Goal: Task Accomplishment & Management: Manage account settings

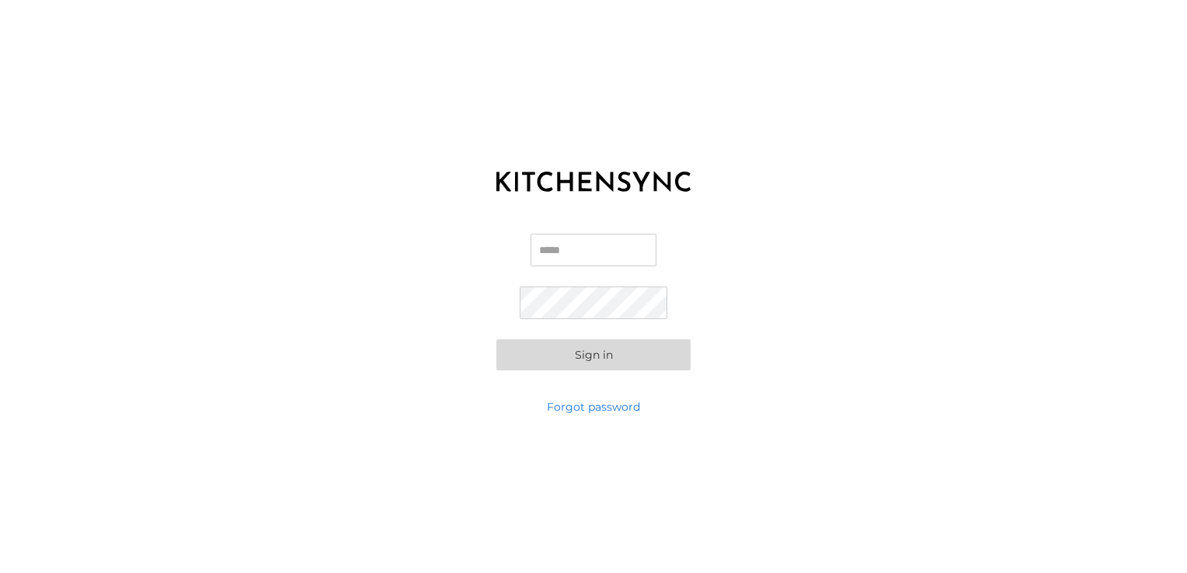
type input "**********"
click at [597, 354] on button "Sign in" at bounding box center [593, 354] width 194 height 31
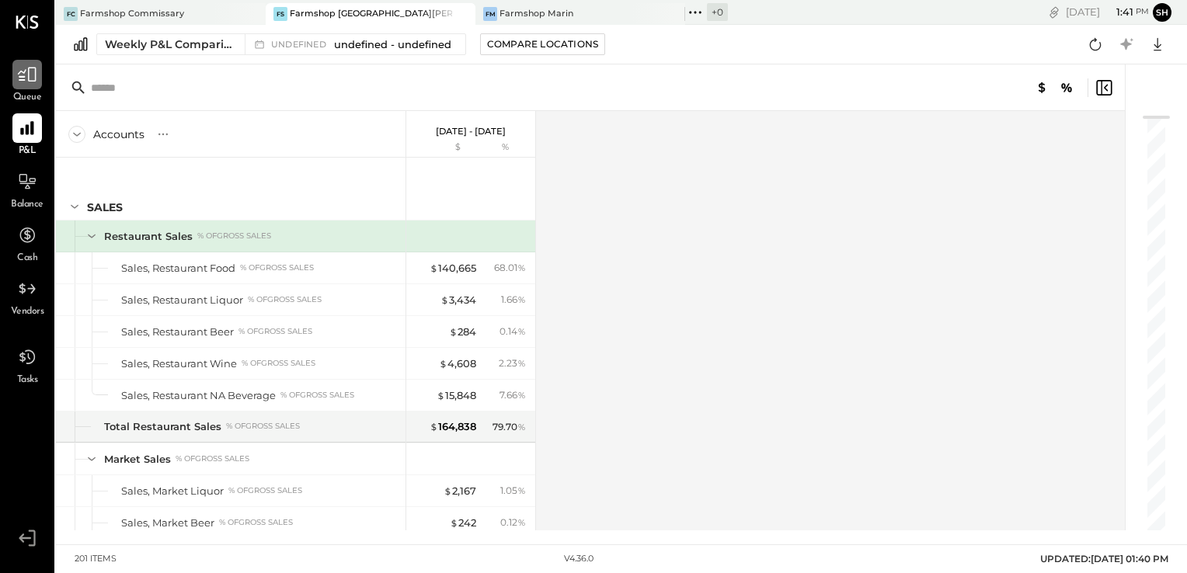
click at [21, 76] on icon at bounding box center [27, 75] width 19 height 15
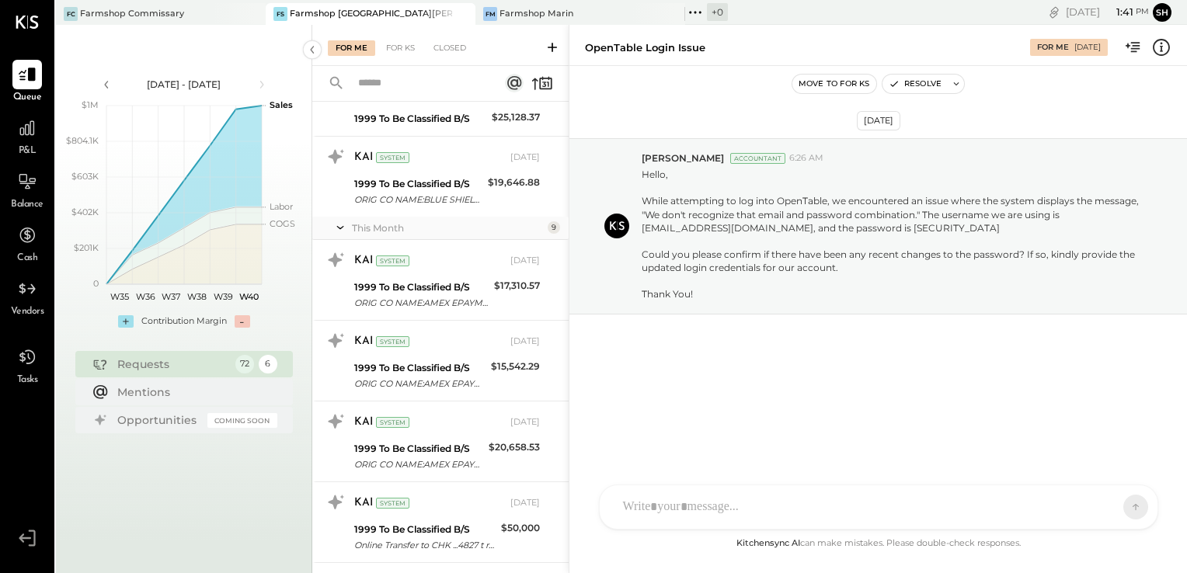
scroll to position [5352, 0]
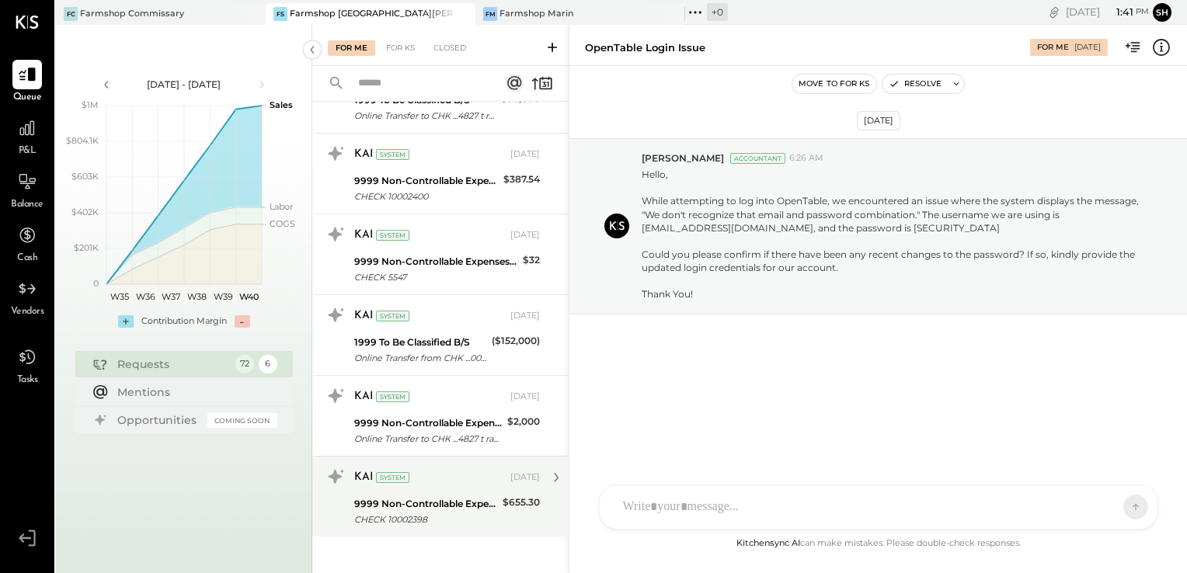
click at [444, 499] on div "9999 Non-Controllable Expenses:Property Expenses:To Be Classified P&L" at bounding box center [426, 504] width 144 height 16
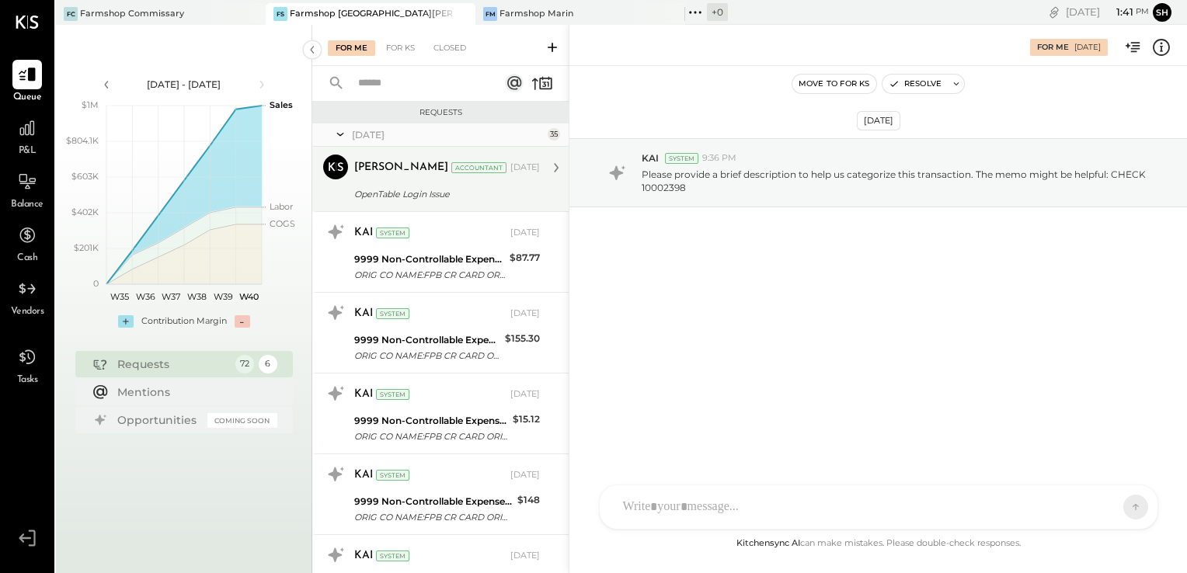
click at [474, 180] on div "[PERSON_NAME] Accountant [DATE]" at bounding box center [447, 168] width 186 height 26
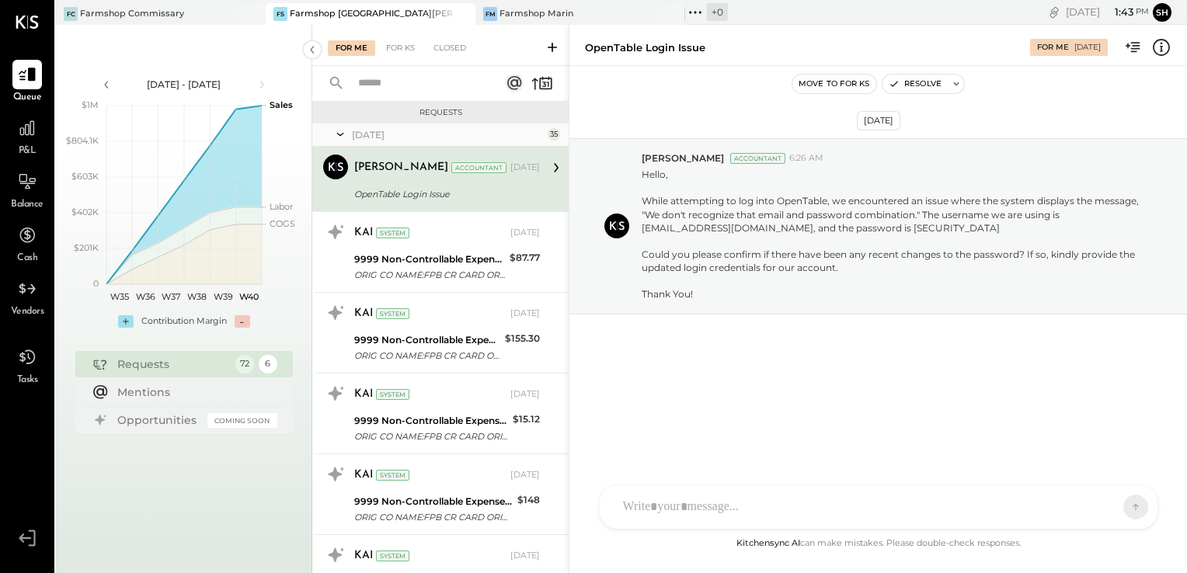
click at [736, 516] on div at bounding box center [879, 508] width 558 height 44
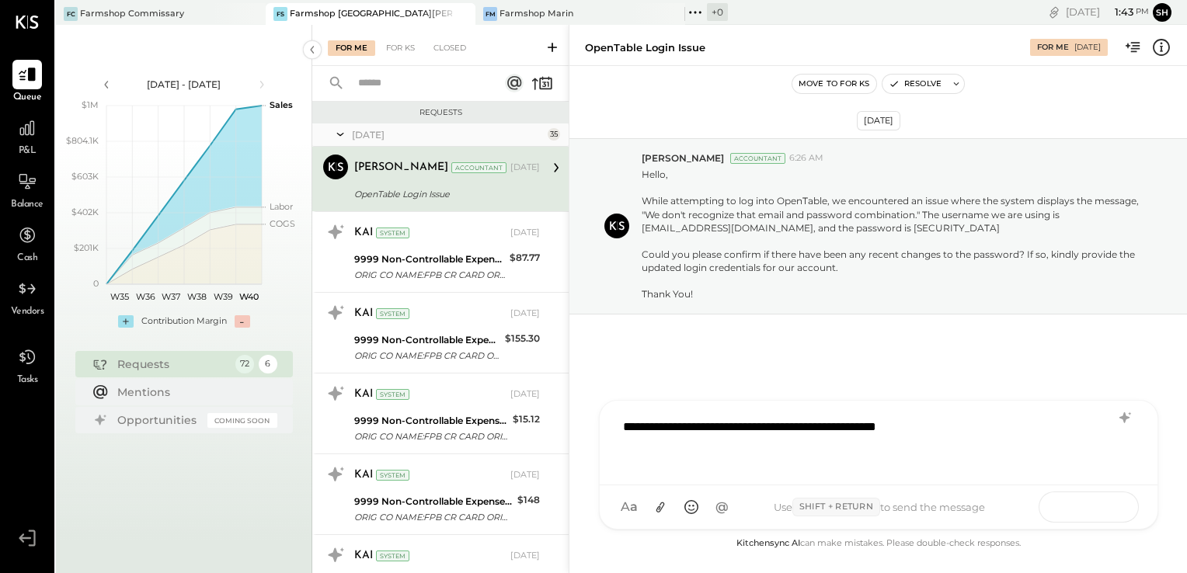
click at [1099, 502] on icon at bounding box center [1106, 507] width 16 height 16
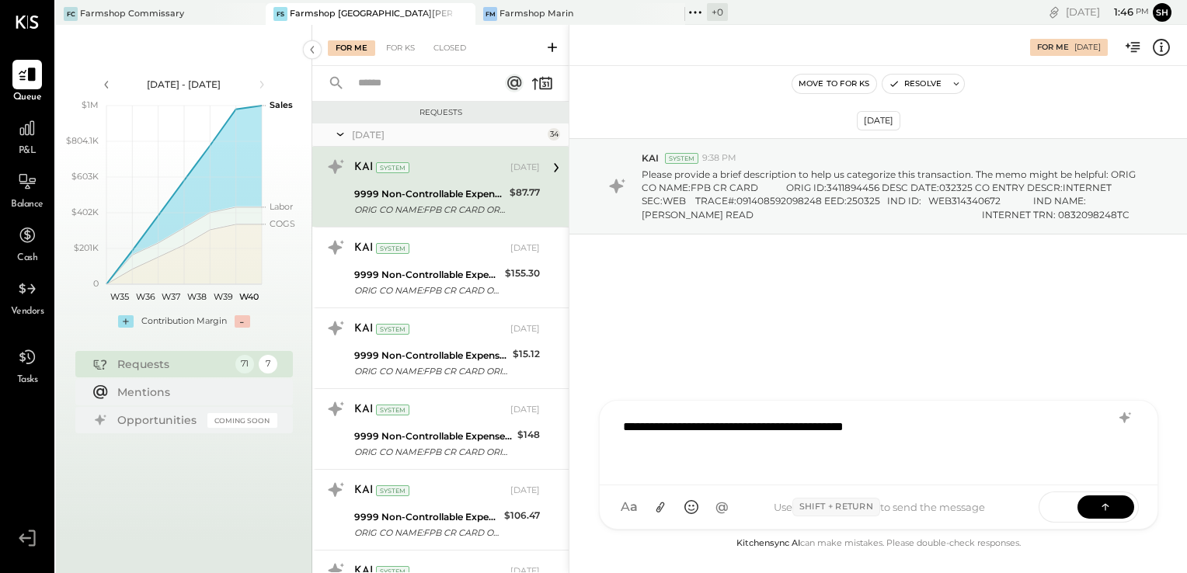
click at [674, 427] on div "**********" at bounding box center [878, 441] width 527 height 62
drag, startPoint x: 946, startPoint y: 429, endPoint x: 618, endPoint y: 445, distance: 329.0
click at [618, 445] on div "**********" at bounding box center [878, 441] width 527 height 62
click at [642, 438] on div "**********" at bounding box center [878, 441] width 527 height 62
drag, startPoint x: 642, startPoint y: 438, endPoint x: 618, endPoint y: 435, distance: 24.3
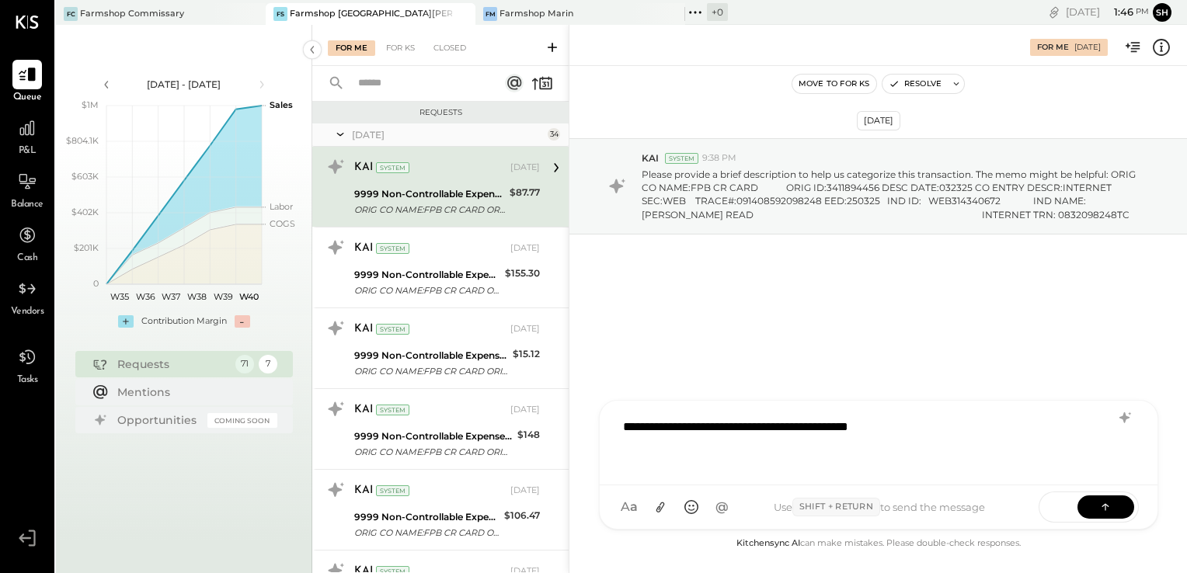
click at [618, 435] on div "**********" at bounding box center [878, 441] width 527 height 62
drag, startPoint x: 618, startPoint y: 432, endPoint x: 942, endPoint y: 419, distance: 324.2
click at [942, 419] on div "**********" at bounding box center [878, 441] width 527 height 62
copy div "**********"
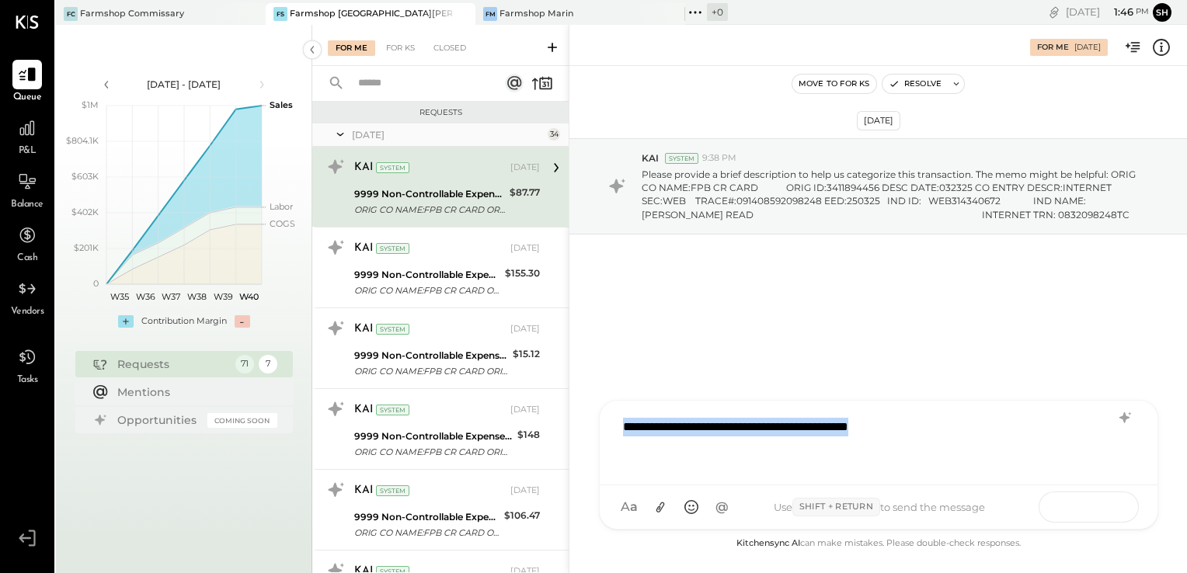
click at [1114, 506] on button at bounding box center [1105, 506] width 57 height 23
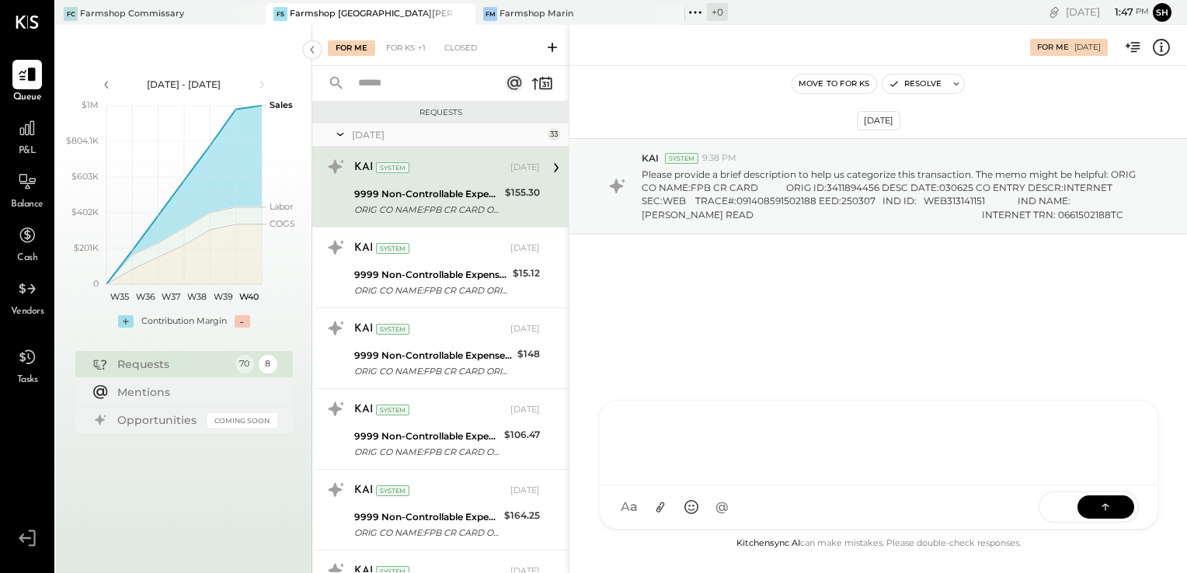
click at [441, 189] on div "9999 Non-Controllable Expenses:Property Expenses:To Be Classified P&L" at bounding box center [427, 194] width 146 height 16
click at [664, 515] on div "HT [PERSON_NAME] ID [PERSON_NAME] Del [PERSON_NAME] [PERSON_NAME] [PERSON_NAME]…" at bounding box center [878, 451] width 559 height 158
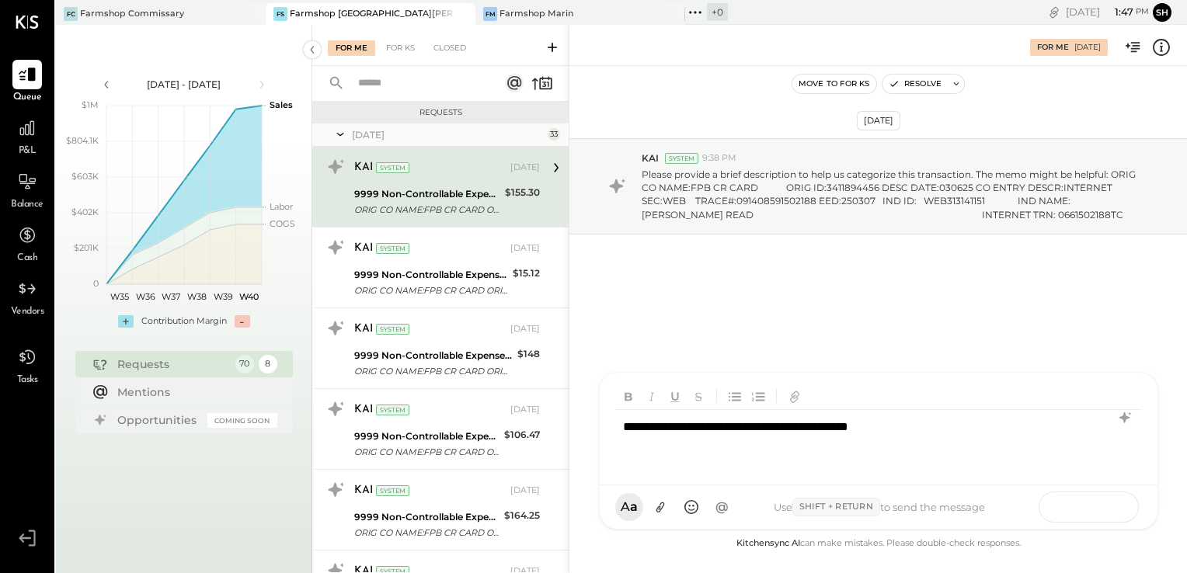
click at [1106, 517] on button at bounding box center [1105, 506] width 57 height 23
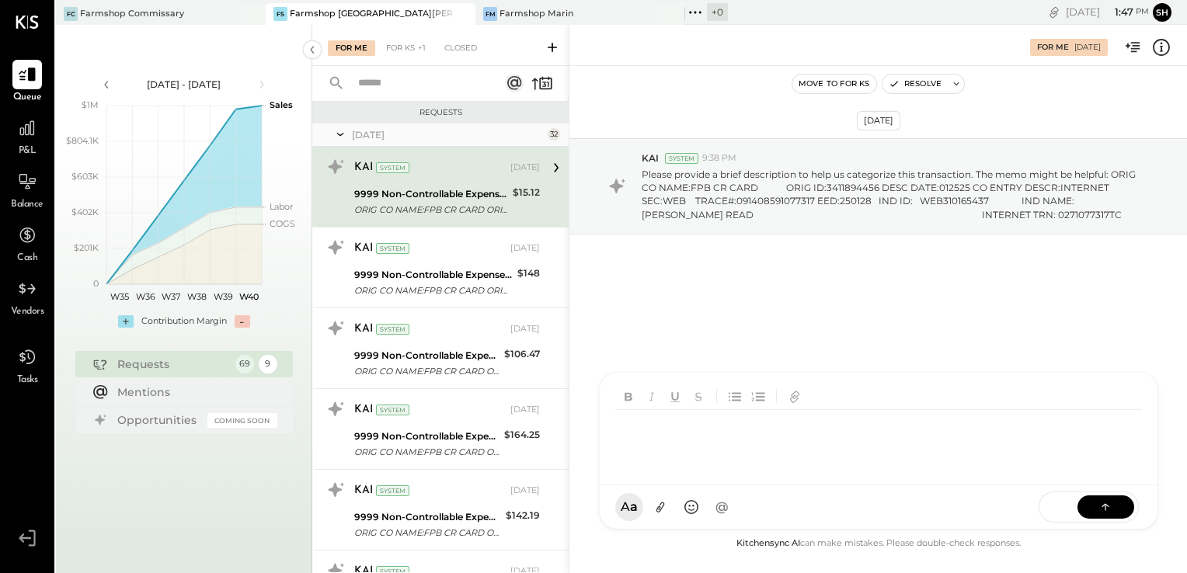
click at [640, 433] on div at bounding box center [878, 441] width 527 height 62
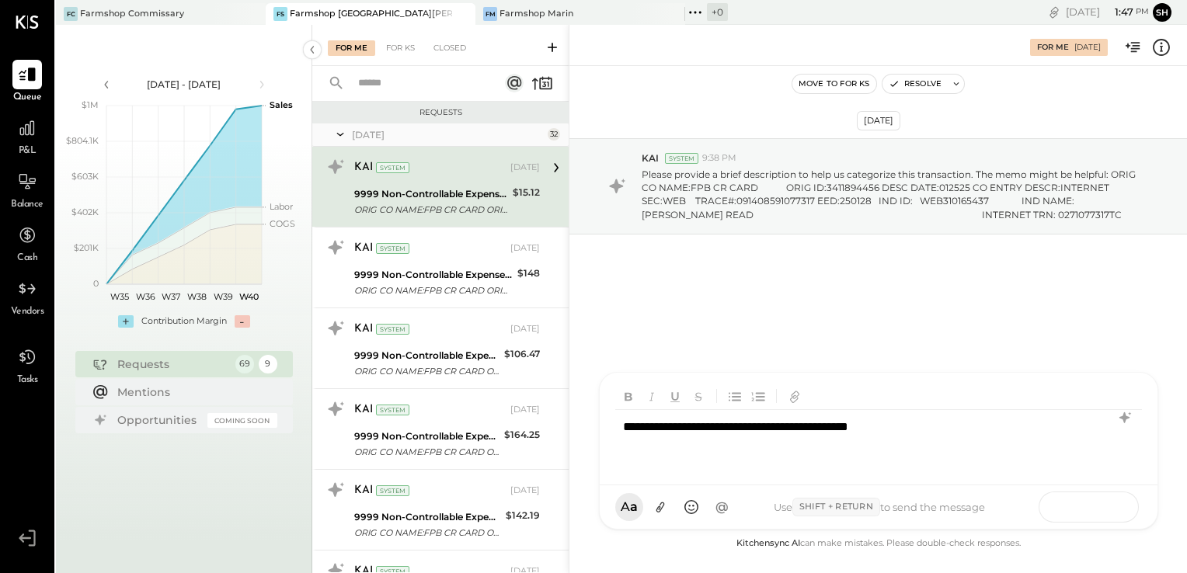
click at [1108, 512] on icon at bounding box center [1106, 507] width 16 height 16
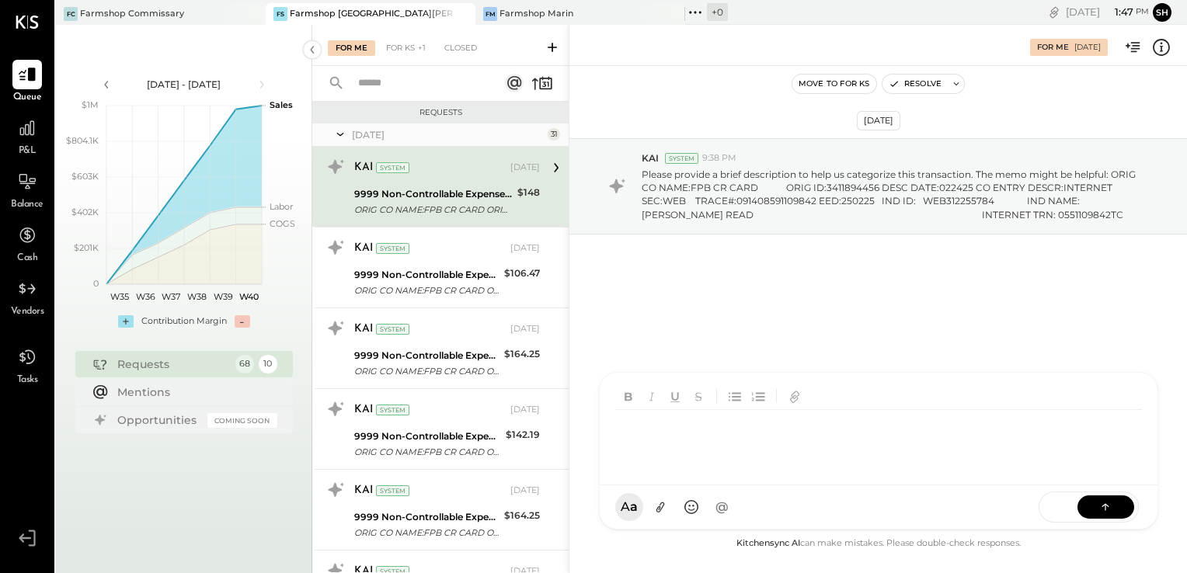
click at [632, 437] on div at bounding box center [878, 441] width 527 height 62
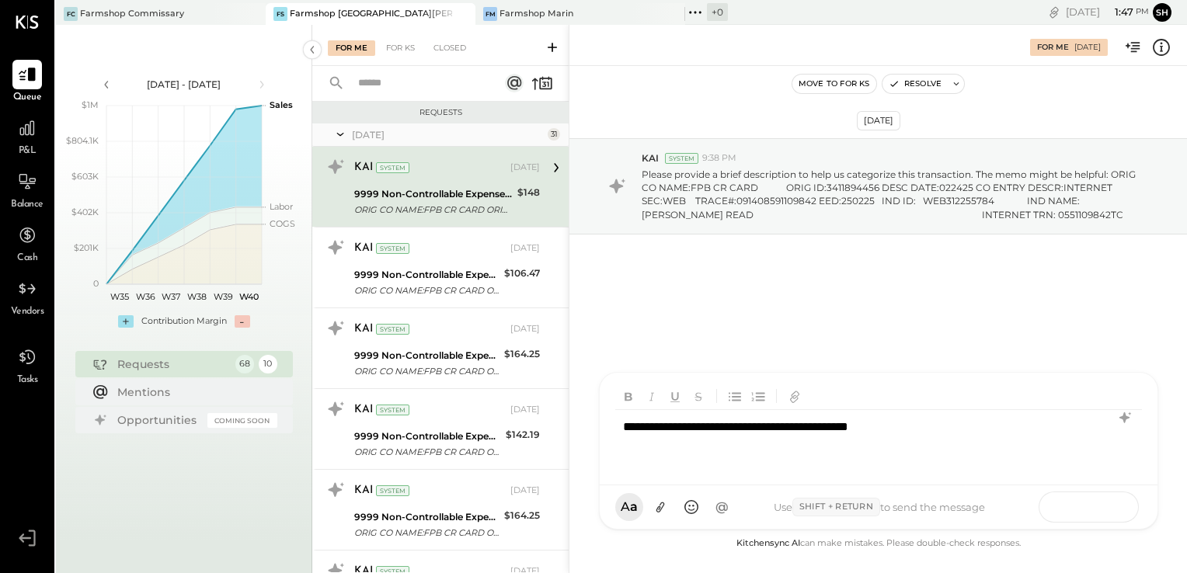
click at [1106, 506] on icon at bounding box center [1105, 506] width 1 height 6
click at [1113, 507] on icon at bounding box center [1106, 507] width 16 height 16
click at [1100, 514] on icon at bounding box center [1106, 507] width 16 height 16
click at [1109, 503] on icon at bounding box center [1106, 507] width 16 height 16
click at [1101, 503] on icon at bounding box center [1106, 507] width 16 height 16
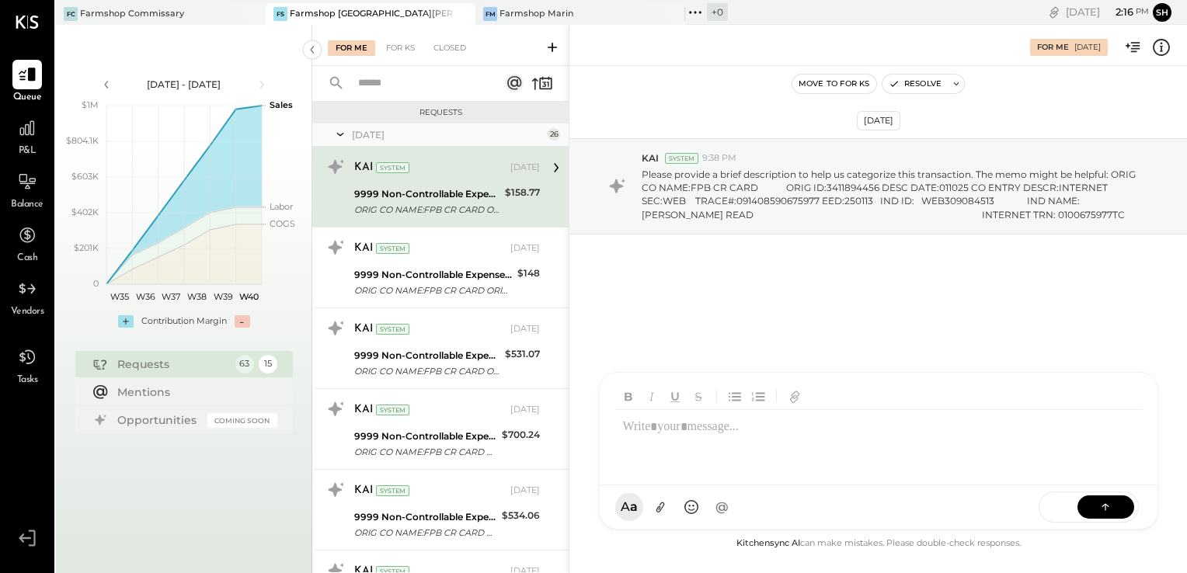
drag, startPoint x: 614, startPoint y: 423, endPoint x: 677, endPoint y: 458, distance: 73.0
click at [677, 458] on div at bounding box center [878, 441] width 527 height 62
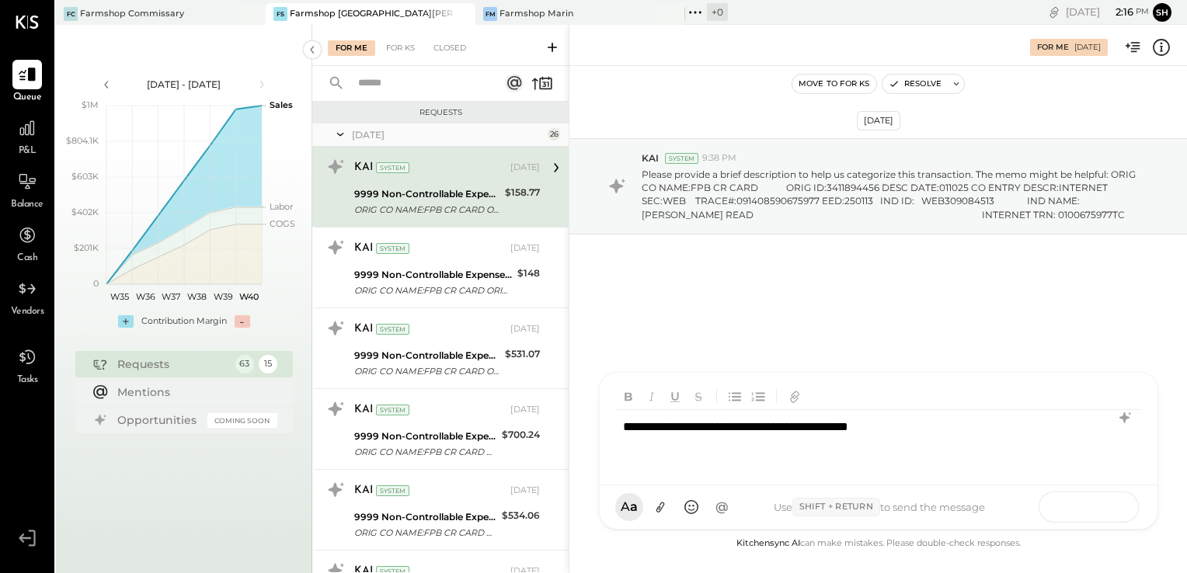
click at [1110, 510] on icon at bounding box center [1106, 507] width 16 height 16
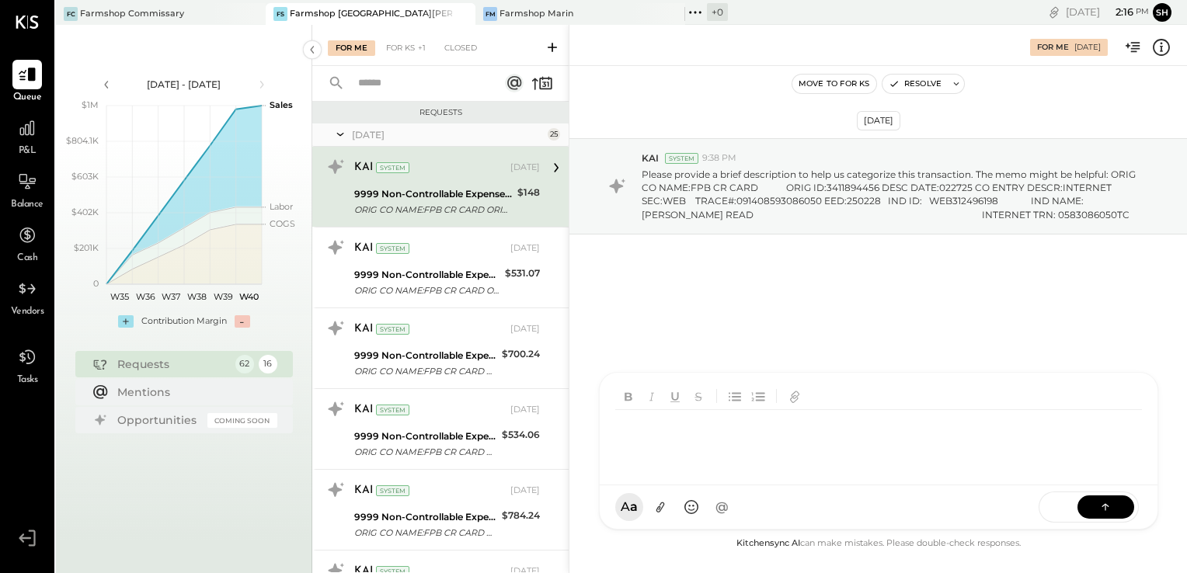
click at [656, 438] on div at bounding box center [878, 441] width 527 height 62
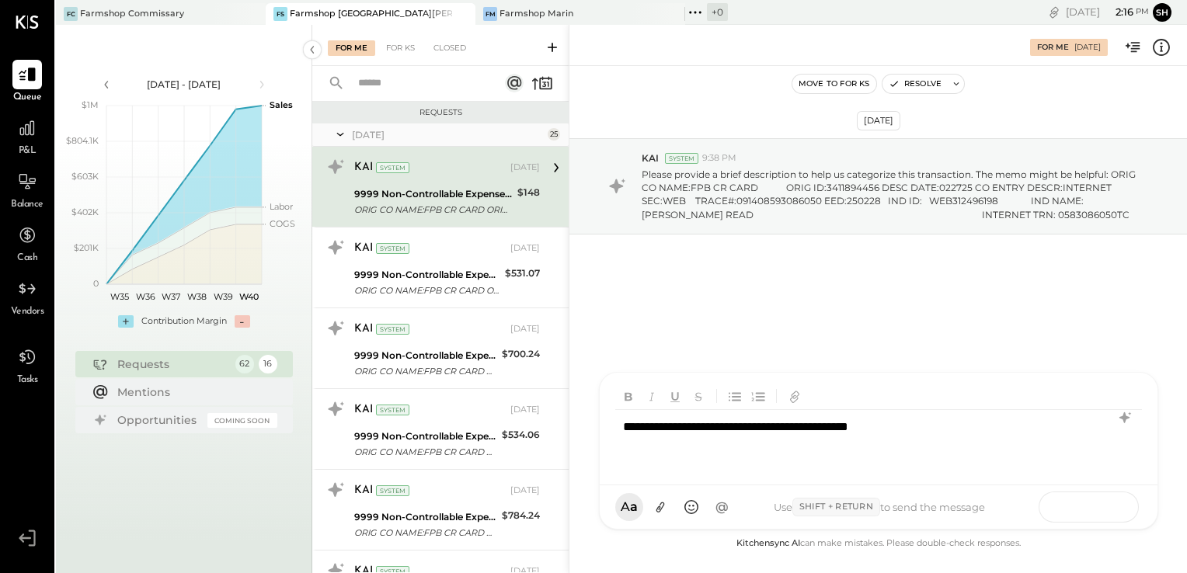
click at [1106, 504] on icon at bounding box center [1105, 504] width 7 height 3
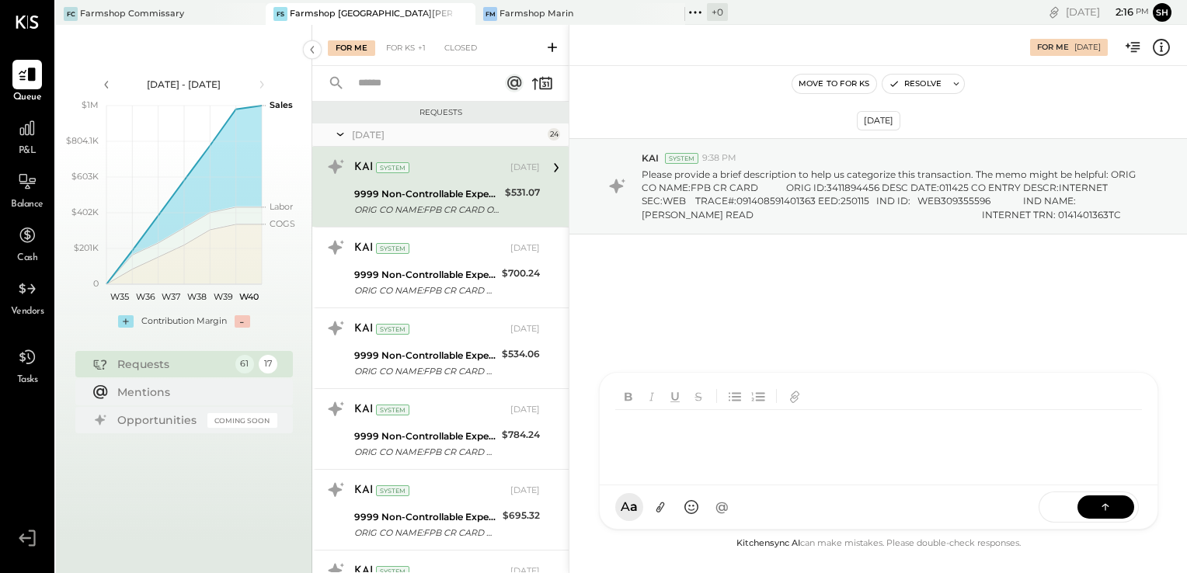
click at [642, 432] on div at bounding box center [878, 441] width 527 height 62
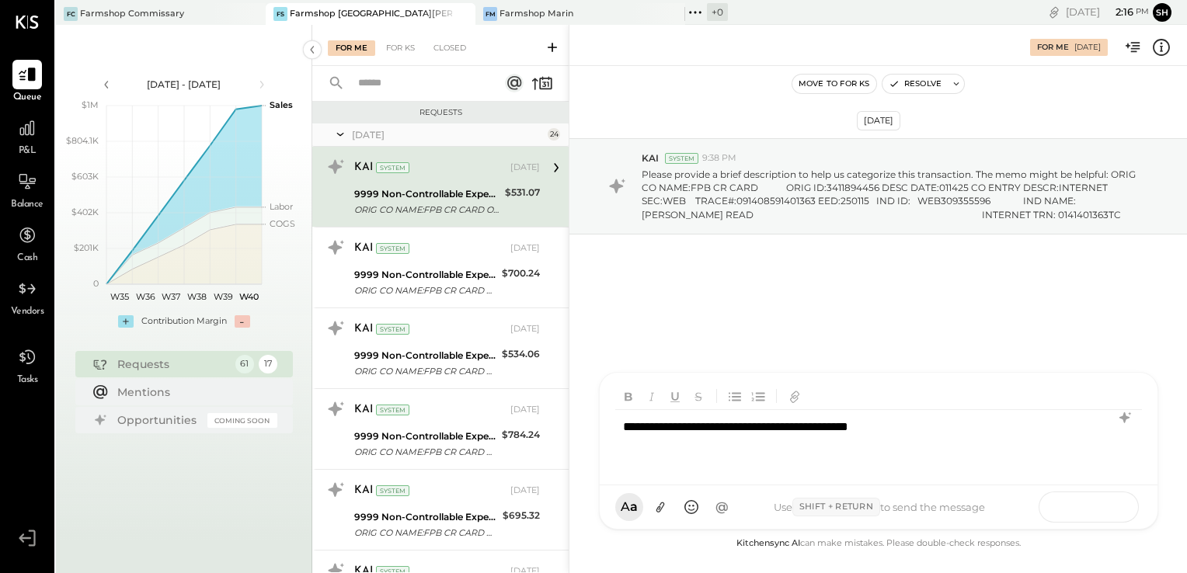
click at [1102, 505] on icon at bounding box center [1106, 507] width 16 height 16
click at [1110, 506] on icon at bounding box center [1106, 507] width 16 height 16
click at [1106, 508] on icon at bounding box center [1106, 507] width 16 height 16
click at [1101, 504] on icon at bounding box center [1106, 507] width 16 height 16
click at [1105, 508] on icon at bounding box center [1106, 507] width 16 height 16
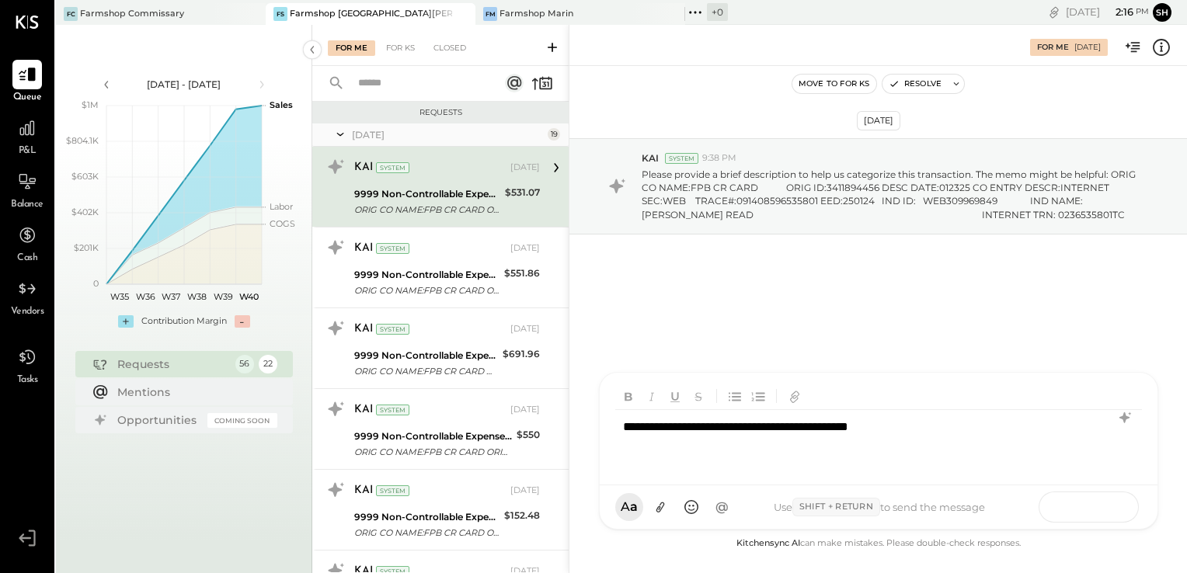
click at [1105, 506] on icon at bounding box center [1105, 506] width 1 height 6
click at [1117, 505] on button at bounding box center [1105, 506] width 57 height 23
click at [1106, 505] on icon at bounding box center [1106, 507] width 16 height 16
click at [1093, 499] on button at bounding box center [1105, 506] width 57 height 23
click at [1110, 503] on icon at bounding box center [1106, 507] width 16 height 16
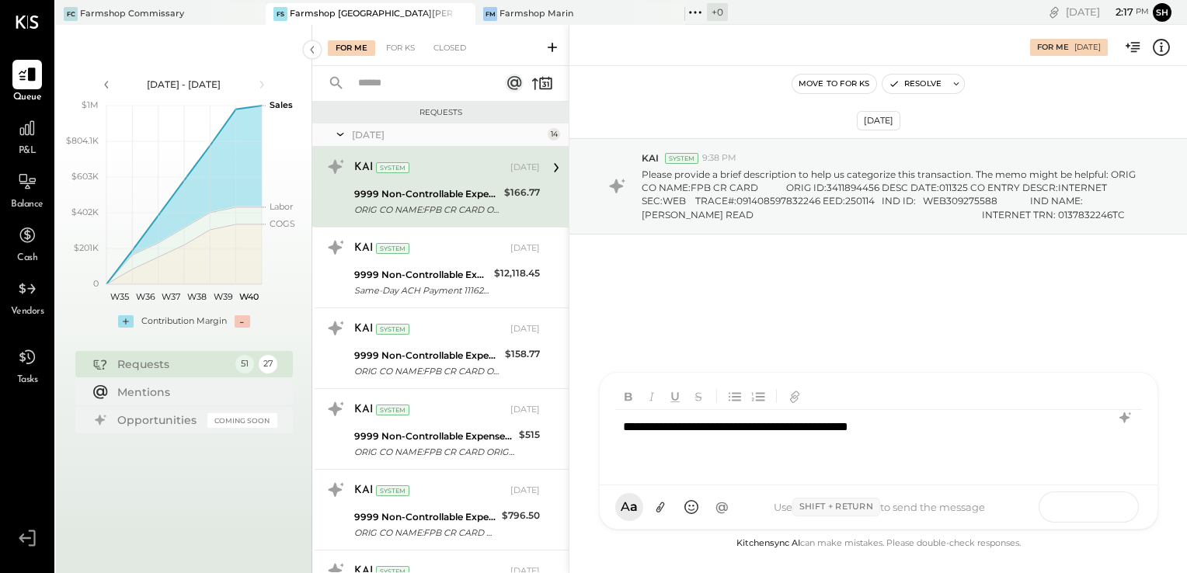
click at [1109, 503] on icon at bounding box center [1106, 507] width 16 height 16
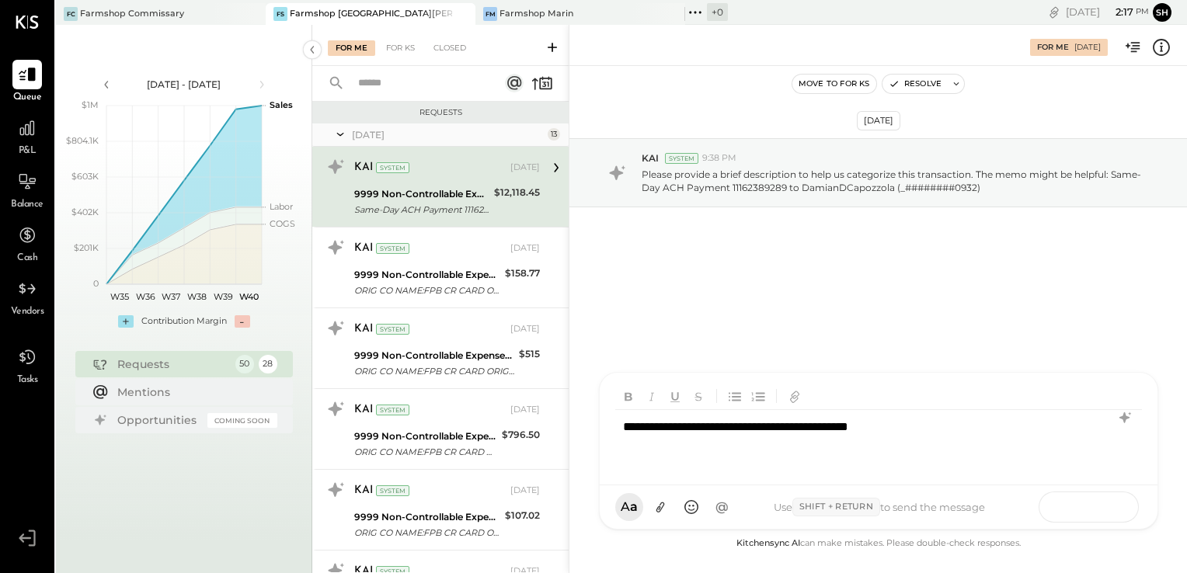
click at [1105, 505] on icon at bounding box center [1106, 507] width 16 height 16
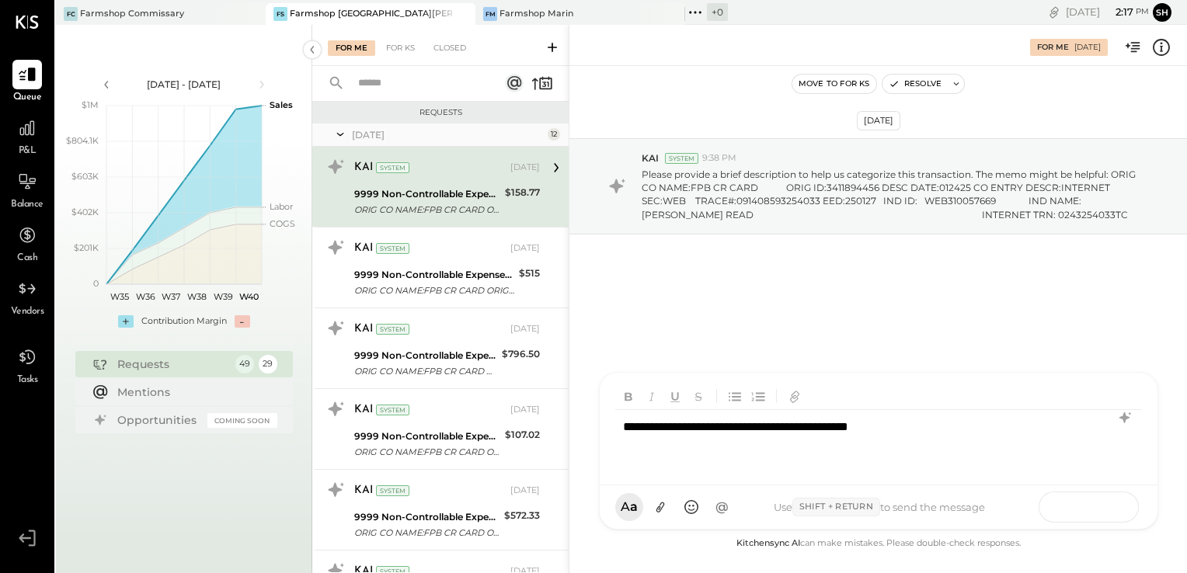
click at [1112, 510] on icon at bounding box center [1106, 507] width 16 height 16
click at [1112, 502] on icon at bounding box center [1106, 507] width 16 height 16
click at [1109, 507] on icon at bounding box center [1106, 507] width 16 height 16
click at [1109, 505] on icon at bounding box center [1106, 507] width 16 height 16
click at [1095, 500] on button at bounding box center [1105, 506] width 57 height 23
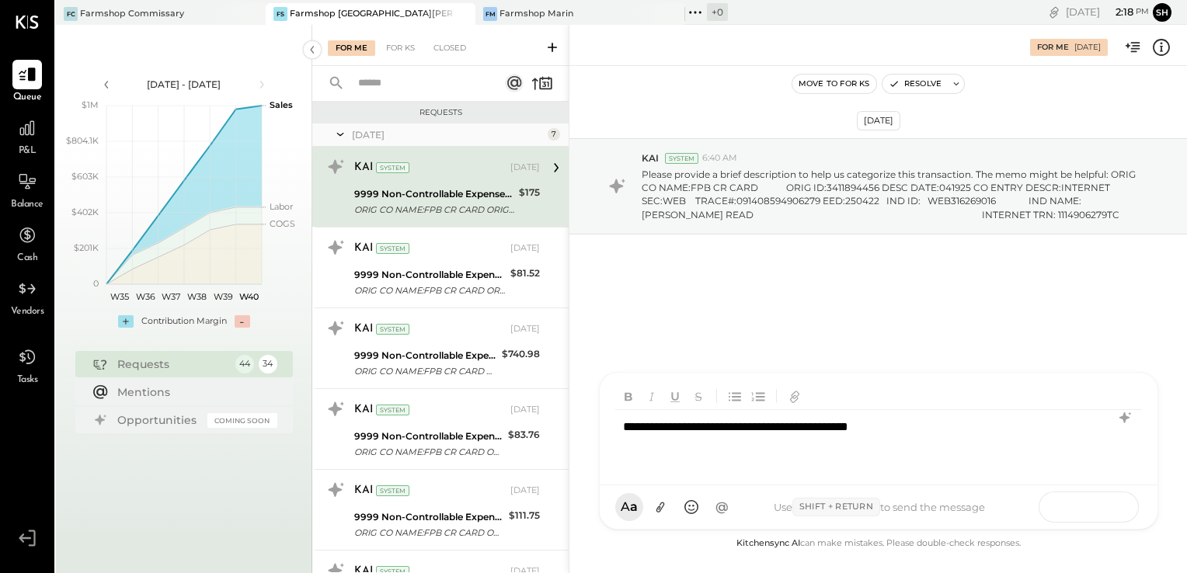
click at [1116, 505] on button at bounding box center [1105, 506] width 57 height 23
click at [1112, 508] on icon at bounding box center [1106, 507] width 16 height 16
click at [1109, 510] on icon at bounding box center [1106, 507] width 16 height 16
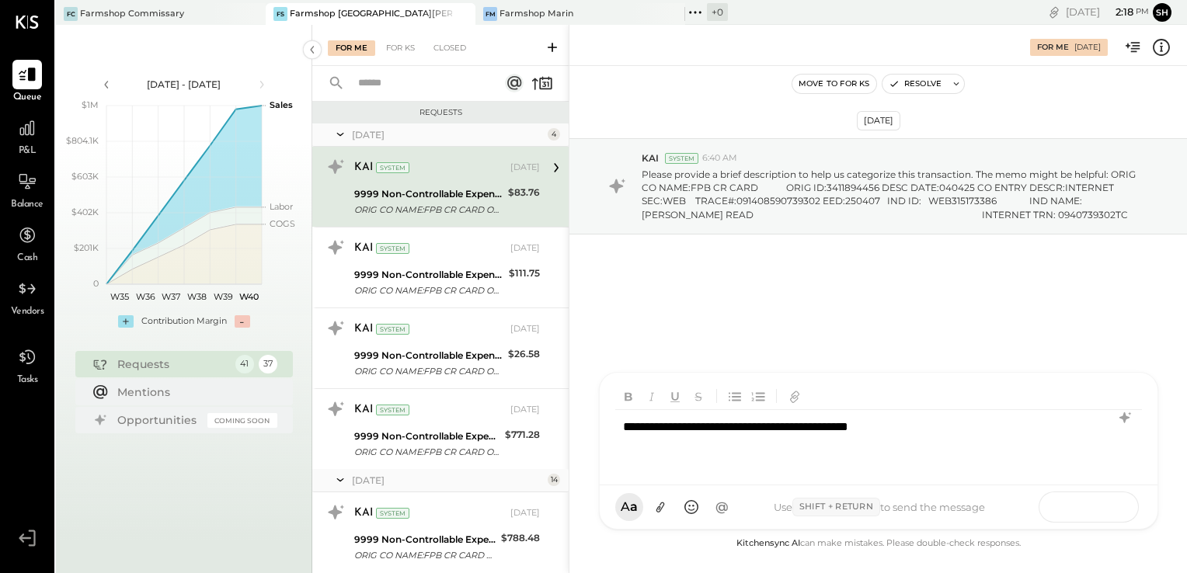
click at [1107, 509] on icon at bounding box center [1106, 507] width 16 height 16
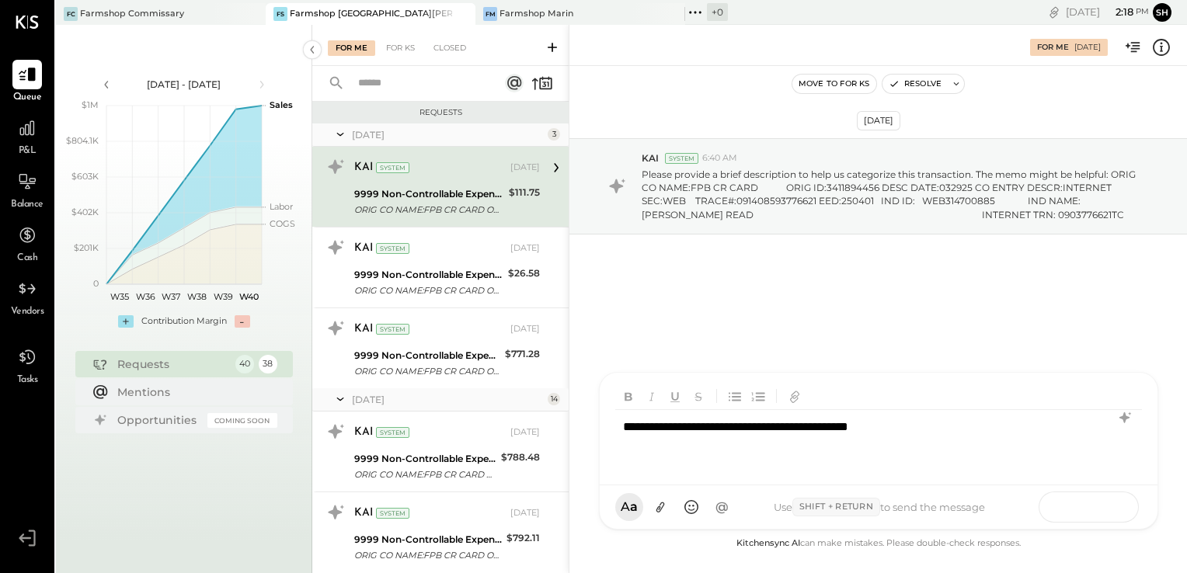
click at [1120, 512] on button at bounding box center [1105, 506] width 57 height 23
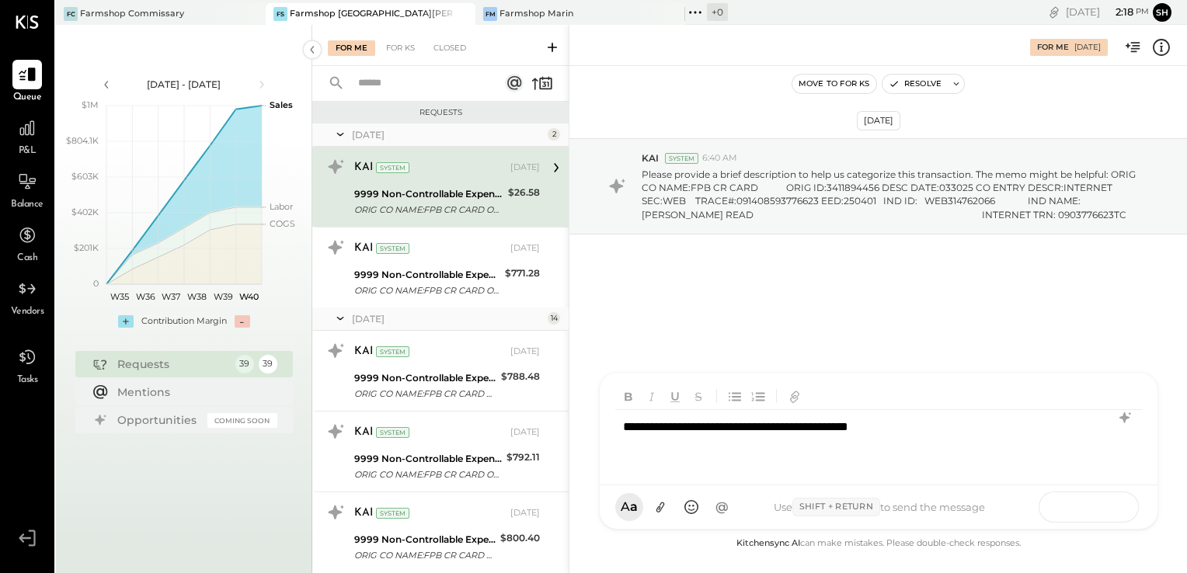
click at [1098, 505] on icon at bounding box center [1106, 507] width 16 height 16
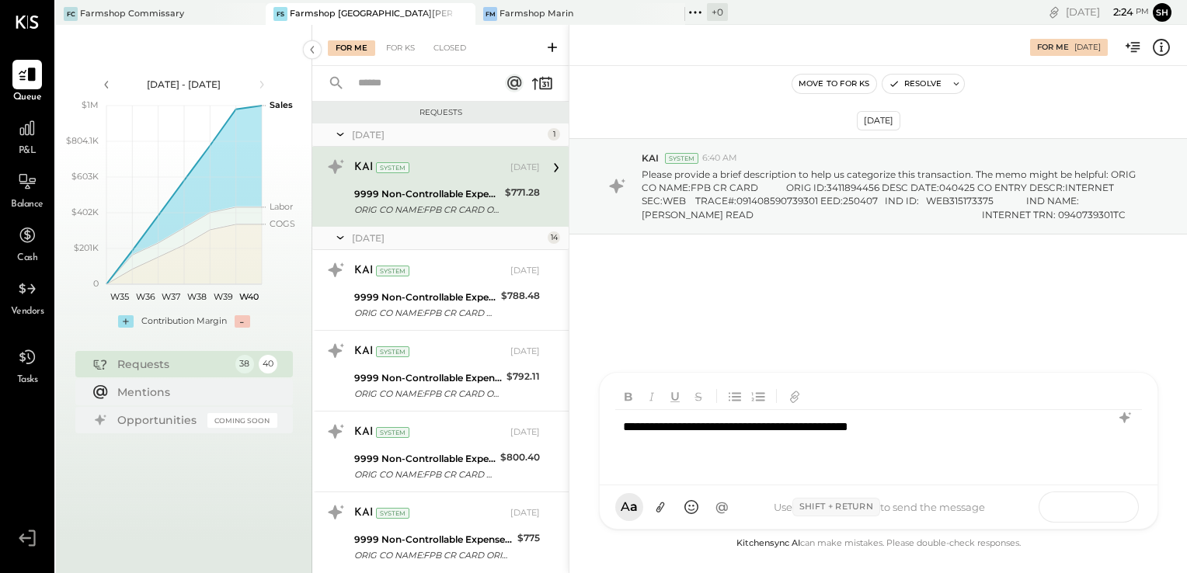
click at [1116, 513] on button at bounding box center [1105, 506] width 57 height 23
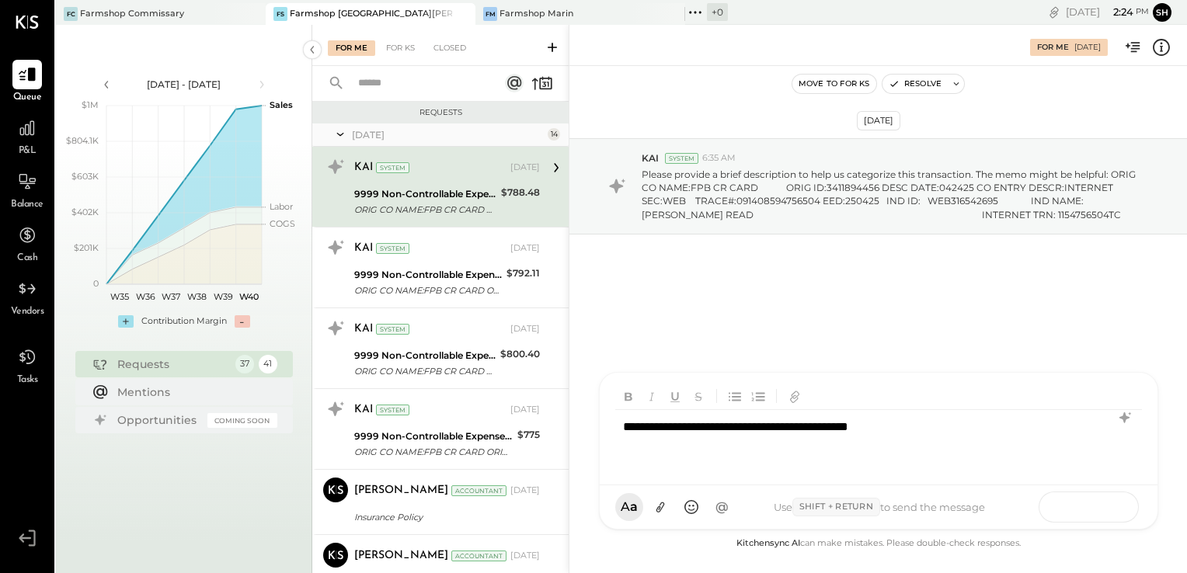
click at [1103, 503] on icon at bounding box center [1106, 507] width 16 height 16
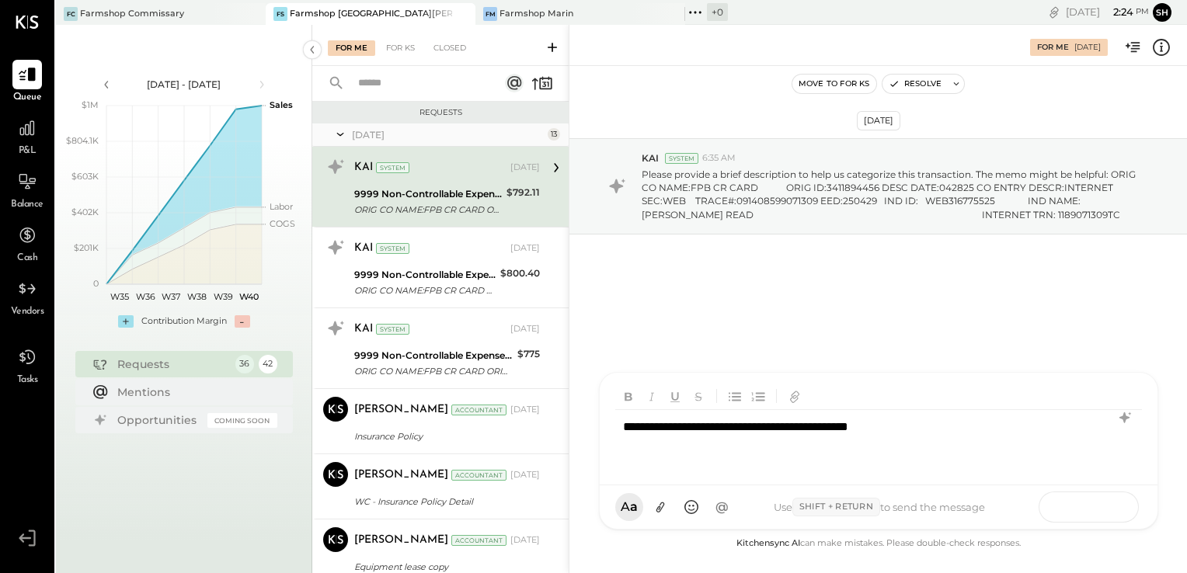
click at [1102, 506] on icon at bounding box center [1105, 504] width 7 height 3
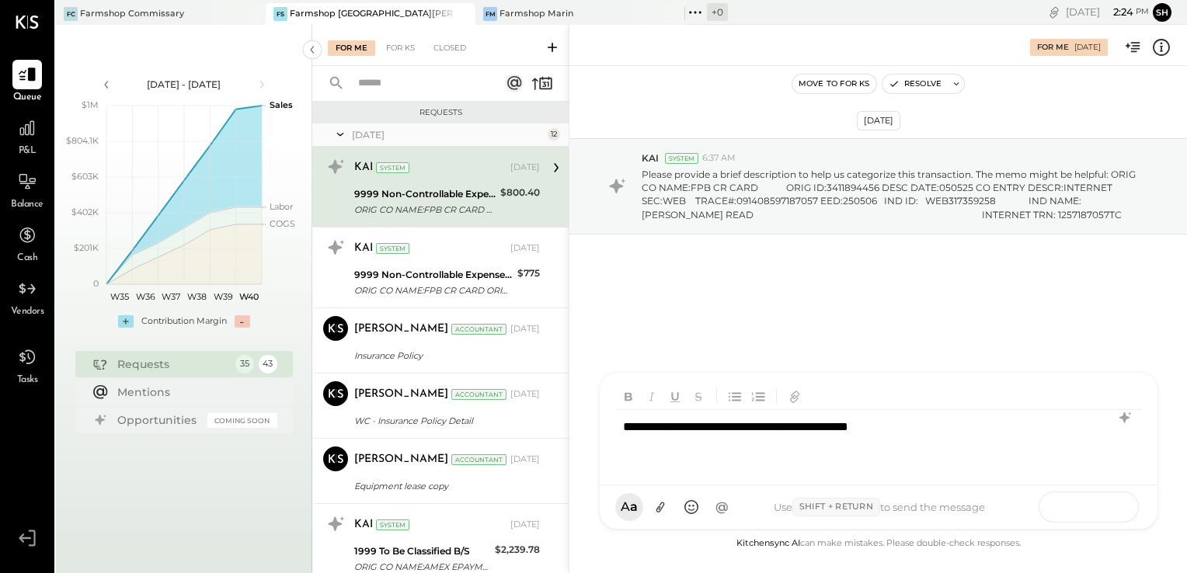
click at [1109, 506] on icon at bounding box center [1106, 507] width 16 height 16
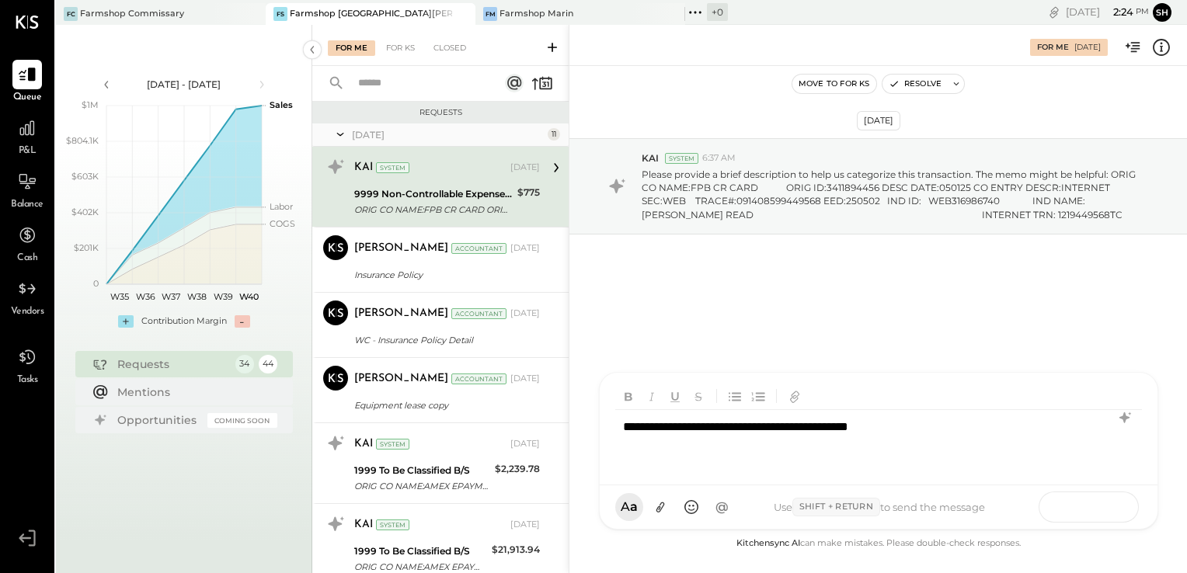
click at [1106, 503] on icon at bounding box center [1106, 507] width 16 height 16
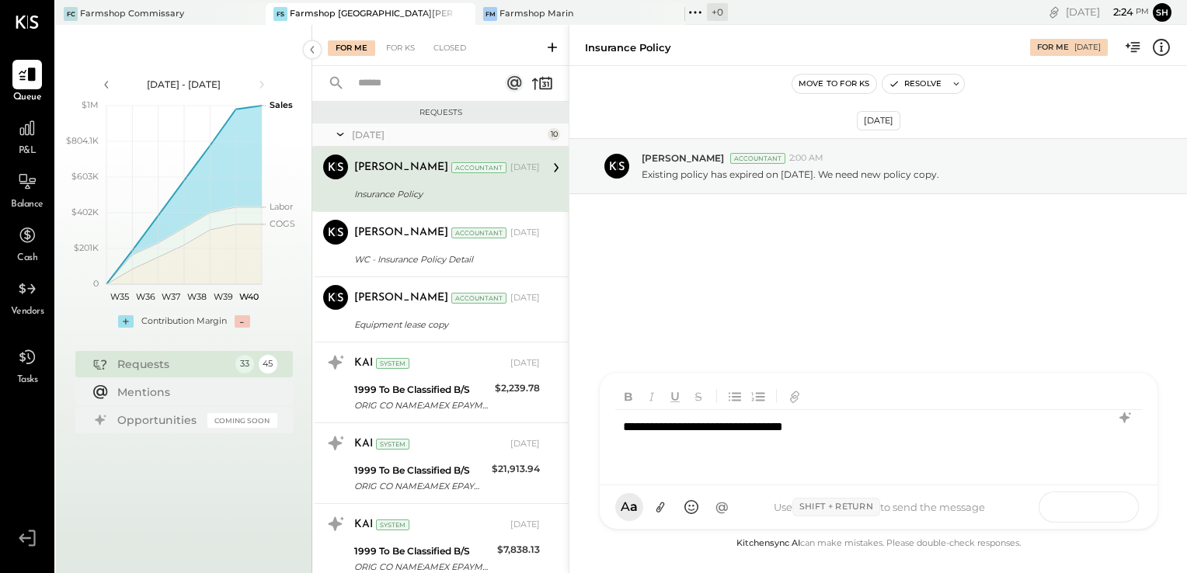
click at [1104, 506] on icon at bounding box center [1105, 504] width 7 height 3
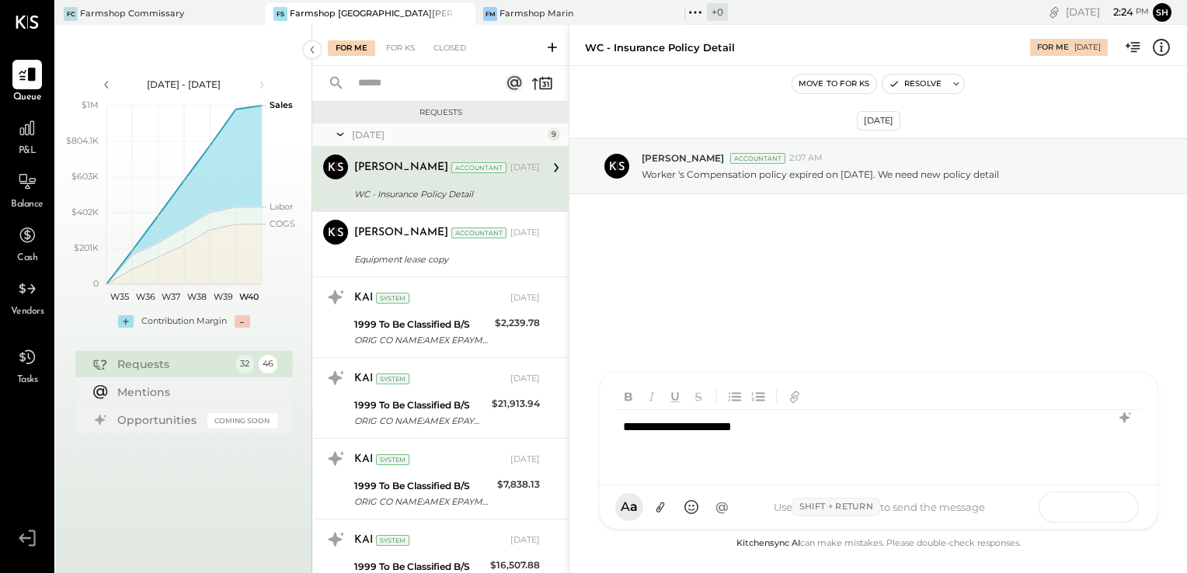
click at [1110, 508] on icon at bounding box center [1106, 507] width 16 height 16
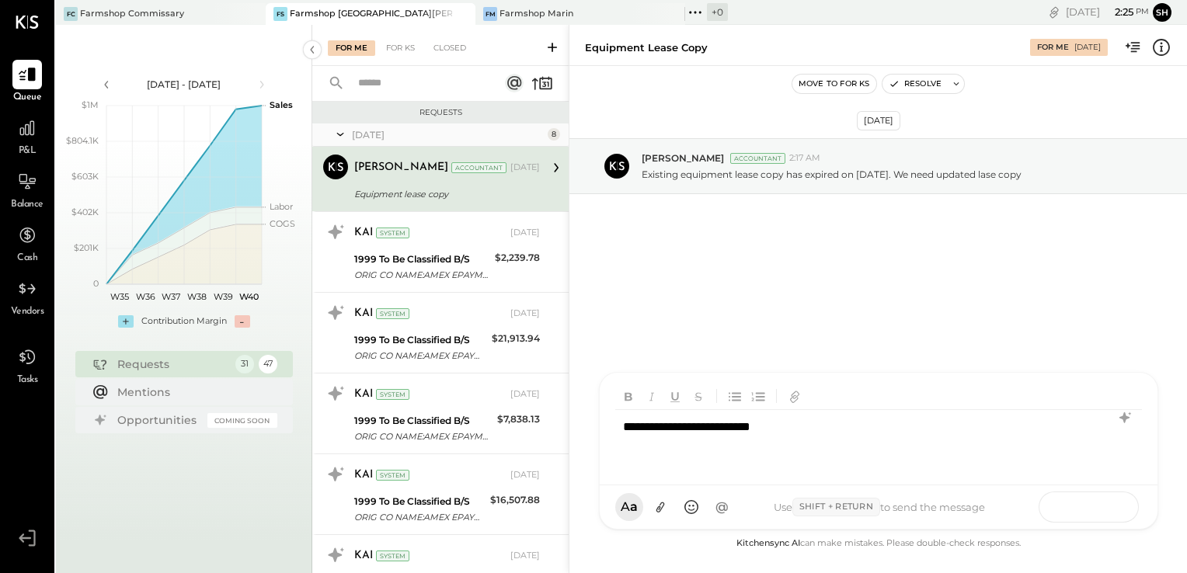
click at [1111, 502] on icon at bounding box center [1106, 507] width 16 height 16
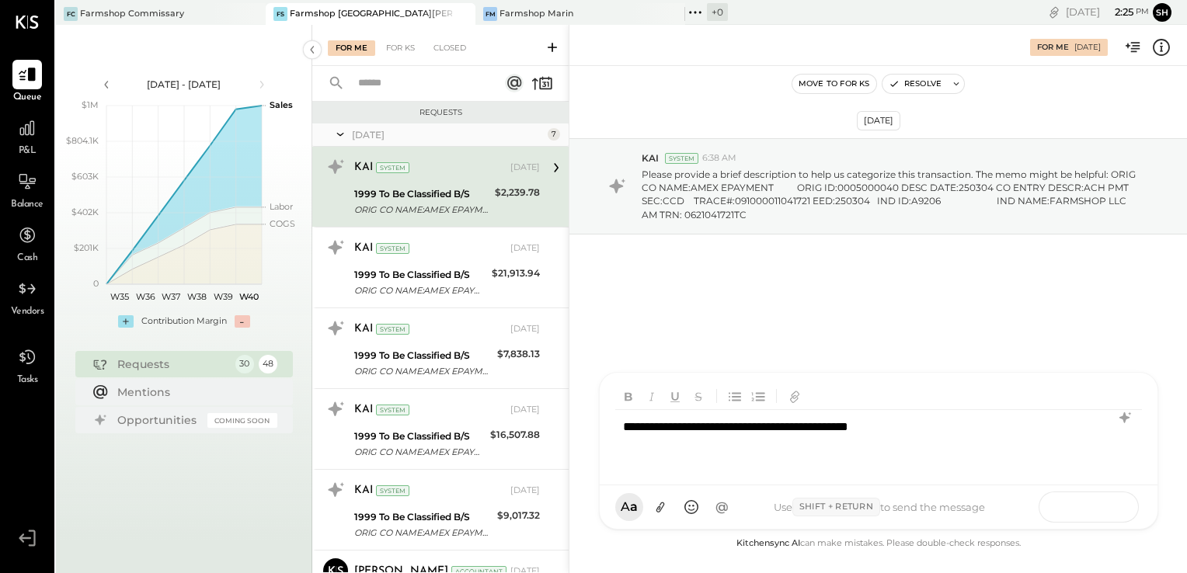
click at [1098, 499] on button at bounding box center [1105, 506] width 57 height 23
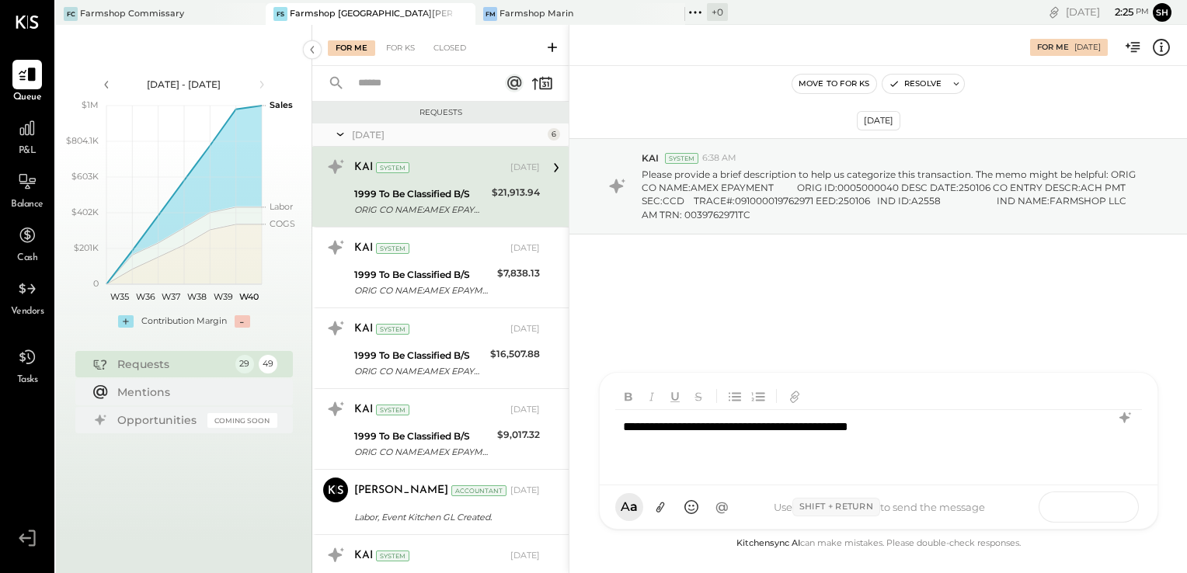
click at [1119, 508] on button at bounding box center [1105, 506] width 57 height 23
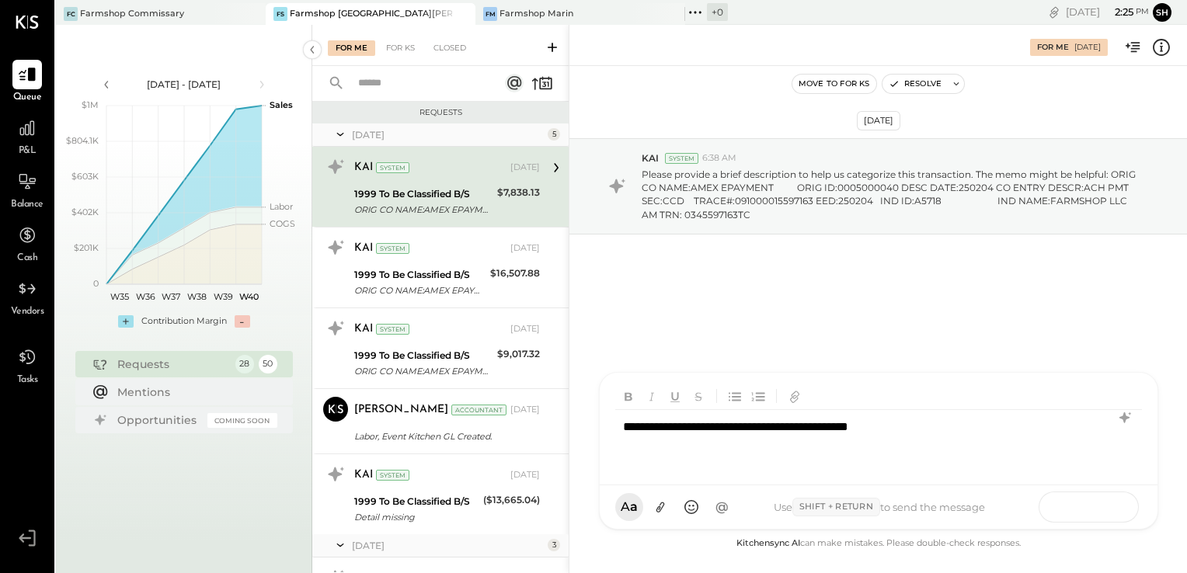
click at [1095, 502] on button at bounding box center [1105, 506] width 57 height 23
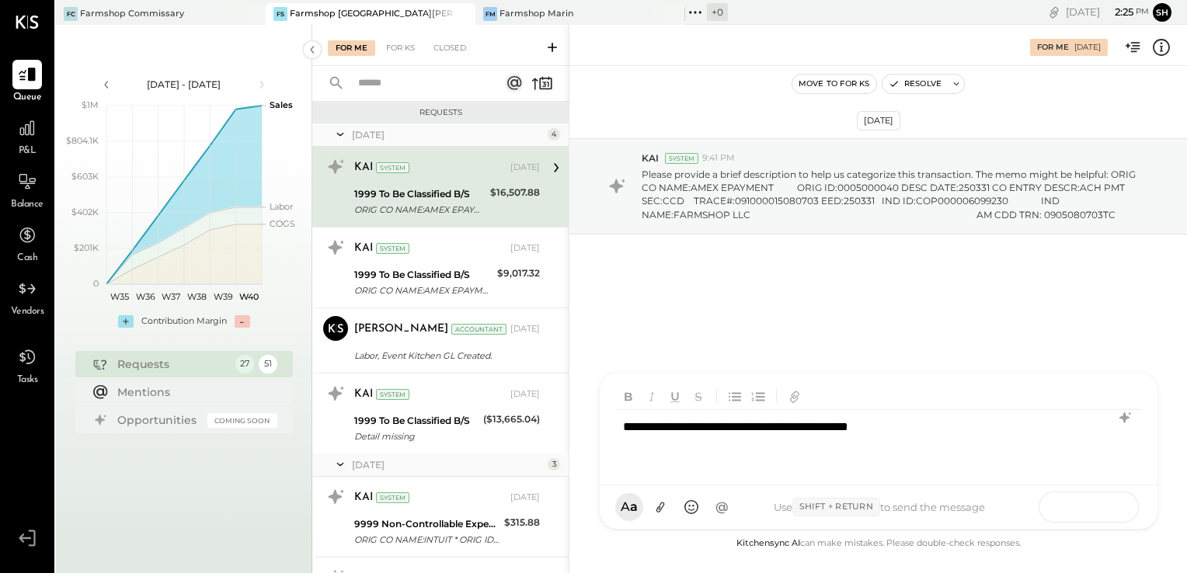
click at [1105, 501] on icon at bounding box center [1106, 507] width 16 height 16
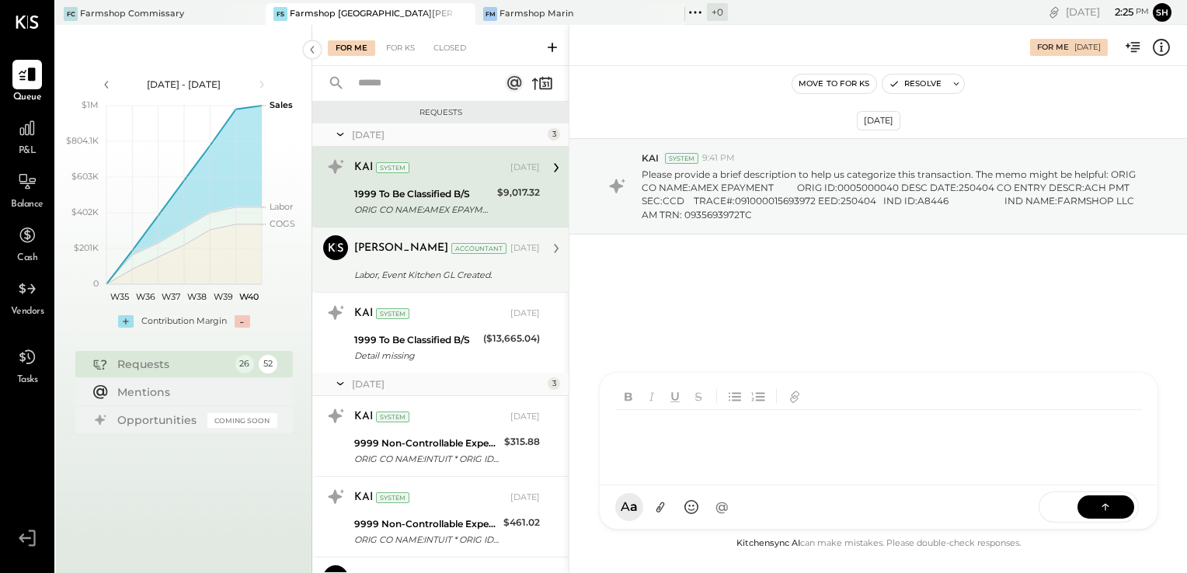
click at [511, 253] on div "[DATE]" at bounding box center [525, 248] width 30 height 12
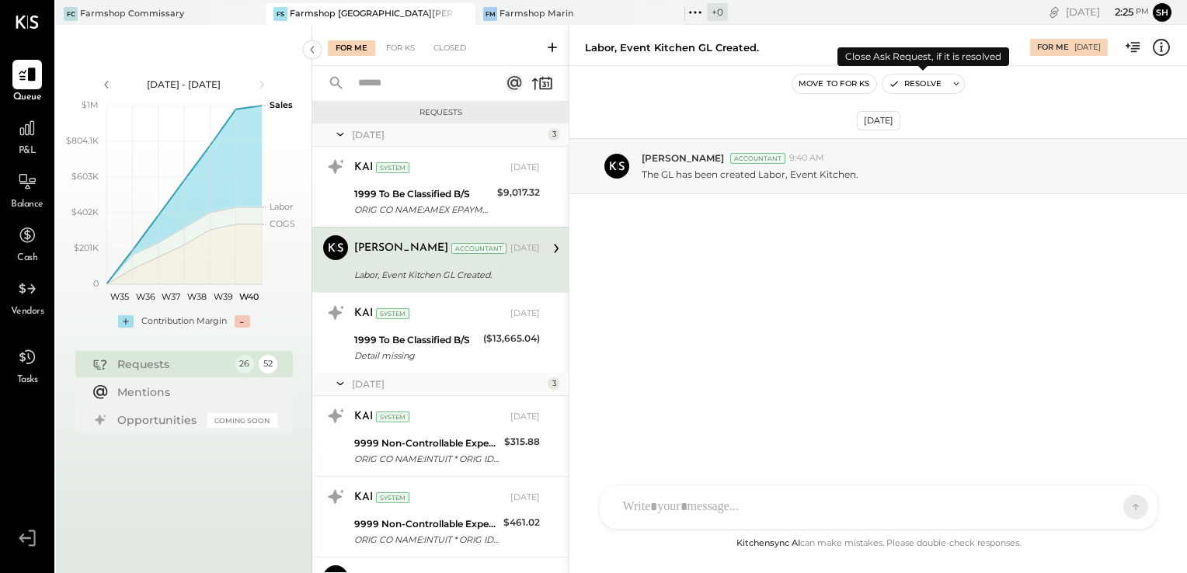
click at [951, 82] on icon at bounding box center [956, 83] width 11 height 11
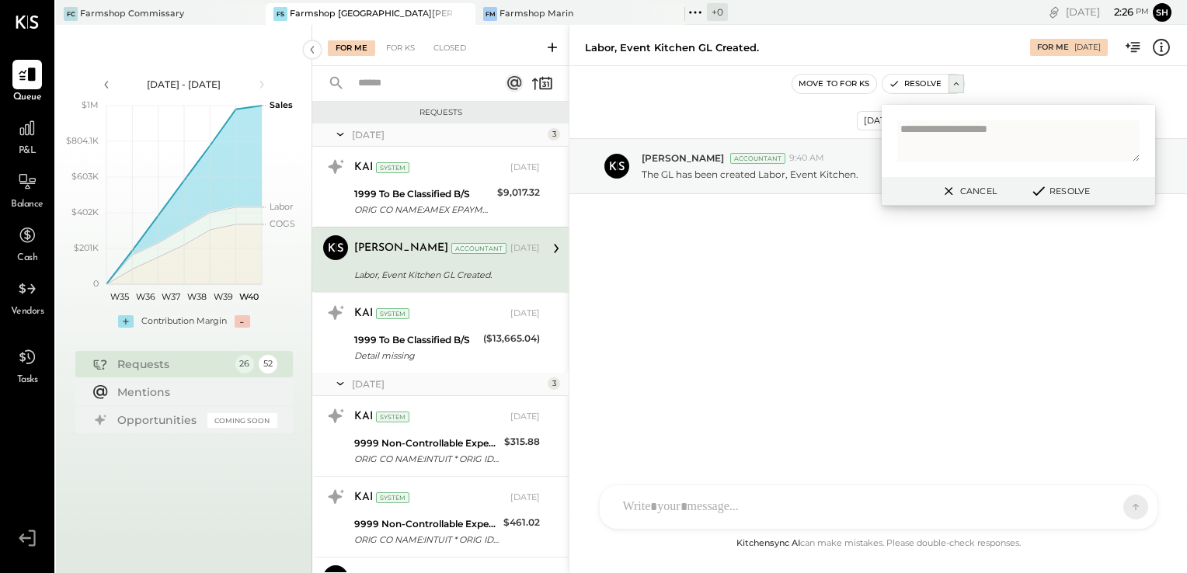
click at [1067, 190] on button "Resolve" at bounding box center [1060, 191] width 70 height 19
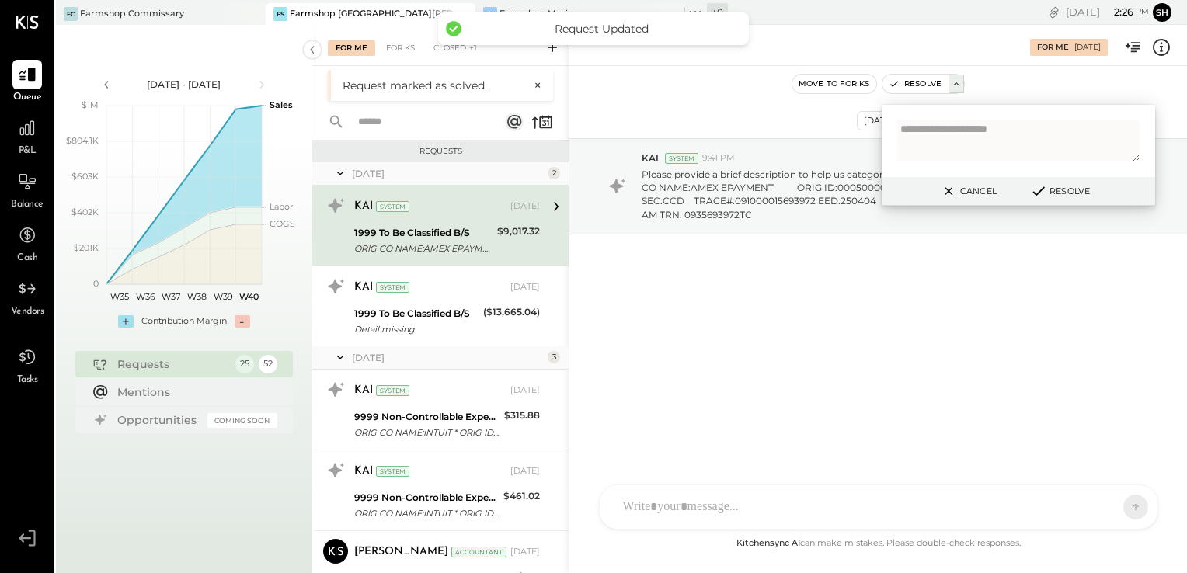
click at [958, 357] on div "[DATE] KAI System 9:41 PM Please provide a brief description to help us categor…" at bounding box center [878, 300] width 618 height 468
click at [979, 185] on button "Cancel" at bounding box center [968, 191] width 67 height 20
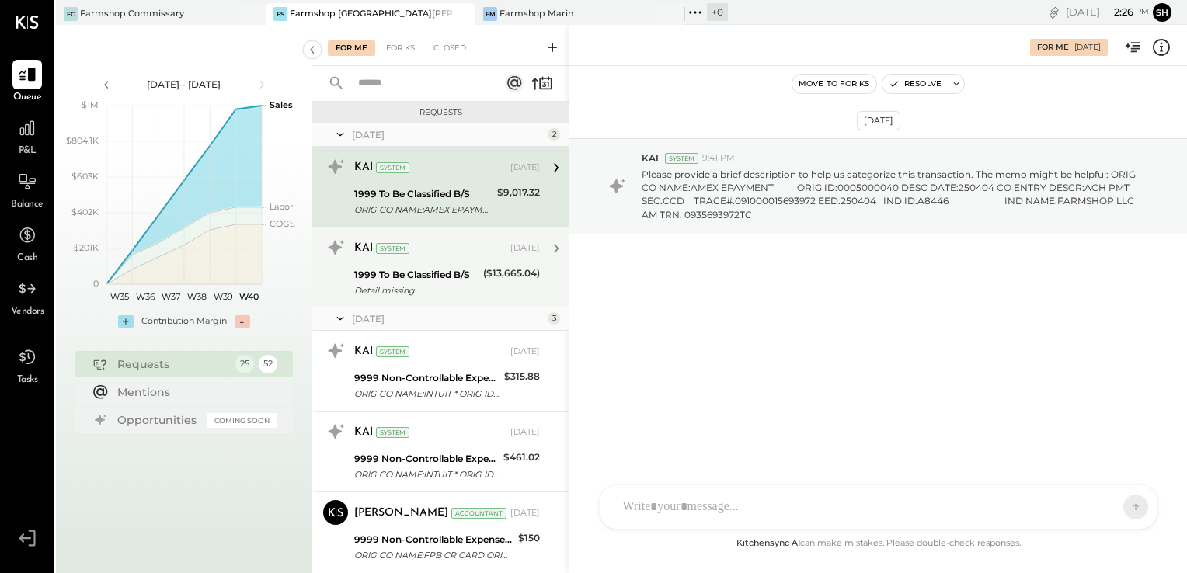
click at [444, 261] on div "KAI System [DATE]" at bounding box center [447, 248] width 186 height 26
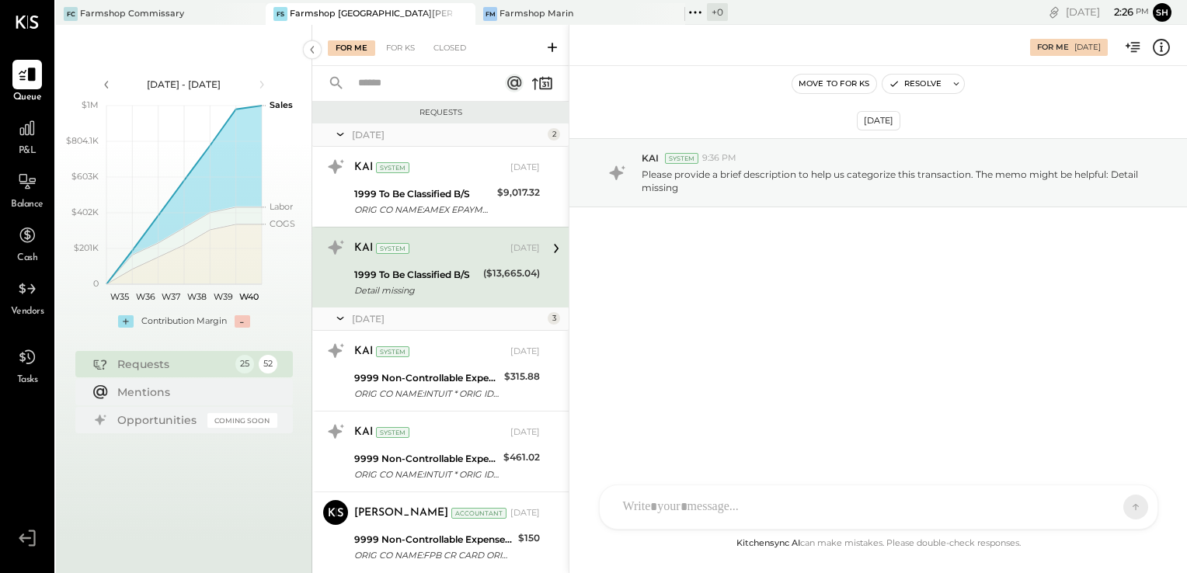
click at [552, 248] on icon at bounding box center [556, 248] width 20 height 20
click at [419, 268] on div "1999 To Be Classified B/S" at bounding box center [416, 275] width 124 height 16
click at [674, 495] on div at bounding box center [879, 508] width 558 height 44
click at [1109, 510] on icon at bounding box center [1106, 507] width 16 height 16
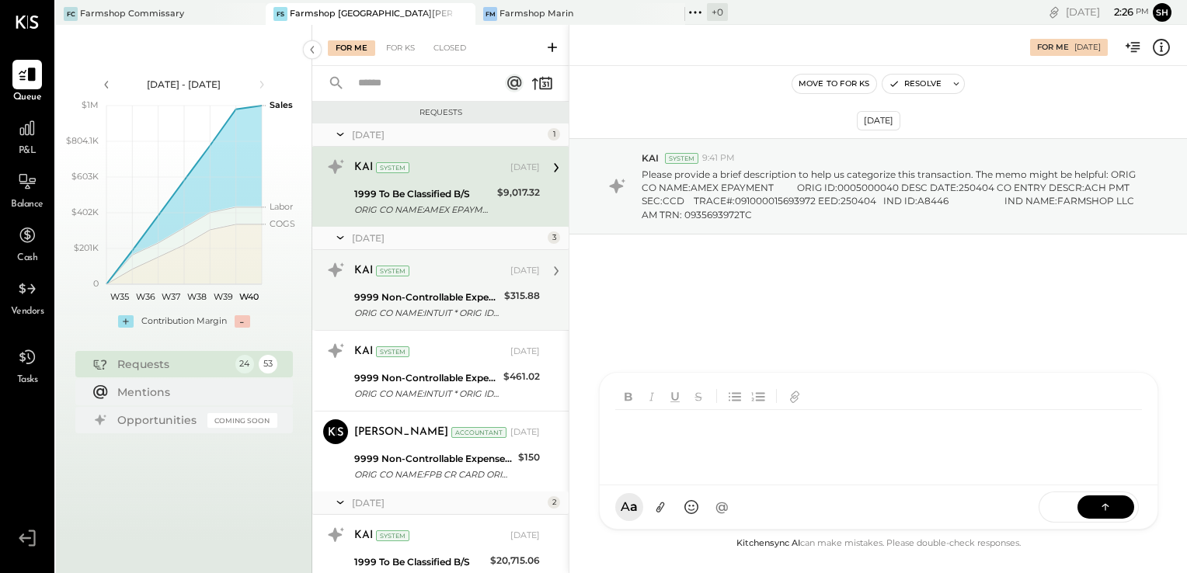
click at [435, 303] on div "9999 Non-Controllable Expenses:Property Expenses:To Be Classified P&L" at bounding box center [426, 298] width 145 height 16
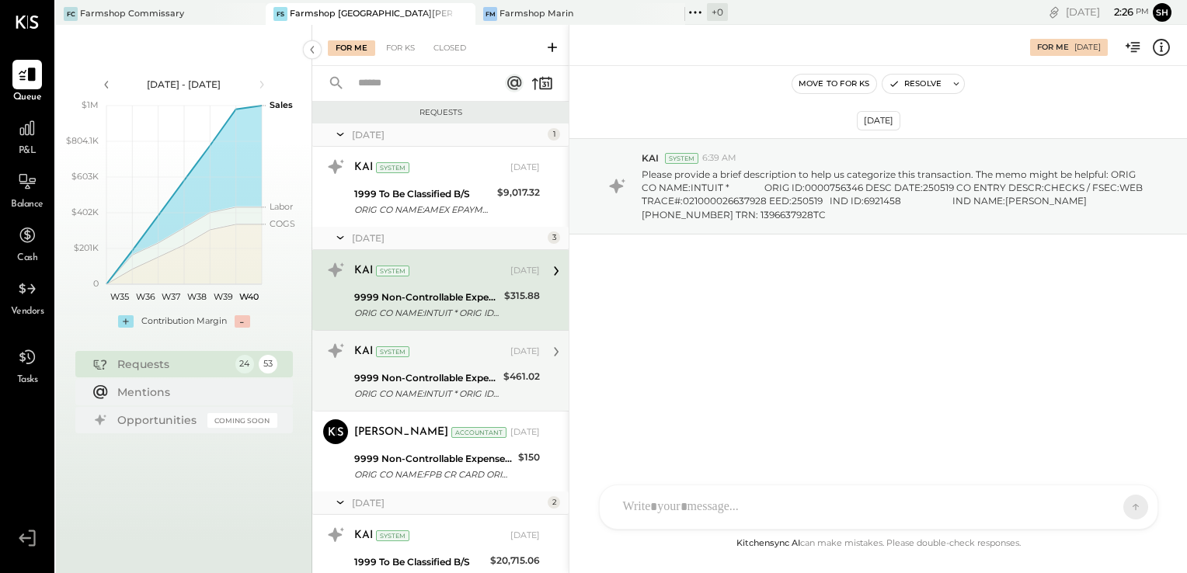
click at [423, 361] on div "KAI System [DATE]" at bounding box center [447, 352] width 186 height 22
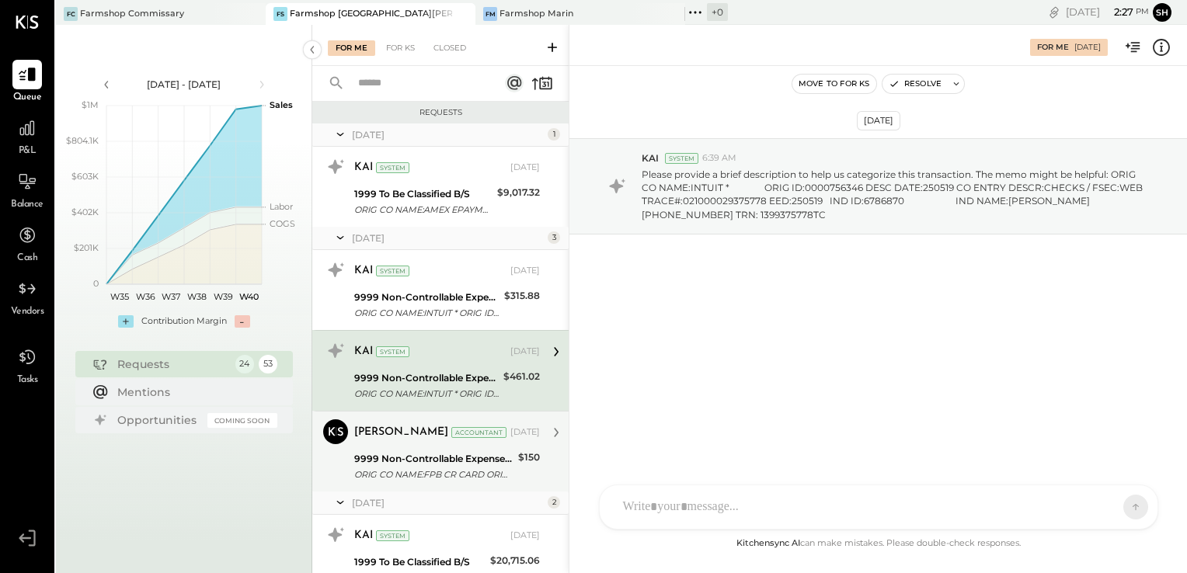
click at [411, 461] on div "9999 Non-Controllable Expenses:Property Expenses:To Be Classified P&L" at bounding box center [433, 459] width 159 height 16
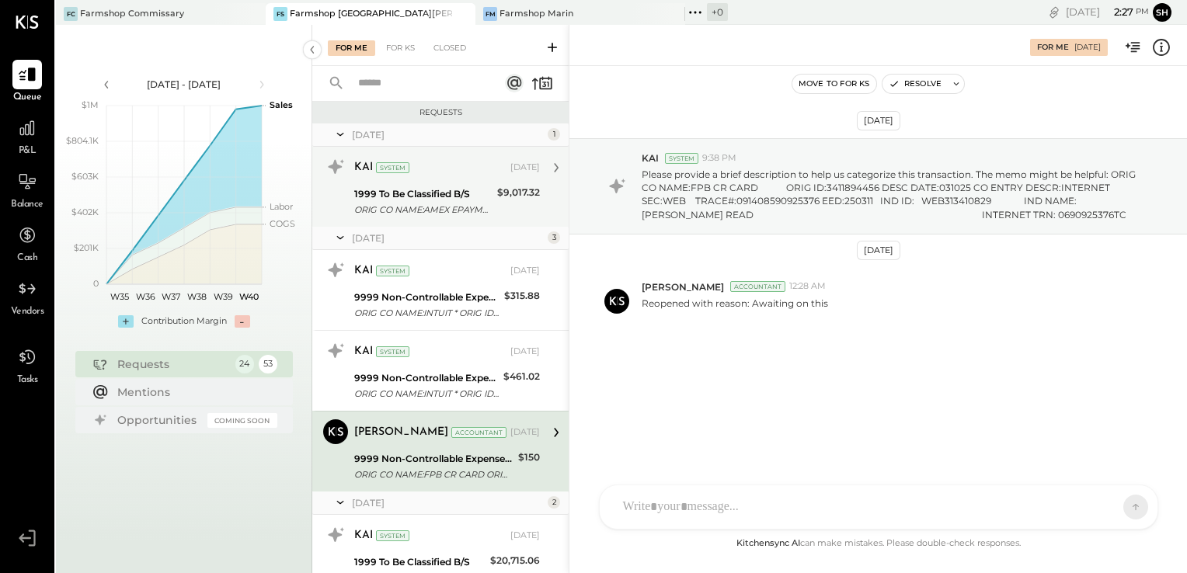
click at [449, 200] on div "1999 To Be Classified B/S" at bounding box center [423, 194] width 138 height 16
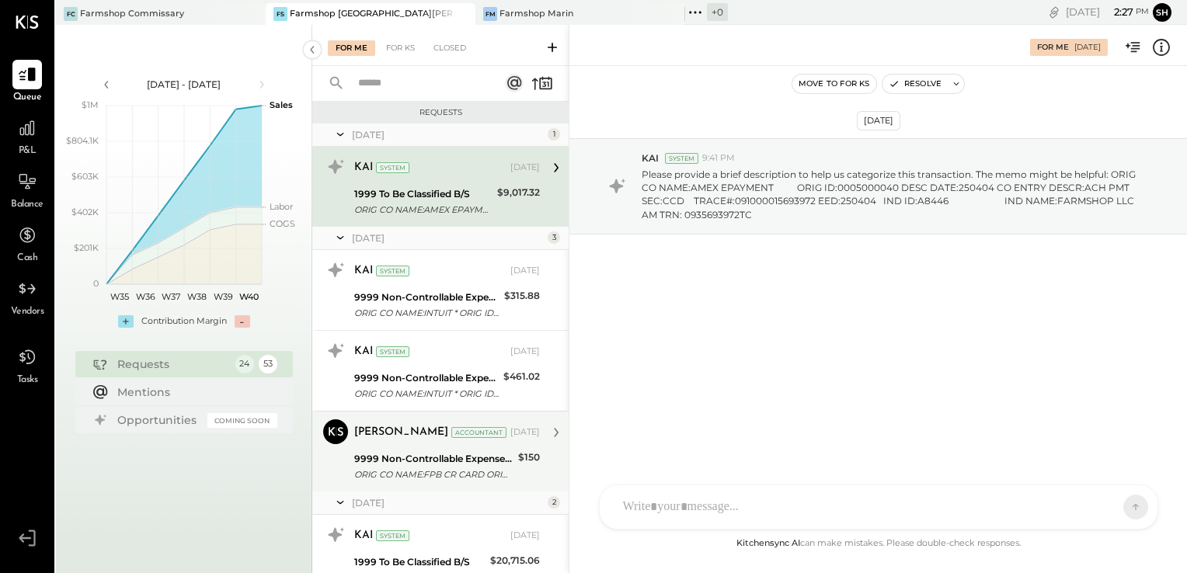
click at [423, 454] on div "9999 Non-Controllable Expenses:Property Expenses:To Be Classified P&L" at bounding box center [433, 459] width 159 height 16
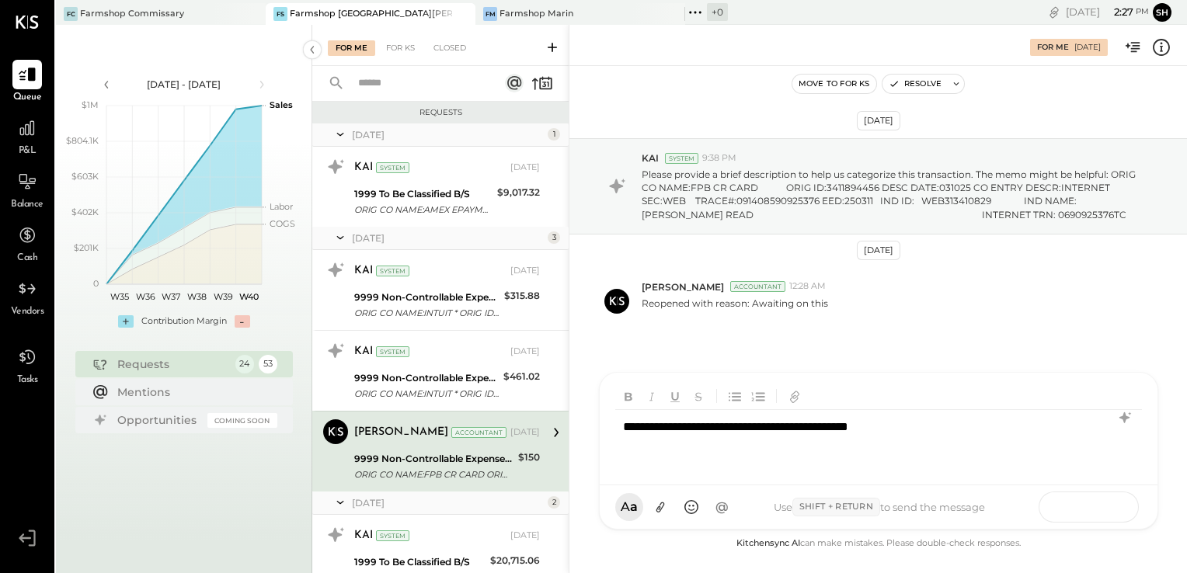
click at [1100, 506] on icon at bounding box center [1106, 507] width 16 height 16
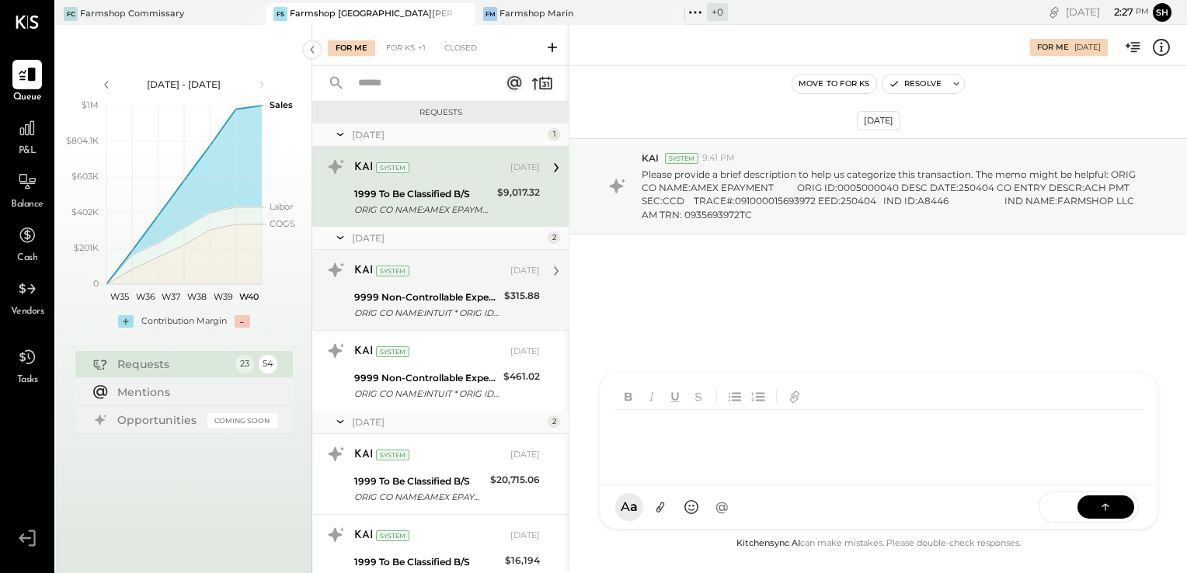
click at [419, 302] on div "9999 Non-Controllable Expenses:Property Expenses:To Be Classified P&L" at bounding box center [426, 298] width 145 height 16
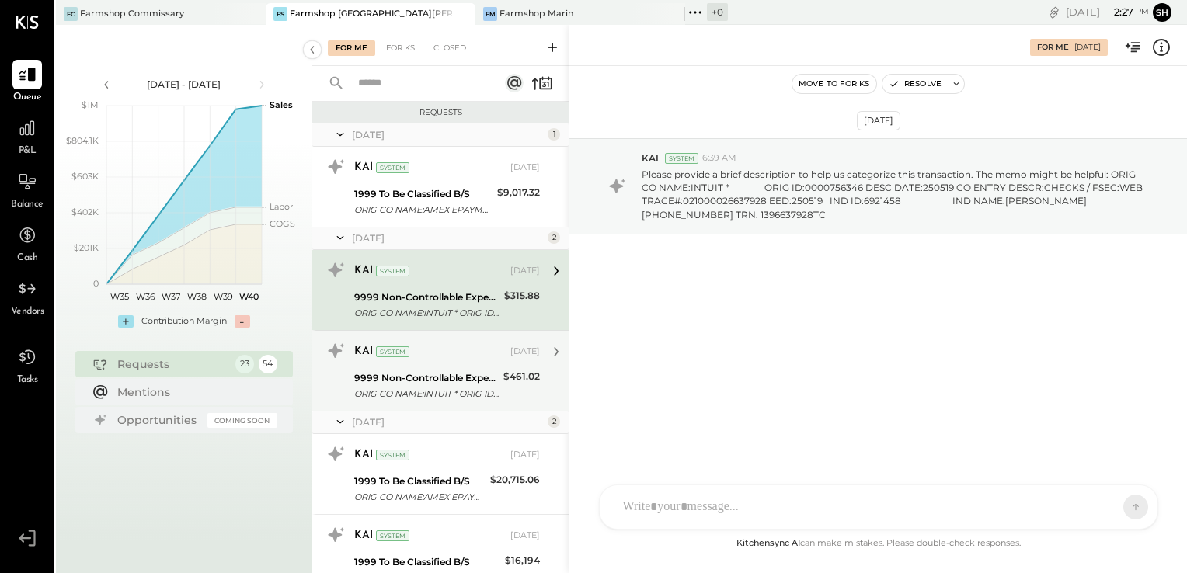
click at [410, 386] on div "ORIG CO NAME:INTUIT * ORIG ID:0000756346 DESC DATE:250519 CO ENTRY DESCR:CHECKS…" at bounding box center [426, 394] width 144 height 16
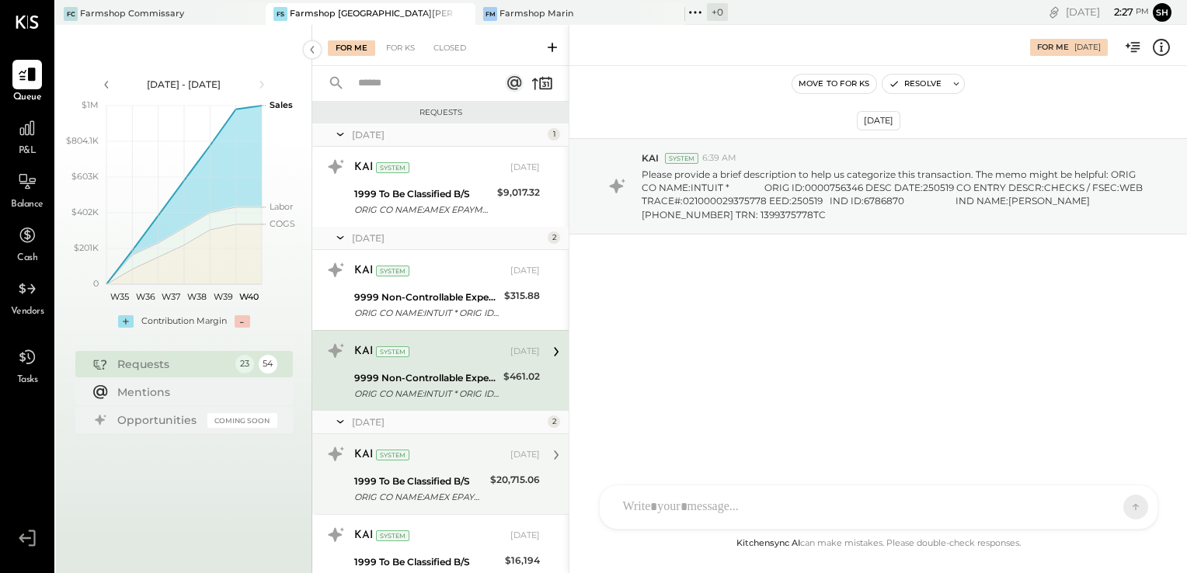
click at [429, 469] on div "KAI System [DATE] 1999 To Be Classified B/S ORIG CO NAME:AMEX EPAYMENT ORIG ID:…" at bounding box center [447, 474] width 186 height 64
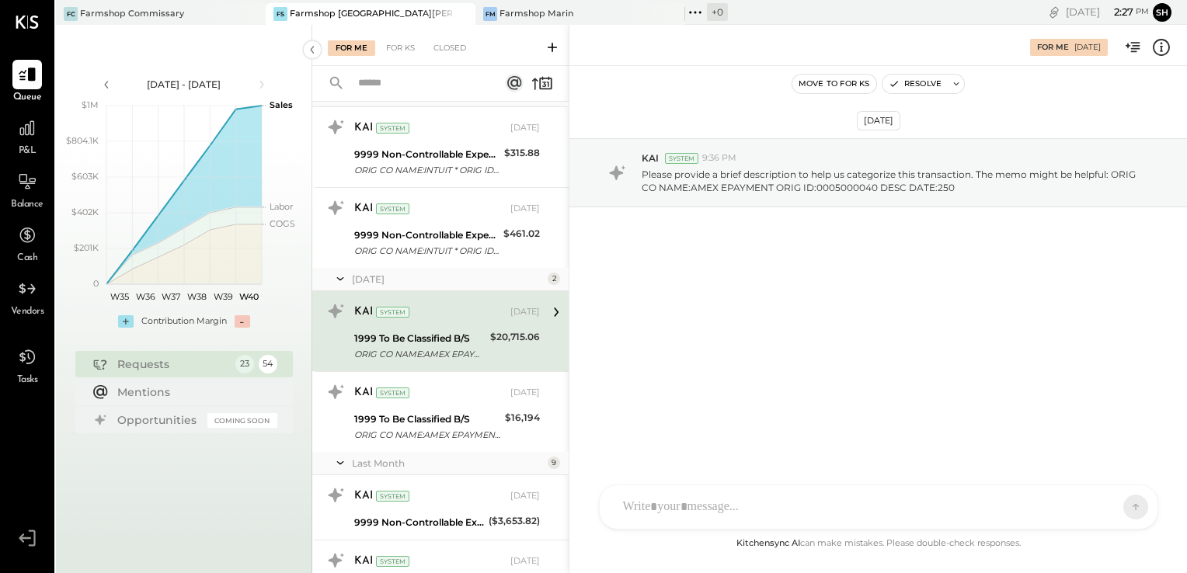
scroll to position [144, 0]
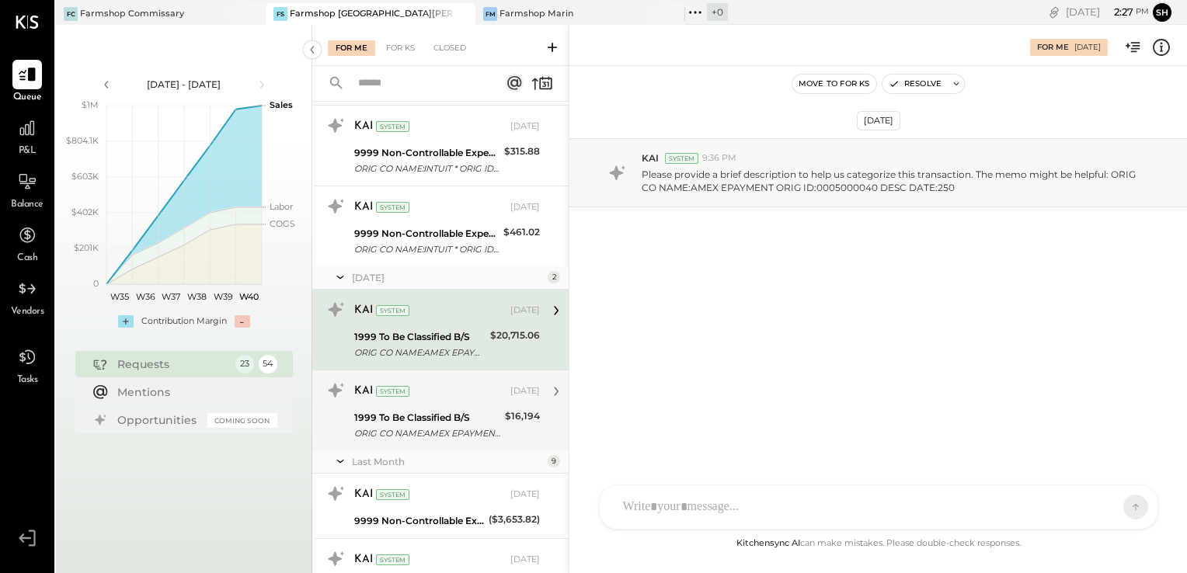
click at [433, 405] on div "KAI System [DATE] 1999 To Be Classified B/S ORIG CO NAME:AMEX EPAYMENT ORIG ID:…" at bounding box center [447, 410] width 186 height 64
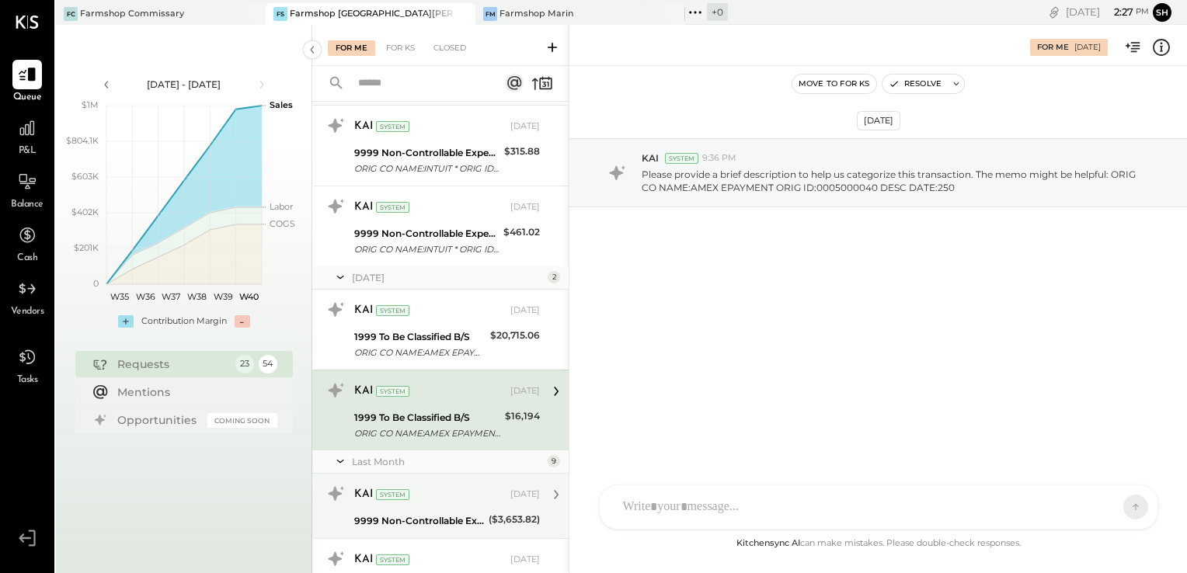
click at [435, 502] on div "KAI System [DATE]" at bounding box center [447, 495] width 186 height 22
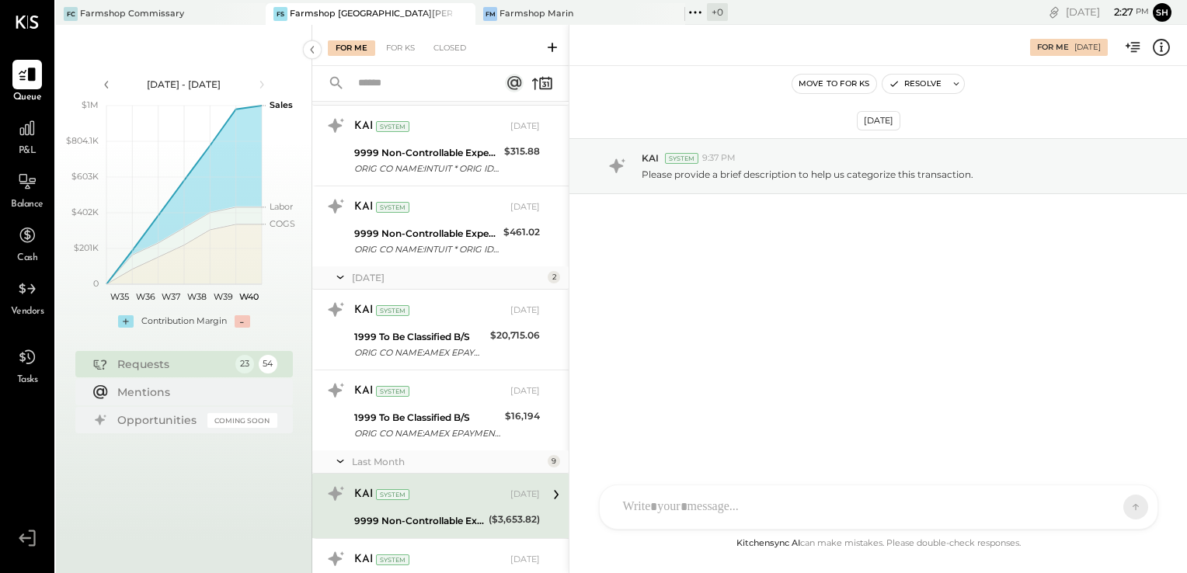
click at [476, 499] on div "KAI System" at bounding box center [430, 495] width 153 height 16
click at [693, 511] on div "HT [PERSON_NAME] ID [PERSON_NAME] Del [PERSON_NAME] [PERSON_NAME] [PERSON_NAME]…" at bounding box center [878, 451] width 559 height 158
click at [1104, 502] on icon at bounding box center [1106, 507] width 16 height 16
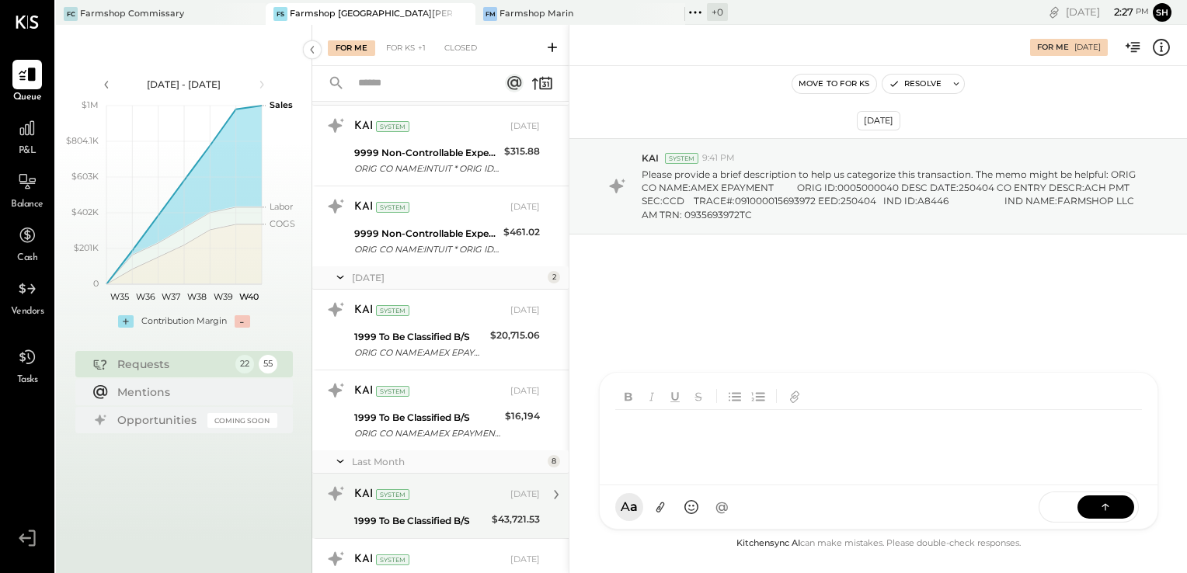
click at [419, 504] on div "KAI System [DATE]" at bounding box center [447, 495] width 186 height 22
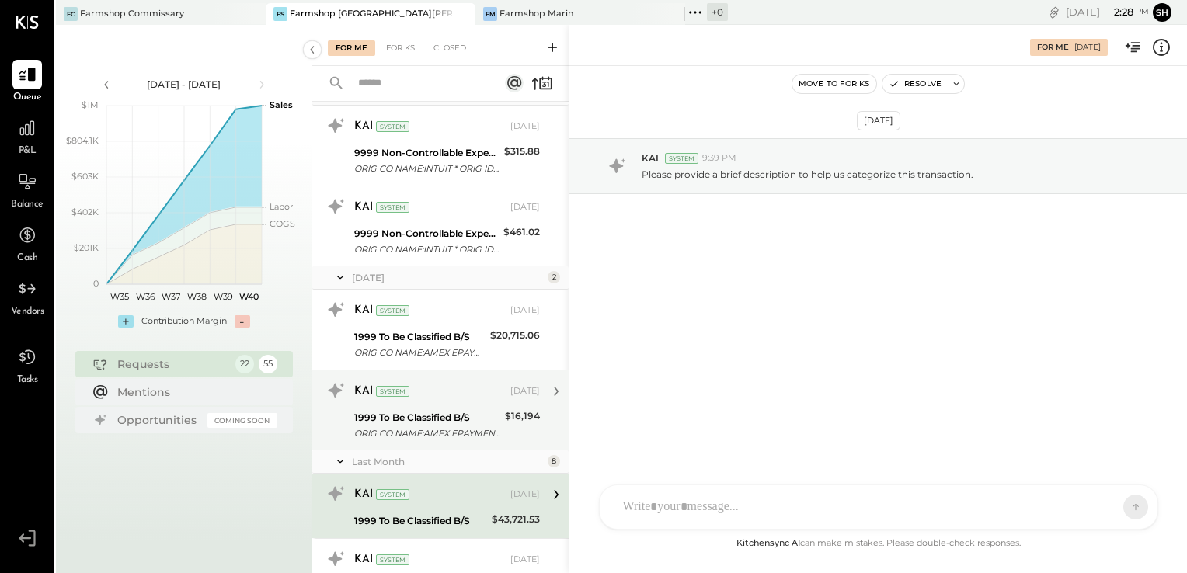
click at [451, 430] on div "ORIG CO NAME:AMEX EPAYMENT ORIG ID:0005000040 DESC DATE:250" at bounding box center [427, 434] width 146 height 16
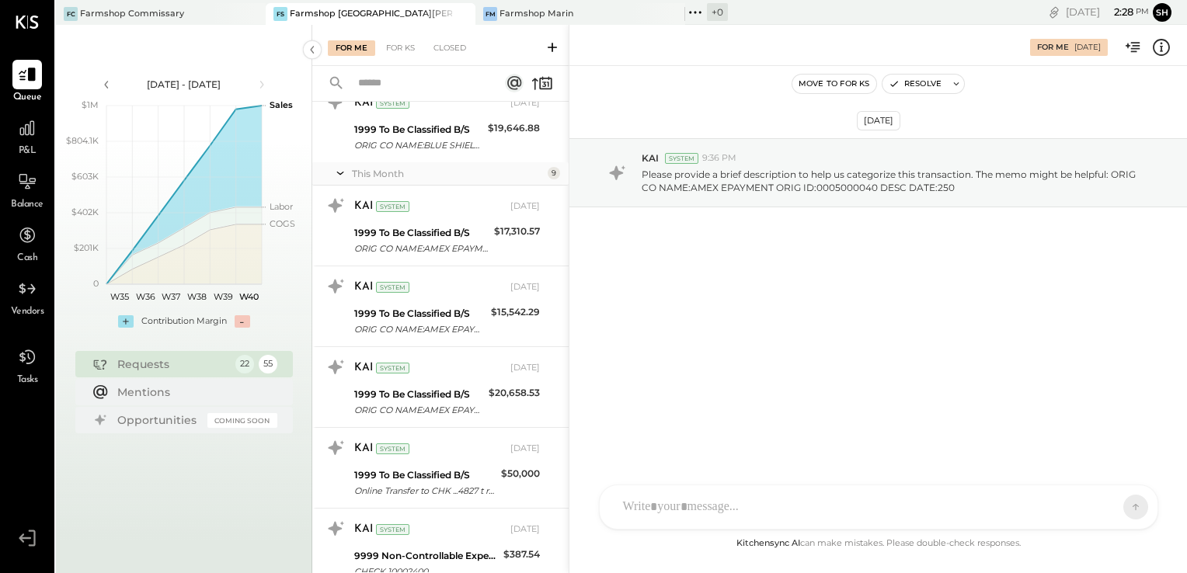
scroll to position [1391, 0]
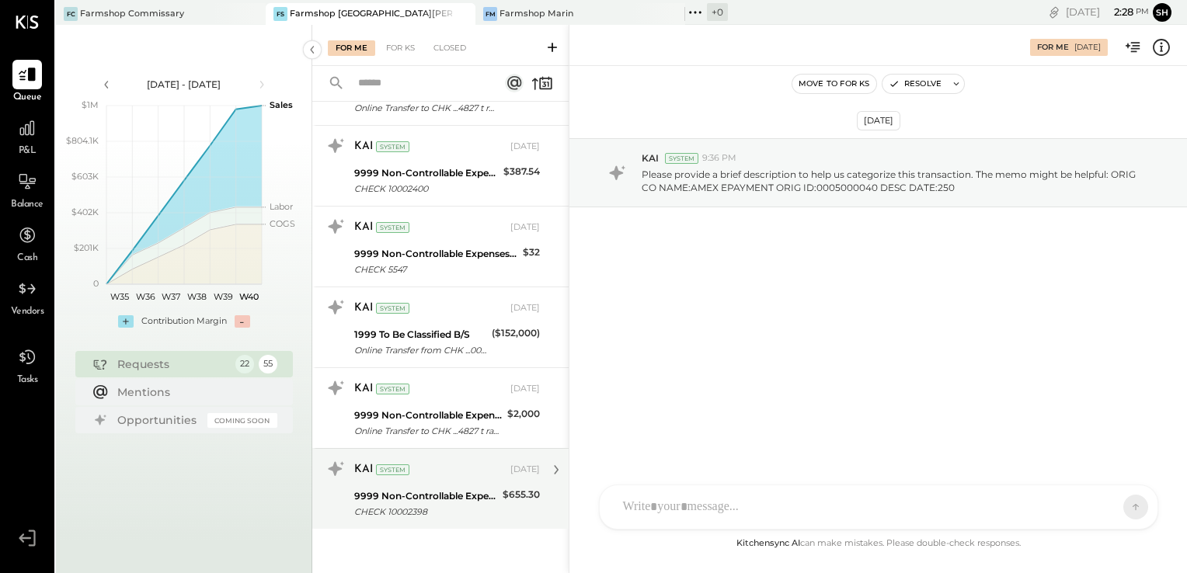
click at [428, 489] on div "9999 Non-Controllable Expenses:Property Expenses:To Be Classified P&L" at bounding box center [426, 497] width 144 height 16
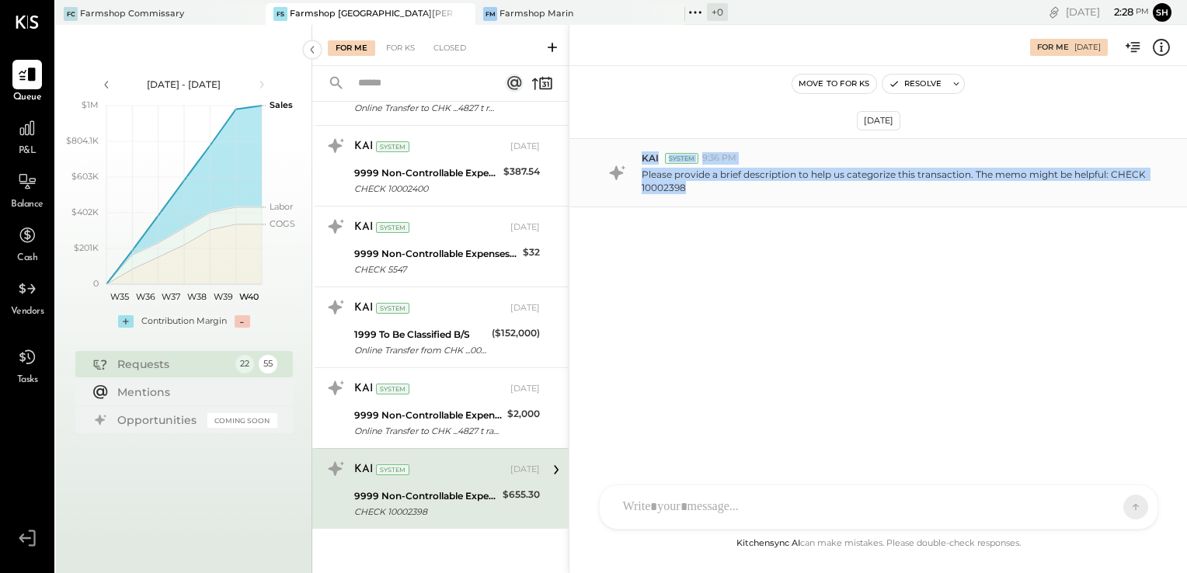
drag, startPoint x: 634, startPoint y: 185, endPoint x: 694, endPoint y: 186, distance: 60.6
click at [694, 186] on div "KAI System 9:36 PM Please provide a brief description to help us categorize thi…" at bounding box center [878, 172] width 618 height 69
click at [694, 186] on p "Please provide a brief description to help us categorize this transaction. The …" at bounding box center [895, 181] width 506 height 26
click at [687, 238] on div "[DATE] KAI System 9:36 PM Please provide a brief description to help us categor…" at bounding box center [878, 214] width 618 height 219
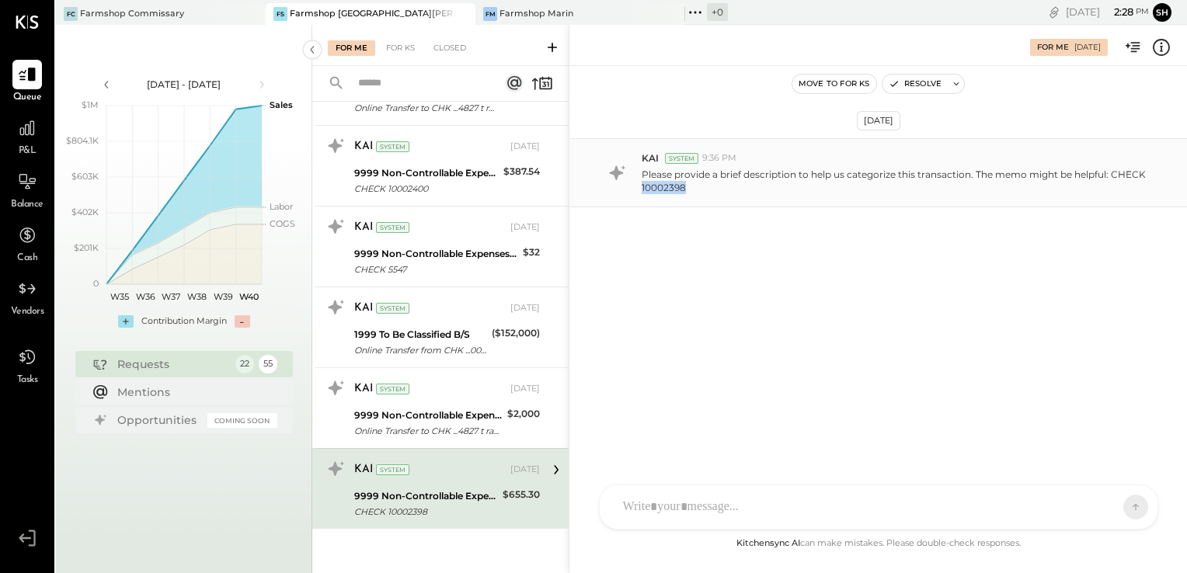
drag, startPoint x: 689, startPoint y: 189, endPoint x: 642, endPoint y: 190, distance: 47.4
click at [642, 190] on p "Please provide a brief description to help us categorize this transaction. The …" at bounding box center [895, 181] width 506 height 26
drag, startPoint x: 642, startPoint y: 190, endPoint x: 654, endPoint y: 190, distance: 12.4
copy p "10002398"
click at [689, 516] on div "HT [PERSON_NAME] ID [PERSON_NAME] Del [PERSON_NAME] [PERSON_NAME] [PERSON_NAME]…" at bounding box center [878, 507] width 559 height 45
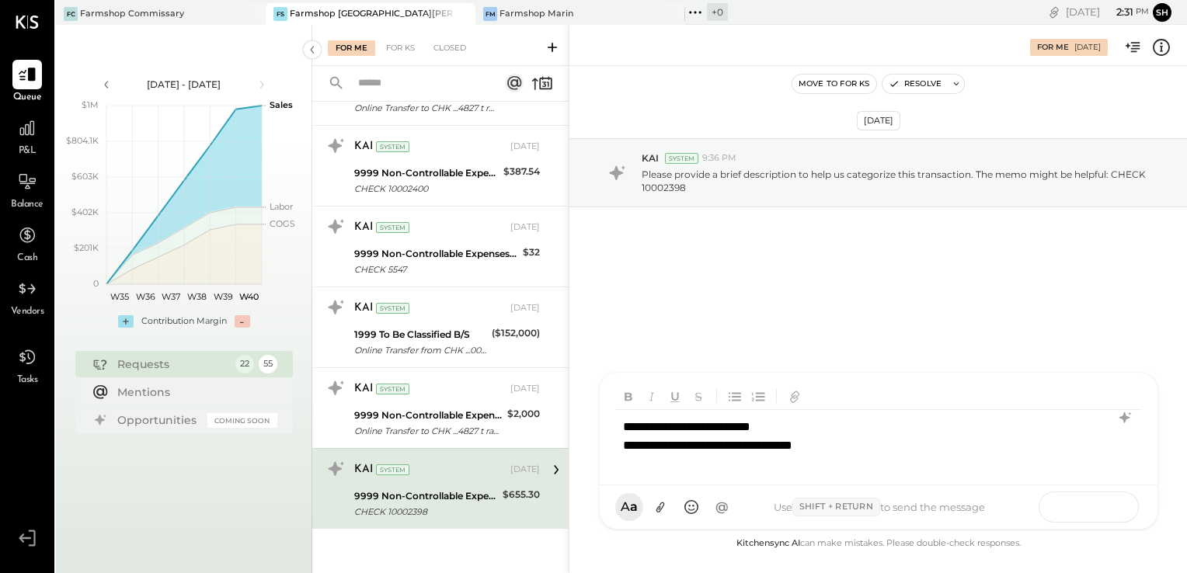
click at [1107, 500] on icon at bounding box center [1106, 507] width 16 height 16
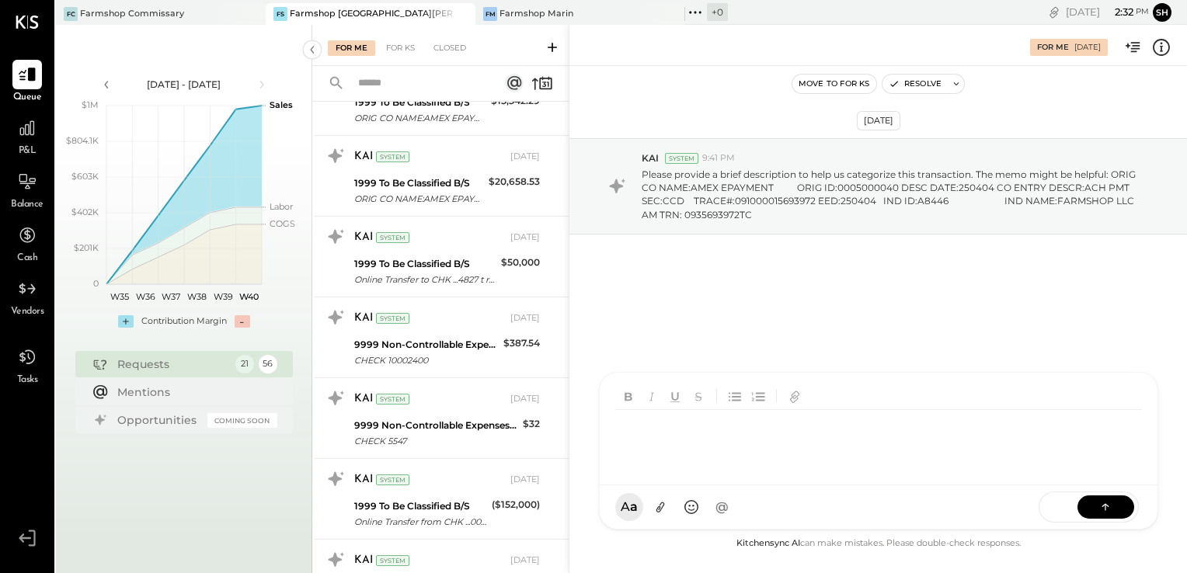
scroll to position [1311, 0]
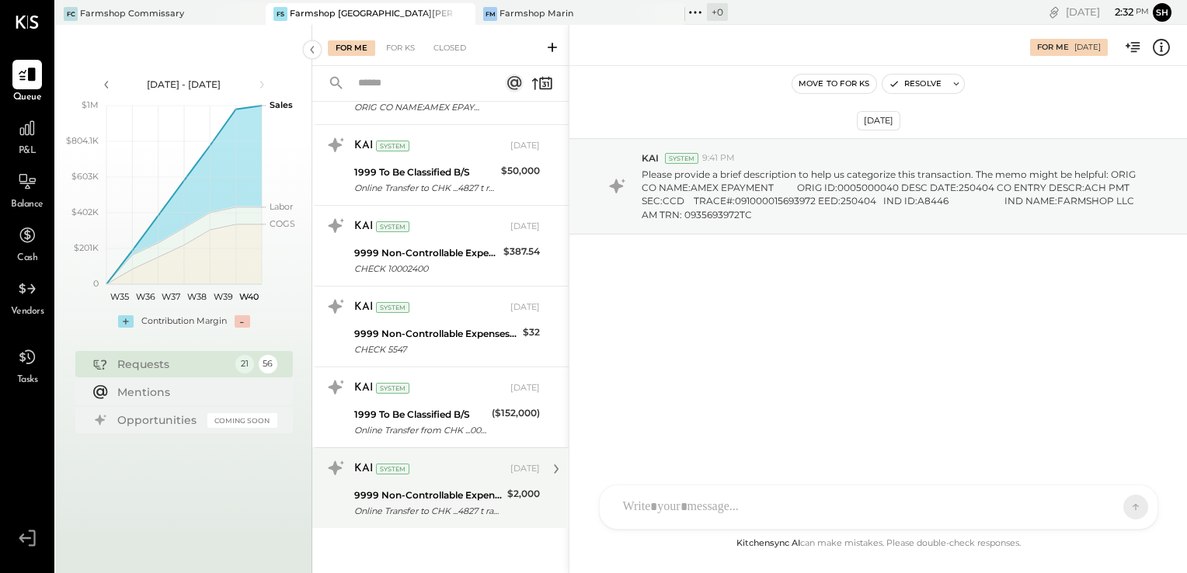
click at [451, 506] on div "Online Transfer to CHK ...4827 t ransaction#: 26031471030" at bounding box center [428, 511] width 148 height 16
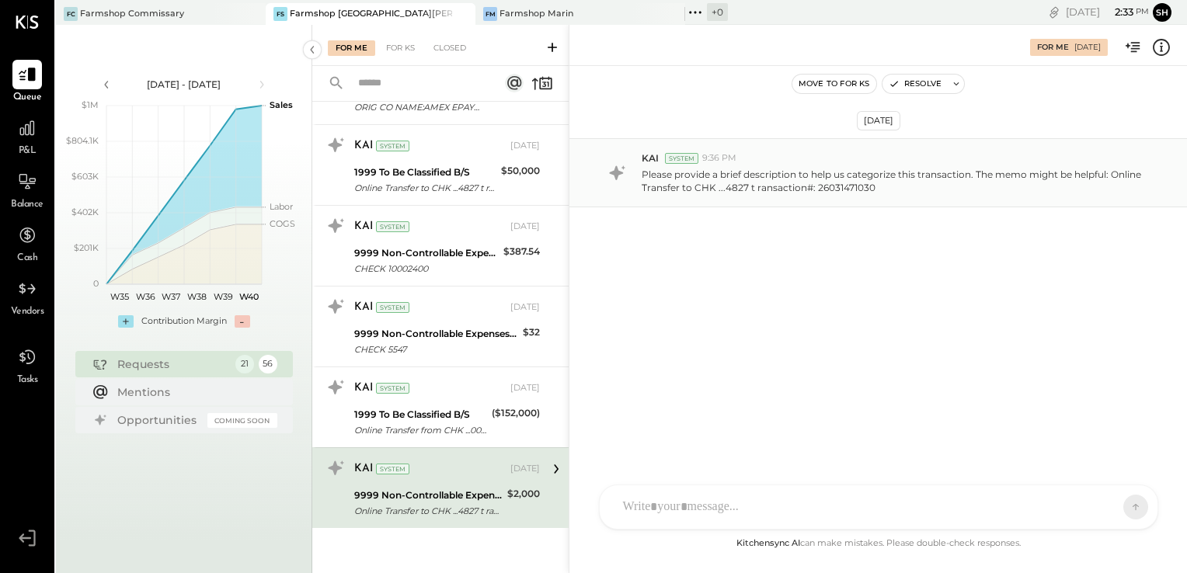
click at [826, 180] on p "Please provide a brief description to help us categorize this transaction. The …" at bounding box center [895, 181] width 506 height 26
drag, startPoint x: 826, startPoint y: 180, endPoint x: 929, endPoint y: 195, distance: 104.4
click at [929, 195] on div "KAI System 9:36 PM Please provide a brief description to help us categorize thi…" at bounding box center [878, 172] width 618 height 69
click at [1162, 44] on icon at bounding box center [1161, 47] width 20 height 20
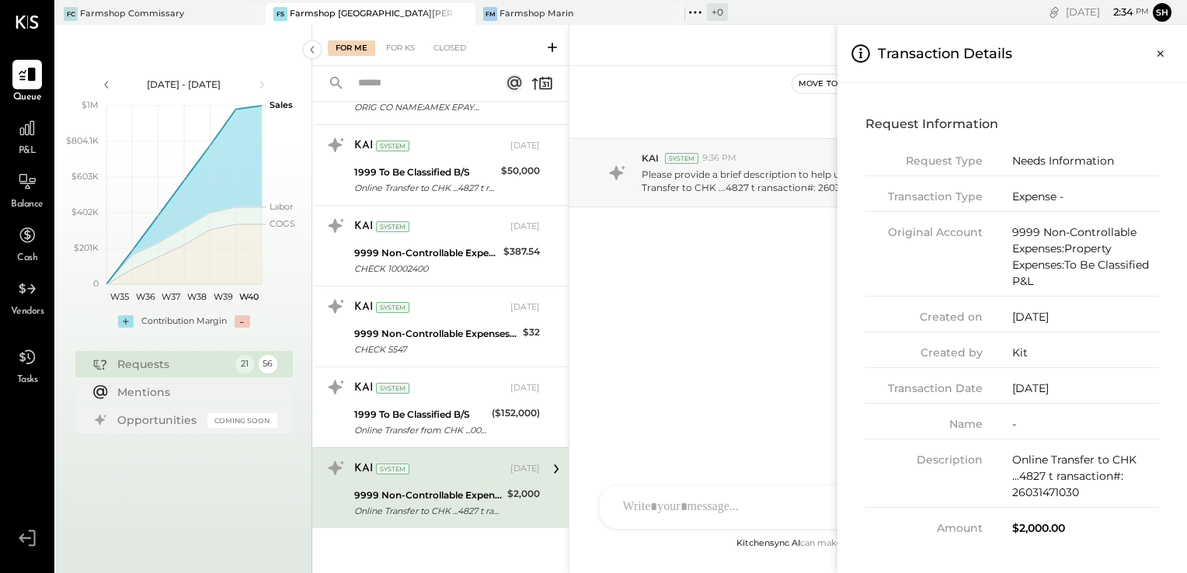
click at [440, 405] on div "For Me For KS Closed Requests [DATE] 1 KAI System [DATE] 1999 To Be Classified …" at bounding box center [749, 299] width 875 height 548
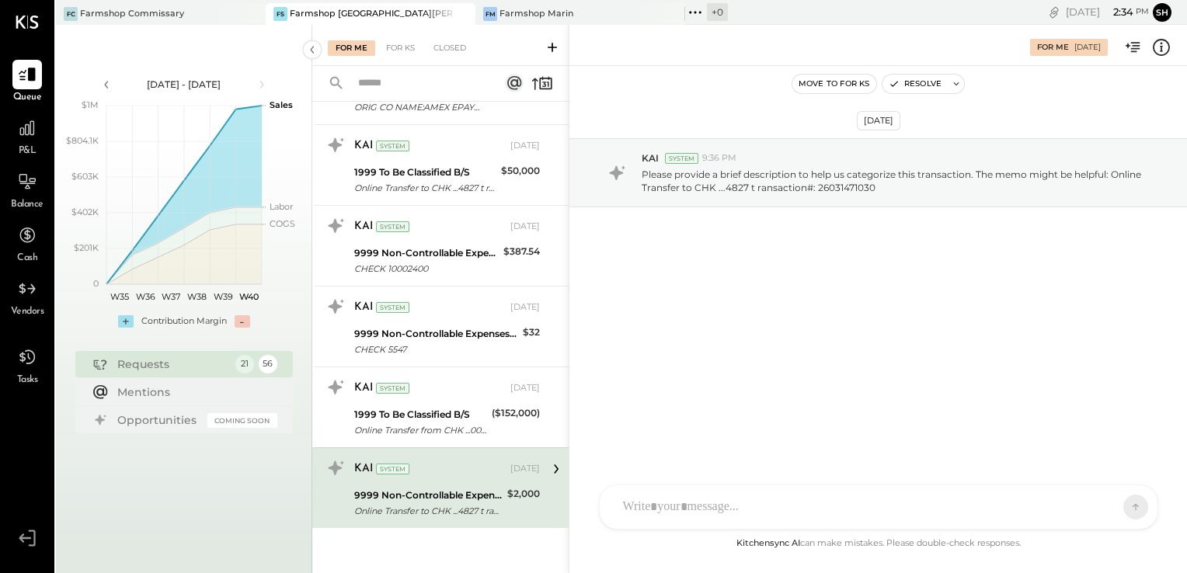
click at [440, 407] on div "1999 To Be Classified B/S" at bounding box center [420, 415] width 133 height 16
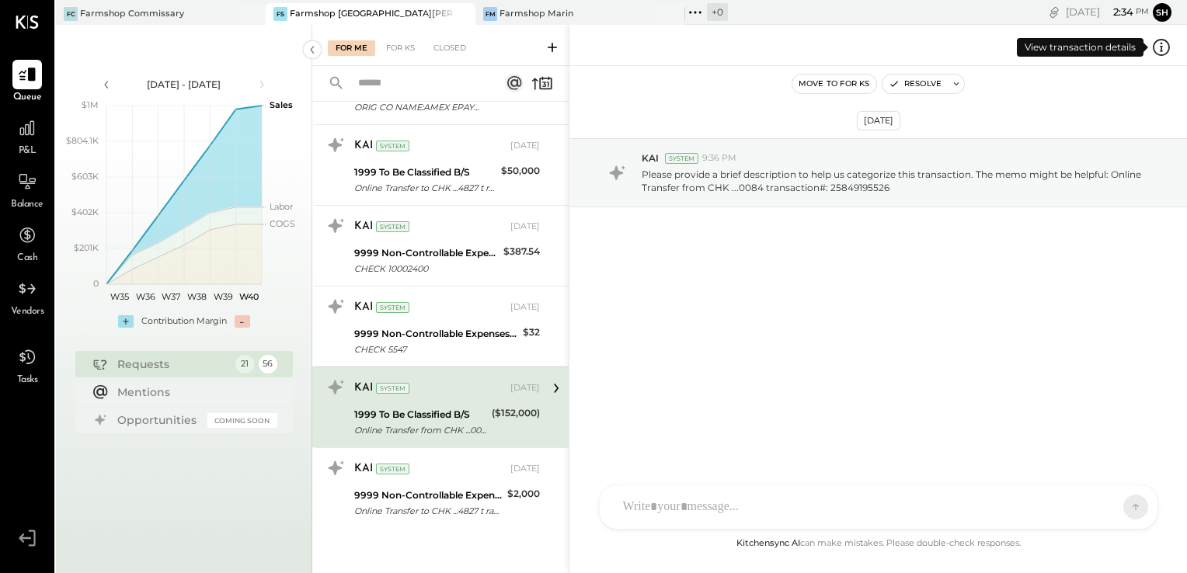
click at [1164, 44] on icon at bounding box center [1161, 47] width 20 height 20
click at [449, 325] on div "For Me For KS Closed Requests [DATE] 1 KAI System [DATE] 1999 To Be Classified …" at bounding box center [749, 299] width 875 height 548
click at [449, 326] on div "9999 Non-Controllable Expenses:Property Expenses:To Be Classified P&L" at bounding box center [436, 334] width 164 height 16
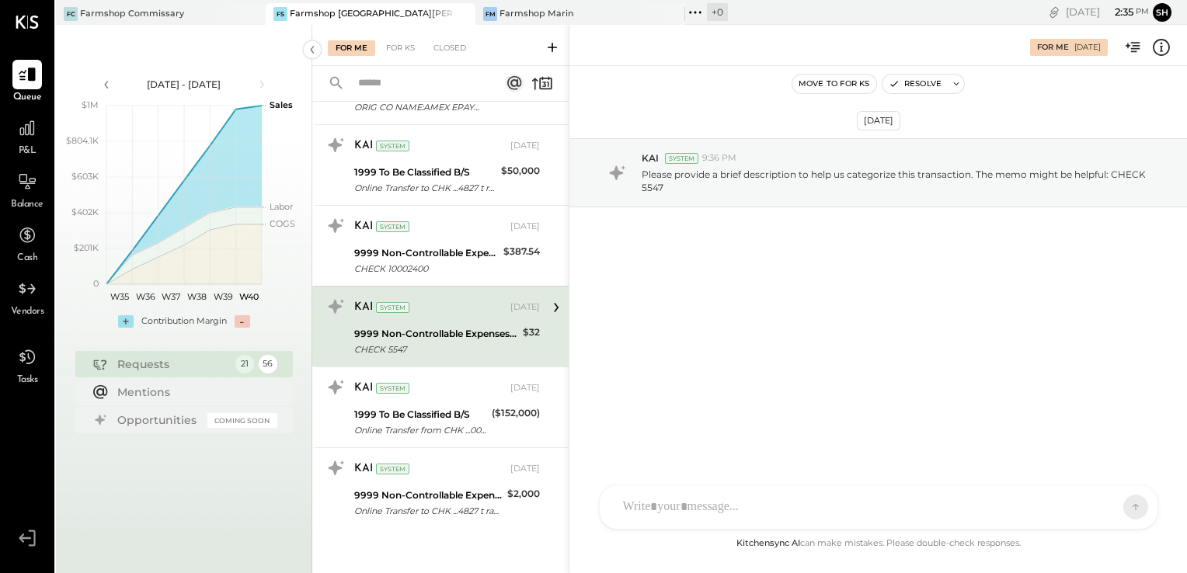
click at [1161, 46] on icon at bounding box center [1161, 46] width 3 height 1
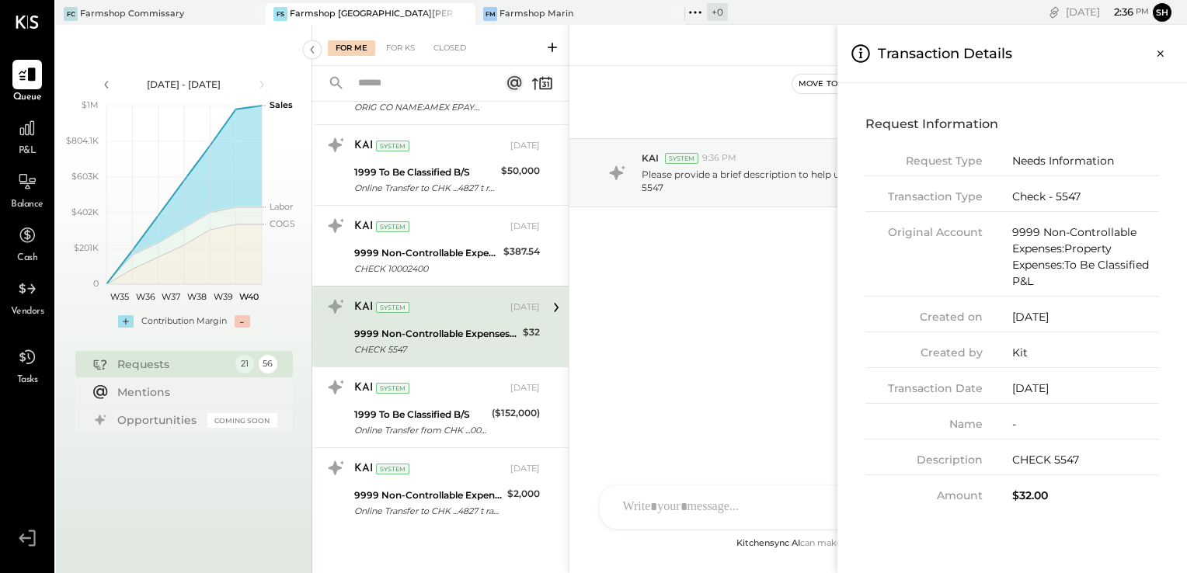
click at [766, 312] on div "For Me For KS Closed Requests [DATE] 1 KAI System [DATE] 1999 To Be Classified …" at bounding box center [749, 299] width 875 height 548
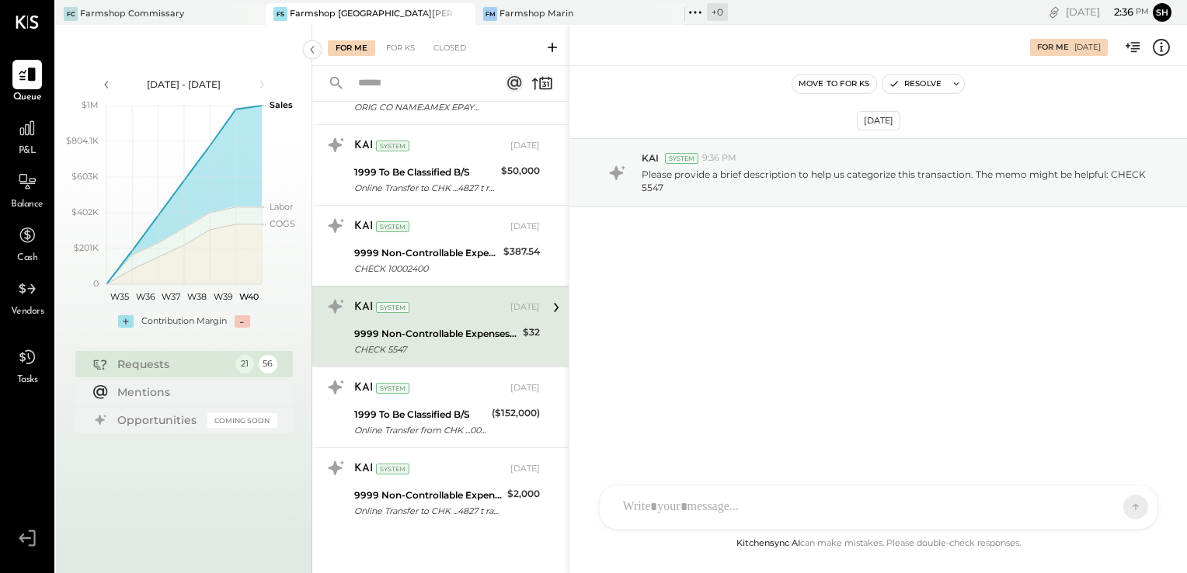
click at [1162, 45] on icon at bounding box center [1161, 47] width 20 height 20
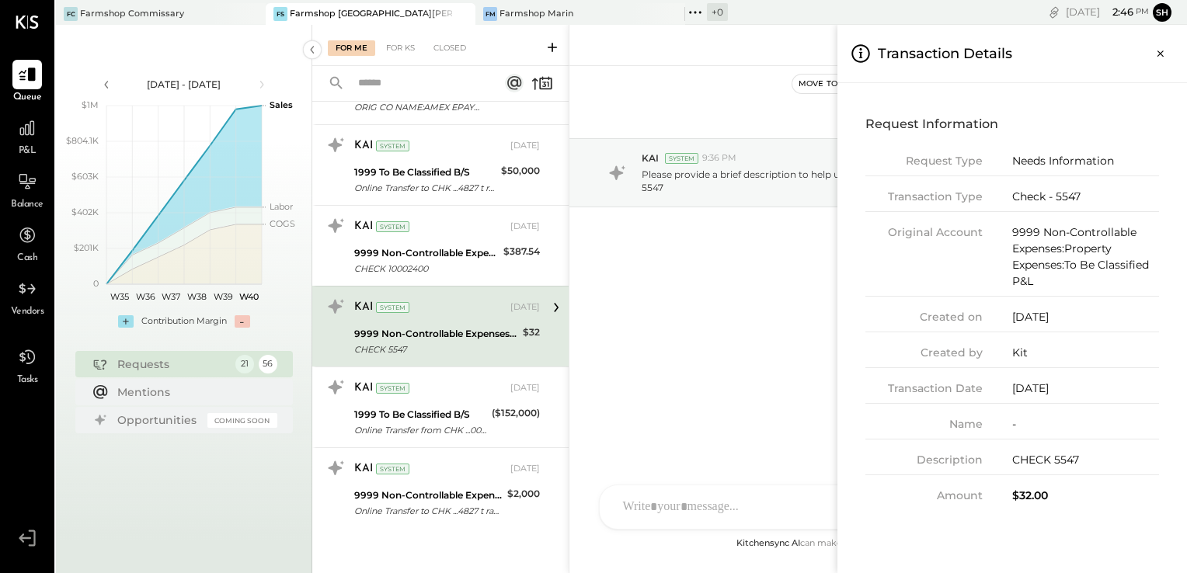
click at [694, 504] on div "For Me For KS Closed Requests [DATE] 1 KAI System [DATE] 1999 To Be Classified …" at bounding box center [749, 299] width 875 height 548
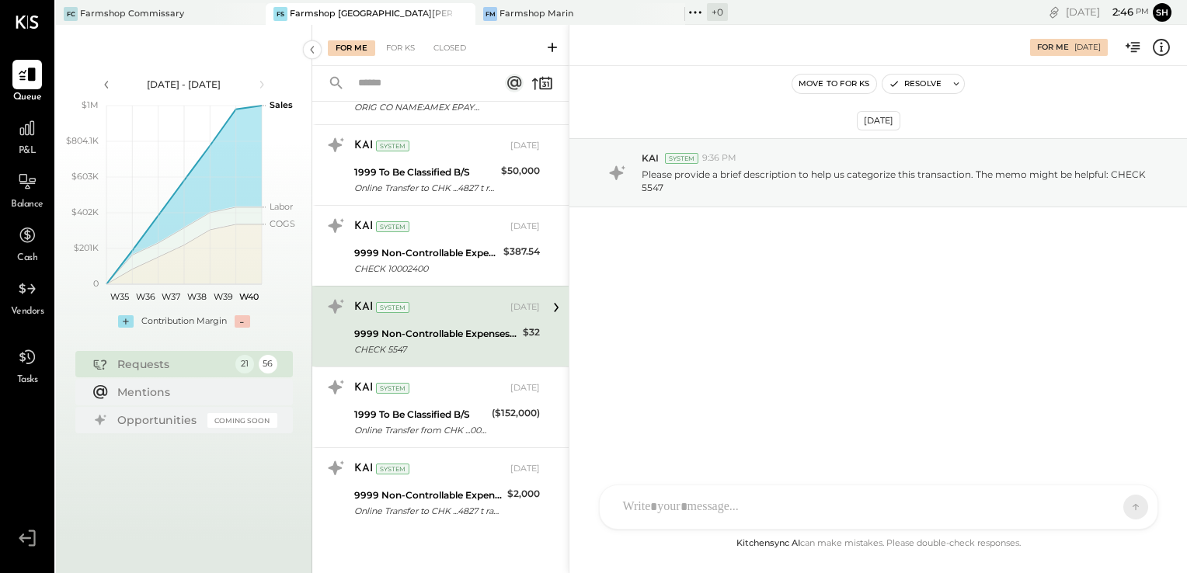
click at [696, 508] on div at bounding box center [864, 507] width 499 height 34
click at [1105, 505] on icon at bounding box center [1106, 507] width 16 height 16
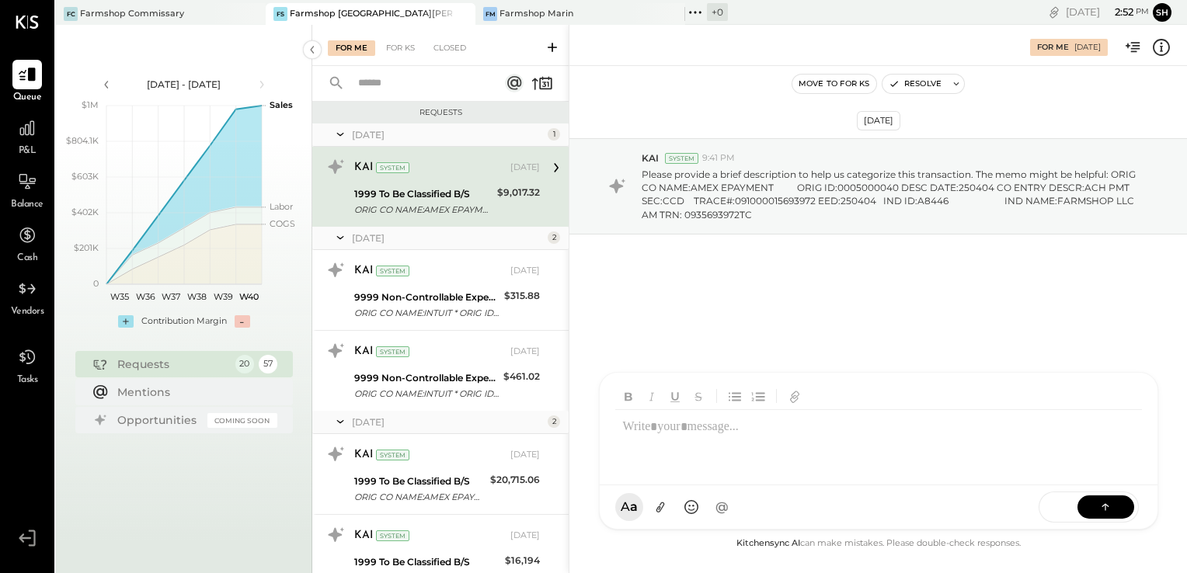
click at [428, 207] on div "ORIG CO NAME:AMEX EPAYMENT ORIG ID:0005000040 DESC DATE:250404 CO ENTRY DESCR:A…" at bounding box center [423, 210] width 138 height 16
click at [1164, 48] on icon at bounding box center [1161, 47] width 20 height 20
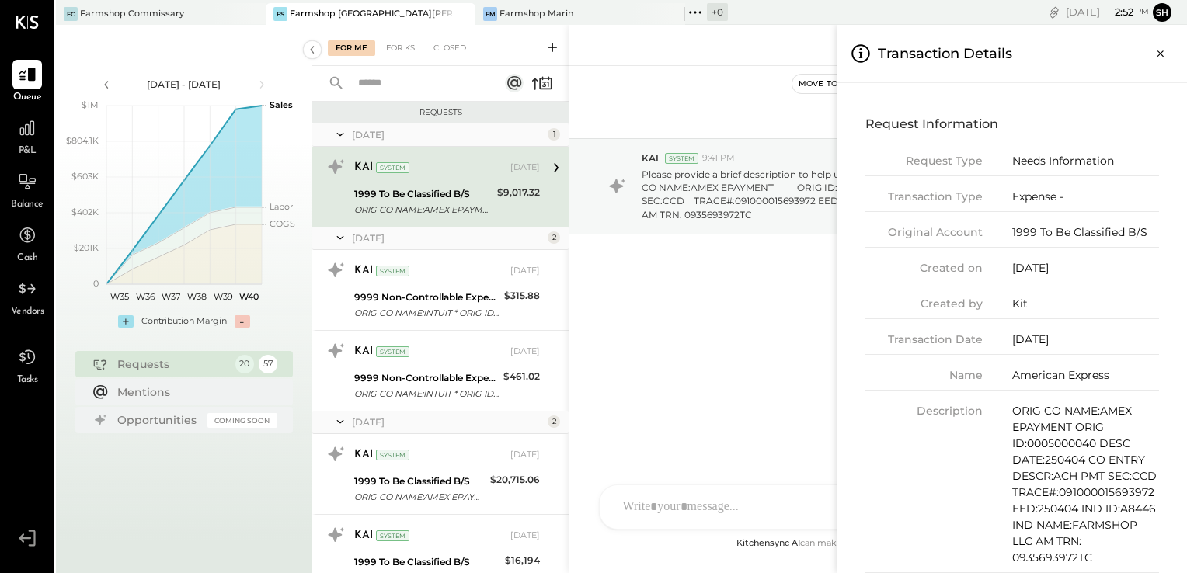
scroll to position [54, 0]
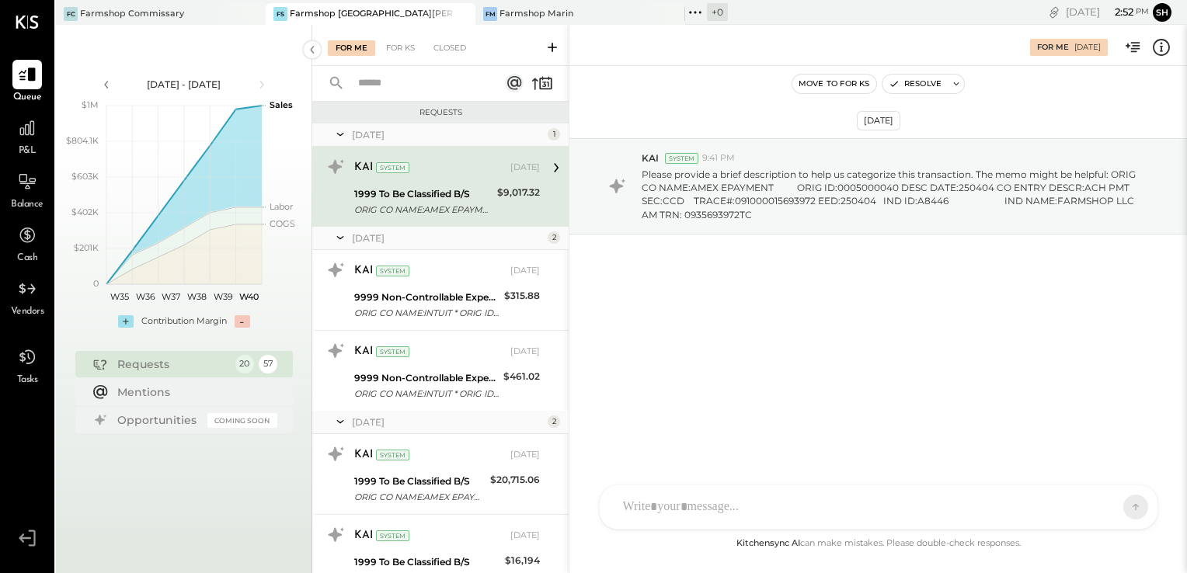
click at [418, 302] on div "For Me For KS Closed Requests [DATE] 1 KAI System [DATE] 1999 To Be Classified …" at bounding box center [749, 299] width 875 height 548
click at [418, 302] on div "9999 Non-Controllable Expenses:Property Expenses:To Be Classified P&L" at bounding box center [426, 298] width 145 height 16
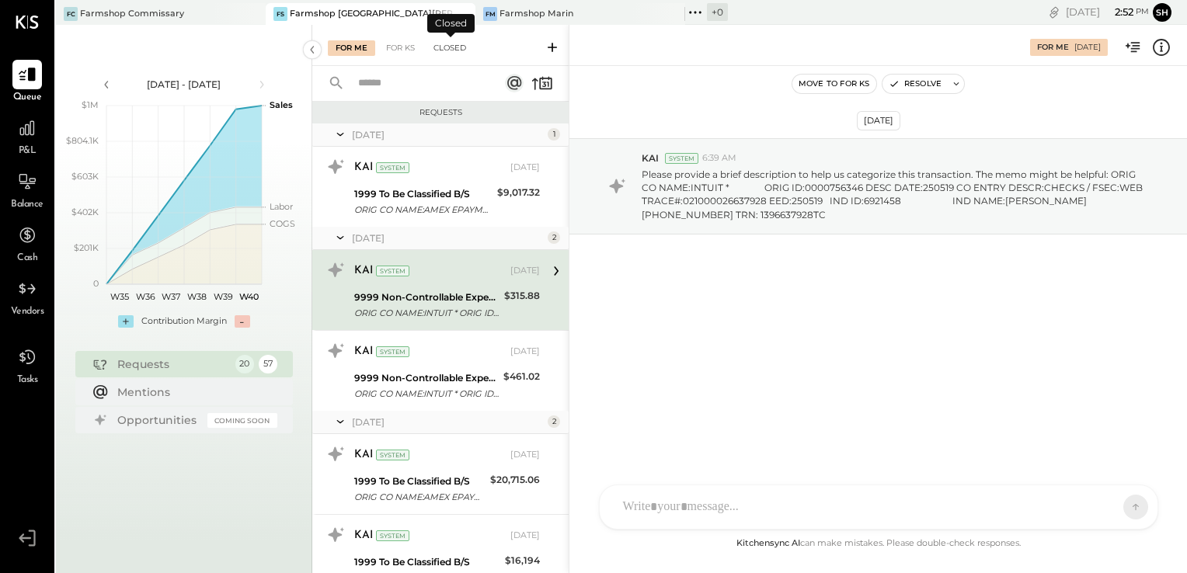
click at [454, 47] on div "Closed" at bounding box center [450, 48] width 48 height 16
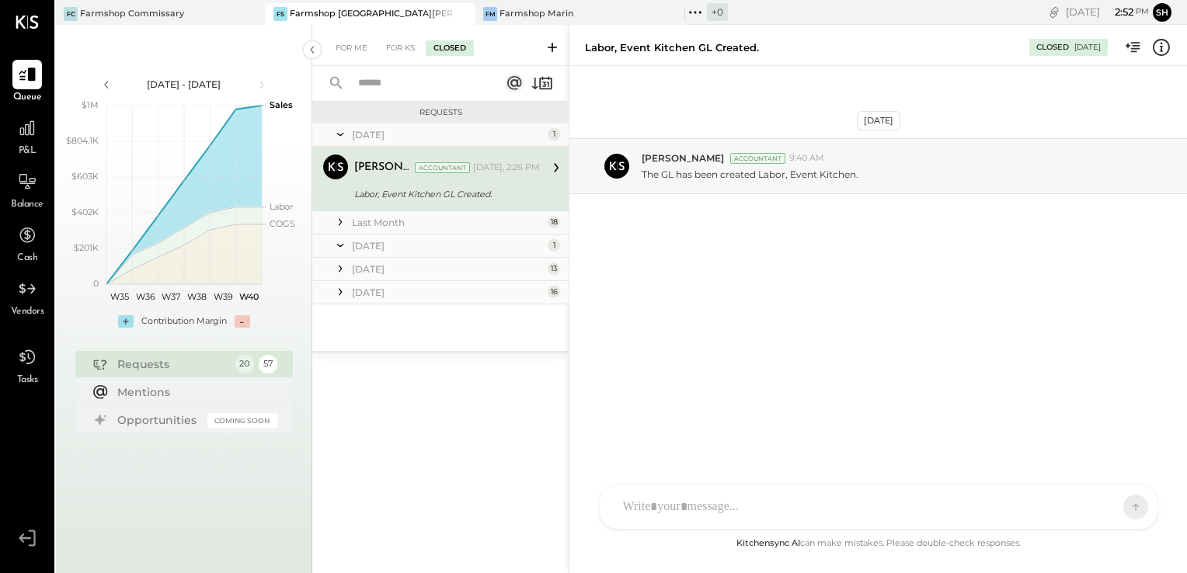
click at [557, 224] on div "18" at bounding box center [554, 222] width 12 height 12
click at [386, 223] on div "Last Month" at bounding box center [448, 222] width 192 height 13
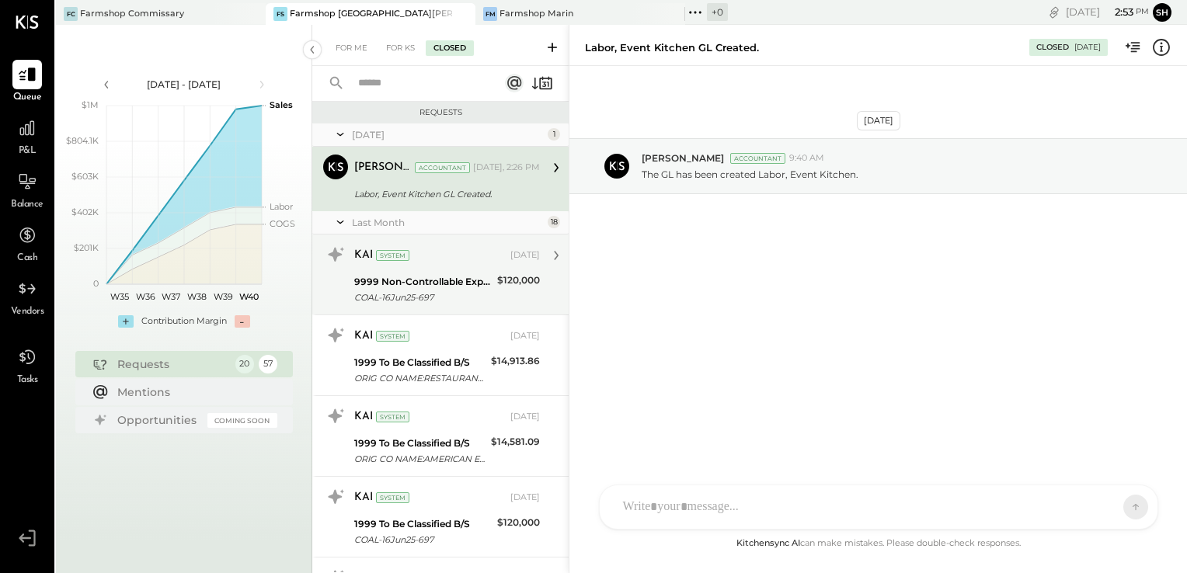
click at [456, 291] on div "COAL-16Jun25-697" at bounding box center [423, 298] width 138 height 16
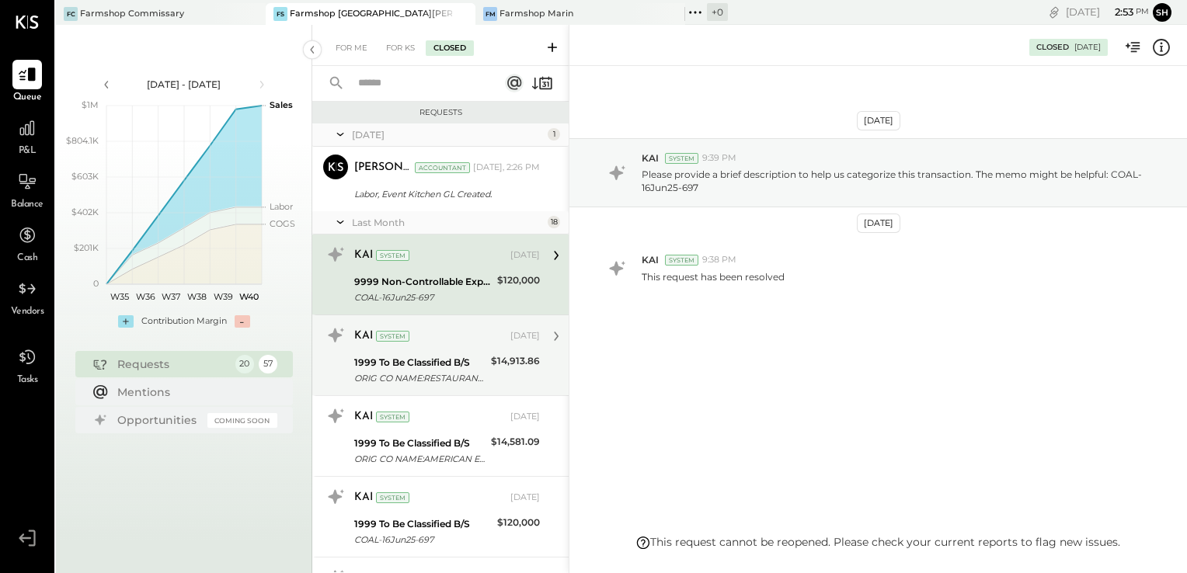
click at [448, 374] on div "ORIG CO NAME:RESTAURANT365 ORIG ID:3383693141 DESC DATE:250106 CO ENTRY DESCR:P…" at bounding box center [420, 379] width 132 height 16
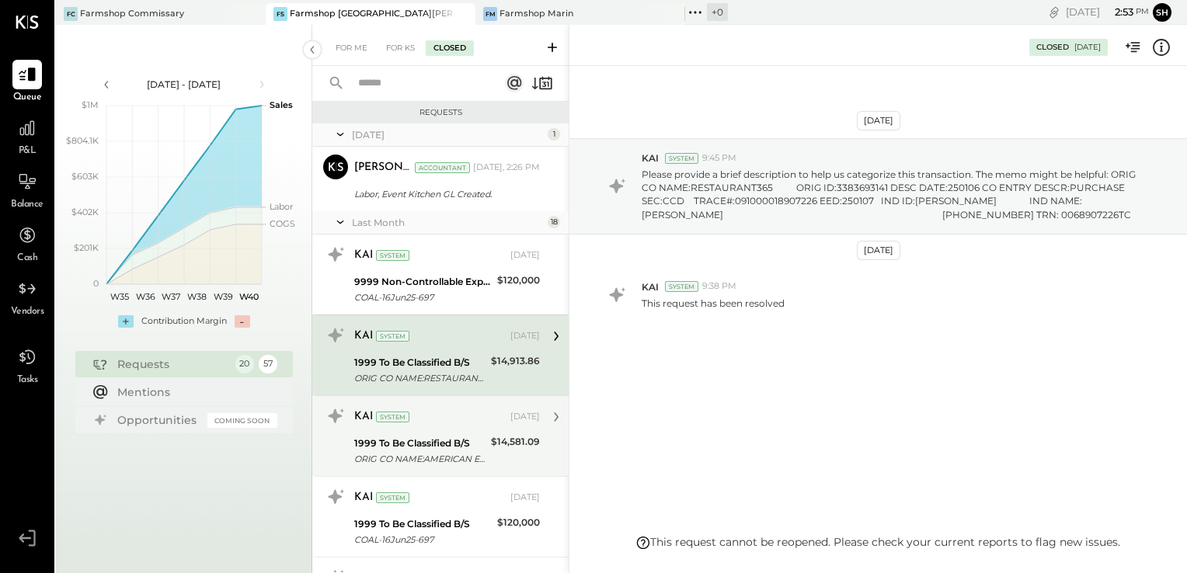
click at [435, 447] on div "1999 To Be Classified B/S" at bounding box center [420, 444] width 132 height 16
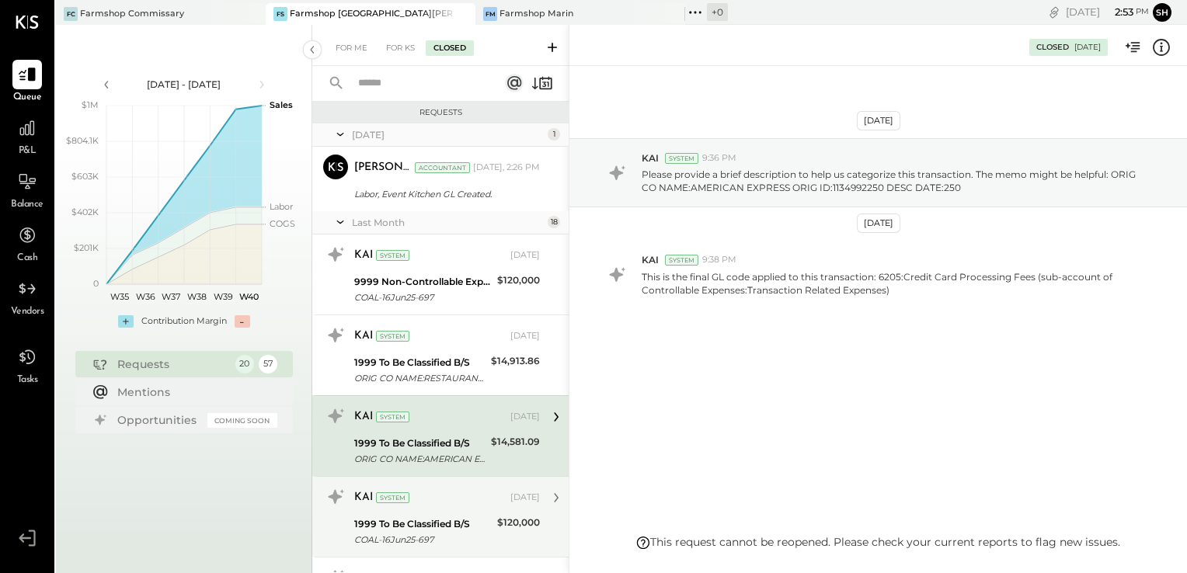
click at [433, 527] on div "1999 To Be Classified B/S" at bounding box center [423, 525] width 138 height 16
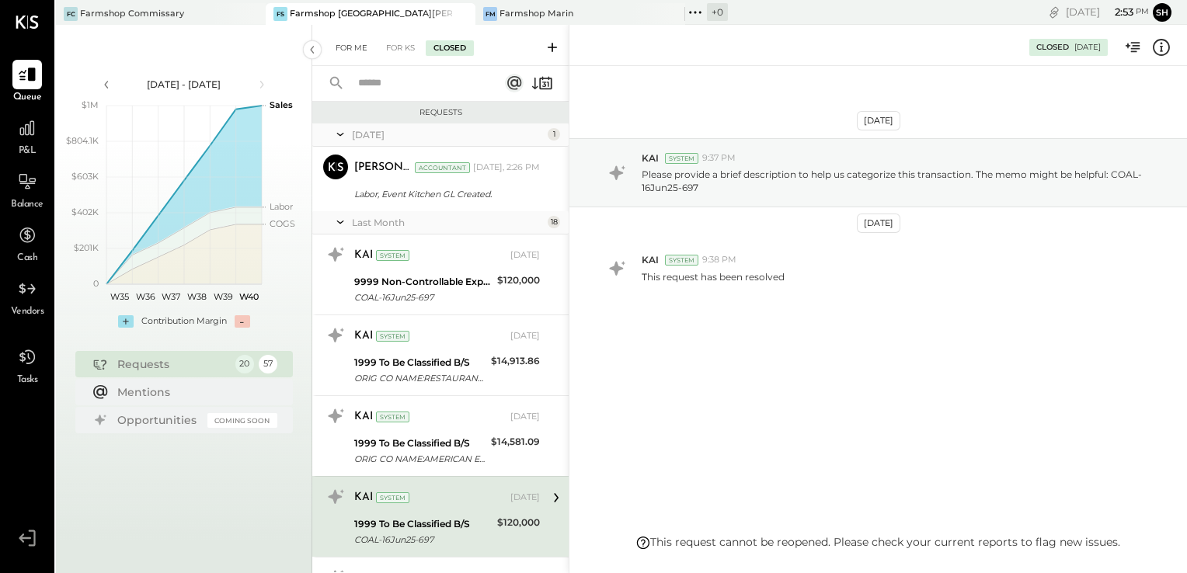
click at [352, 48] on div "For Me" at bounding box center [351, 48] width 47 height 16
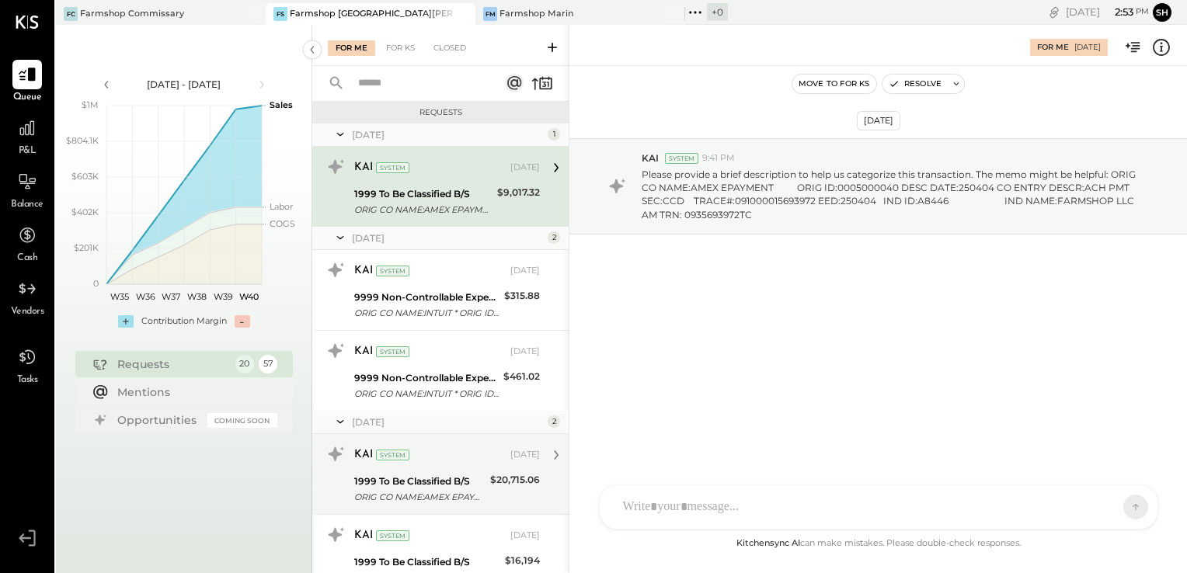
click at [421, 476] on div "1999 To Be Classified B/S" at bounding box center [419, 482] width 131 height 16
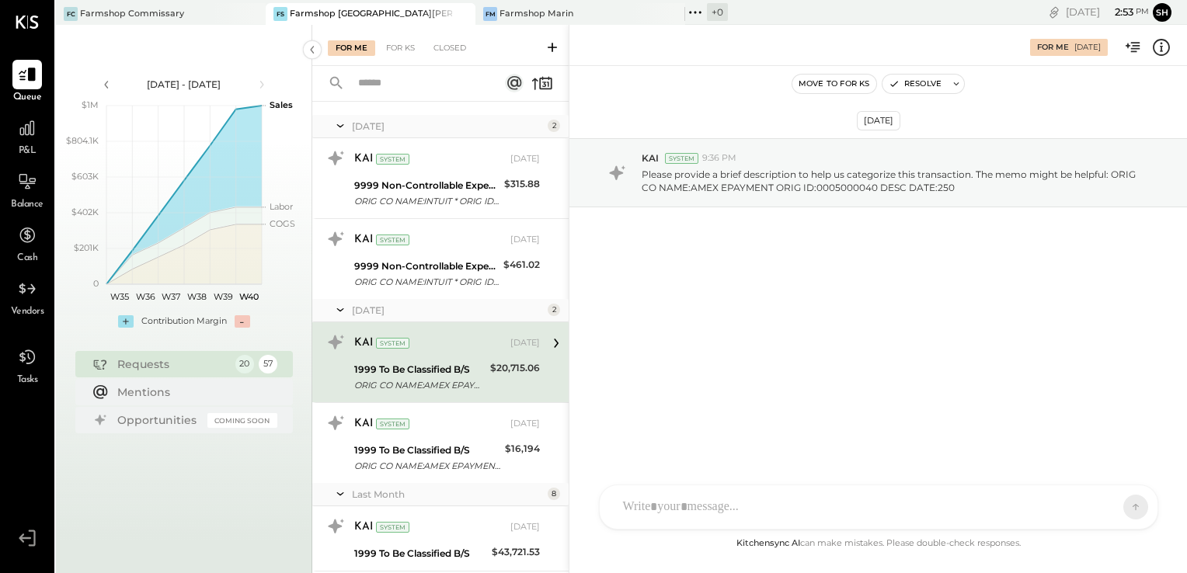
scroll to position [124, 0]
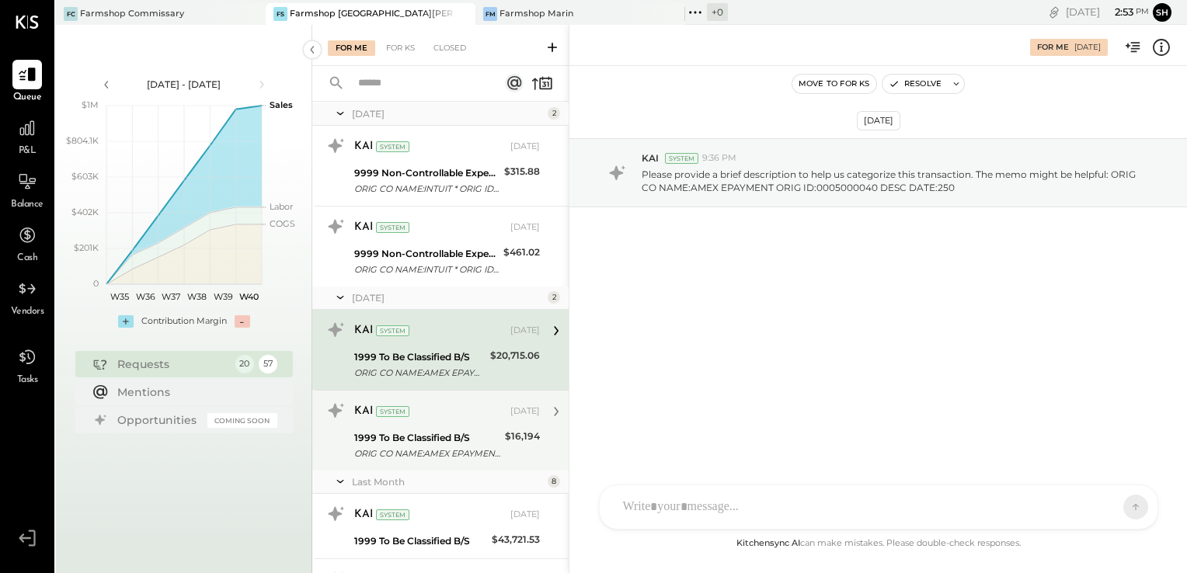
click at [427, 451] on div "ORIG CO NAME:AMEX EPAYMENT ORIG ID:0005000040 DESC DATE:250" at bounding box center [427, 454] width 146 height 16
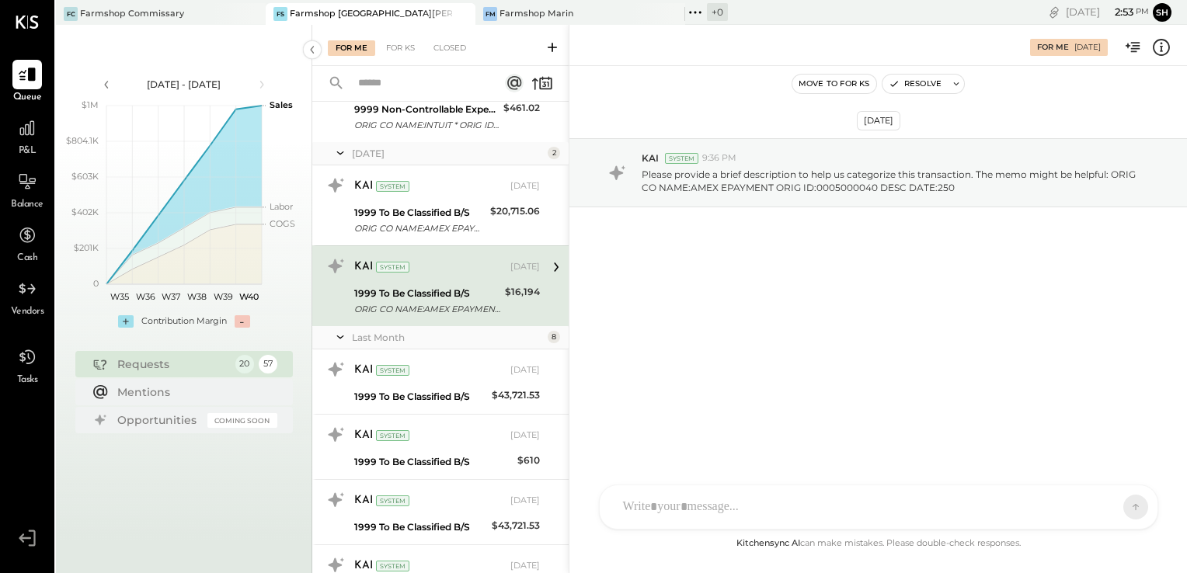
scroll to position [279, 0]
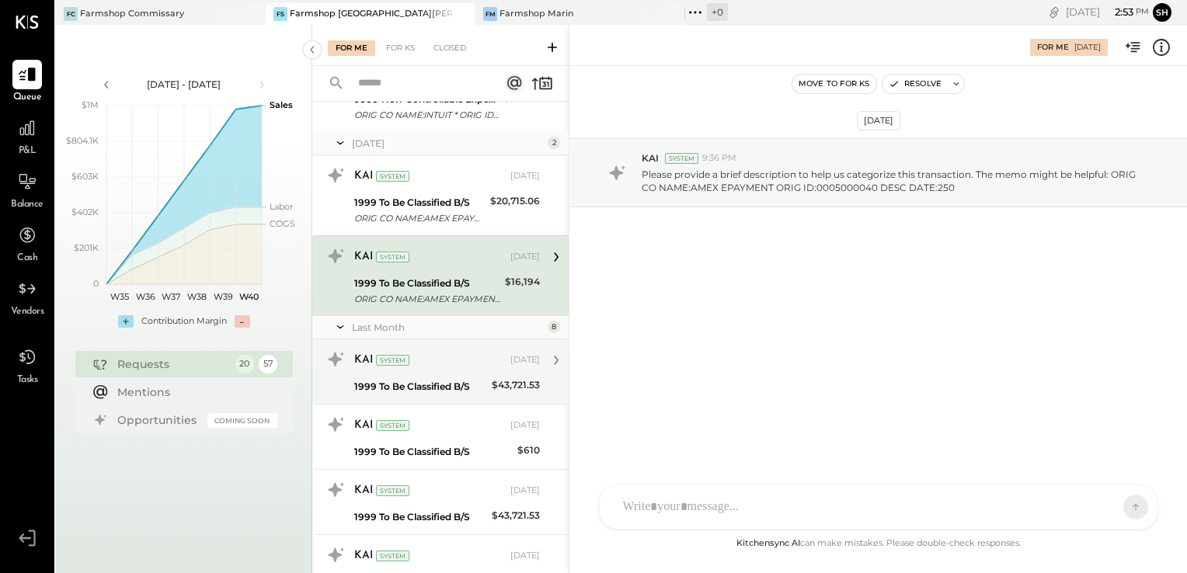
click at [436, 383] on div "1999 To Be Classified B/S" at bounding box center [420, 387] width 133 height 16
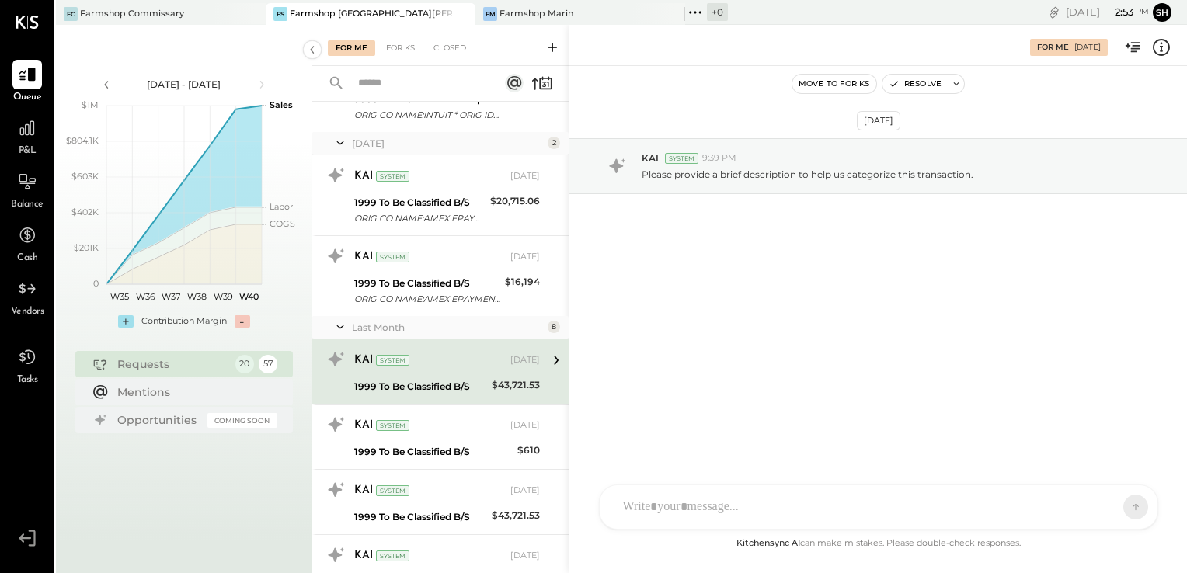
click at [1165, 45] on icon at bounding box center [1161, 47] width 20 height 20
click at [424, 452] on div "For Me For KS Closed Requests [DATE] 1 KAI System [DATE] 1999 To Be Classified …" at bounding box center [749, 299] width 875 height 548
click at [424, 452] on div "1999 To Be Classified B/S" at bounding box center [433, 452] width 158 height 16
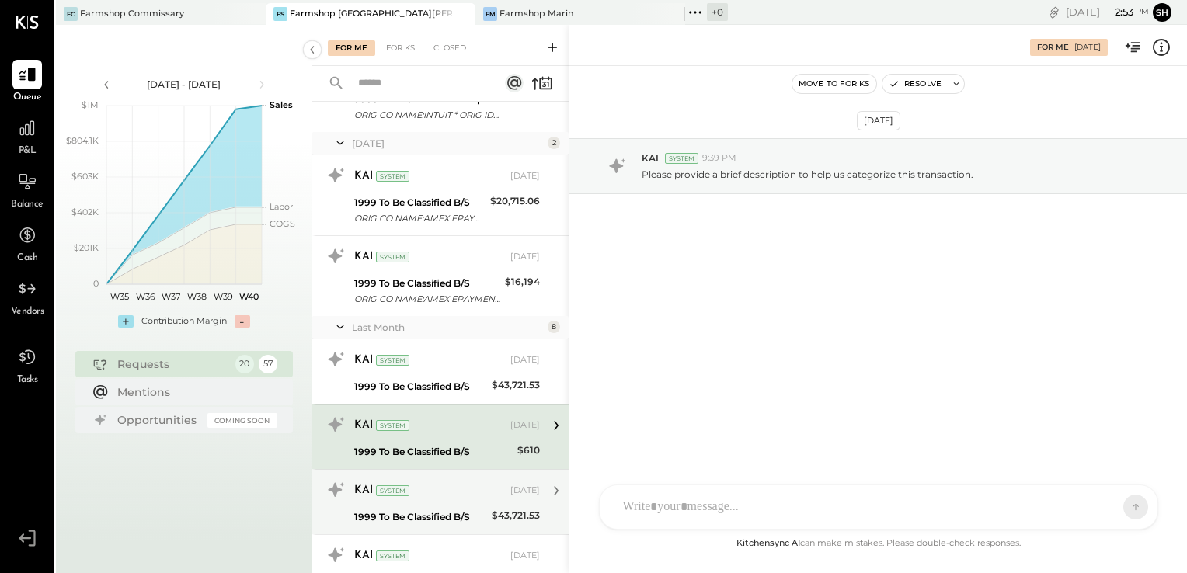
click at [427, 501] on div "KAI System [DATE]" at bounding box center [447, 491] width 186 height 26
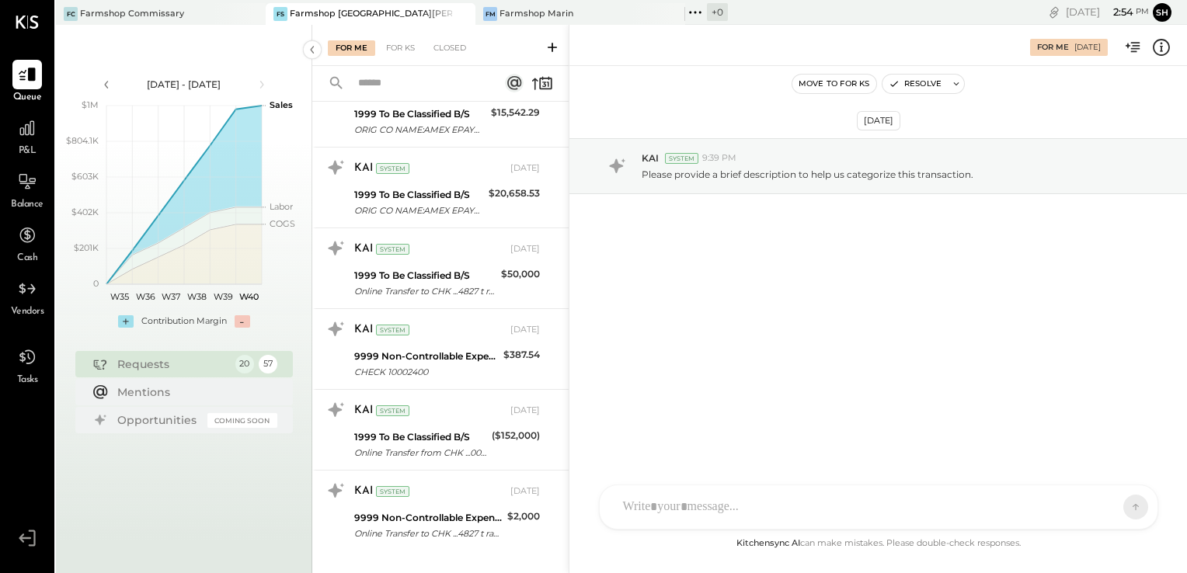
scroll to position [1230, 0]
